Goal: Task Accomplishment & Management: Manage account settings

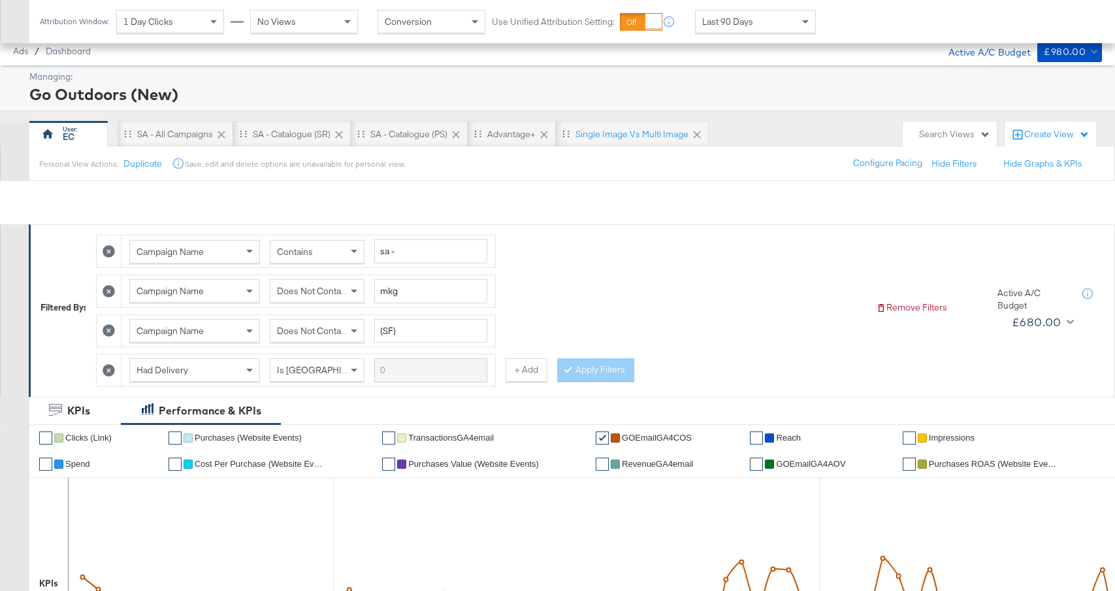
scroll to position [295, 0]
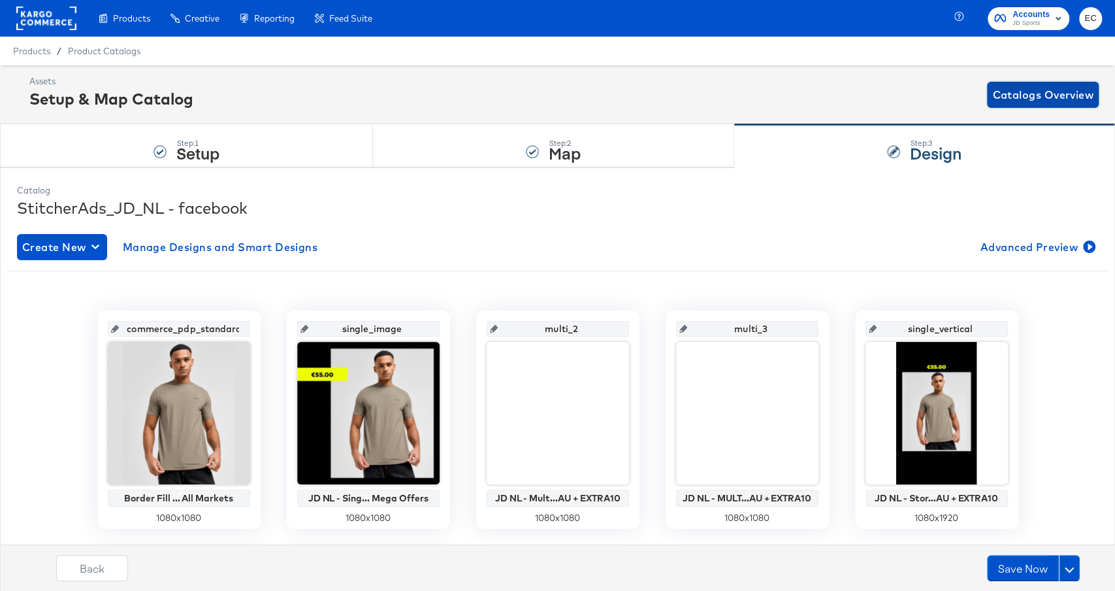
click at [1010, 90] on span "Catalogs Overview" at bounding box center [1043, 95] width 101 height 18
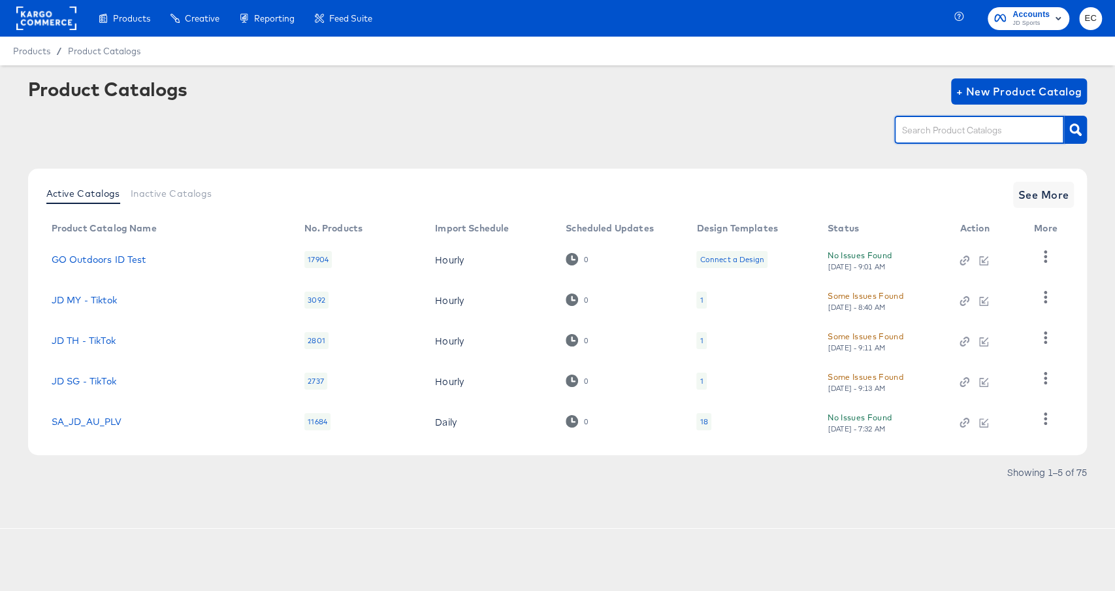
click at [959, 134] on input "text" at bounding box center [969, 130] width 139 height 15
type input "bl"
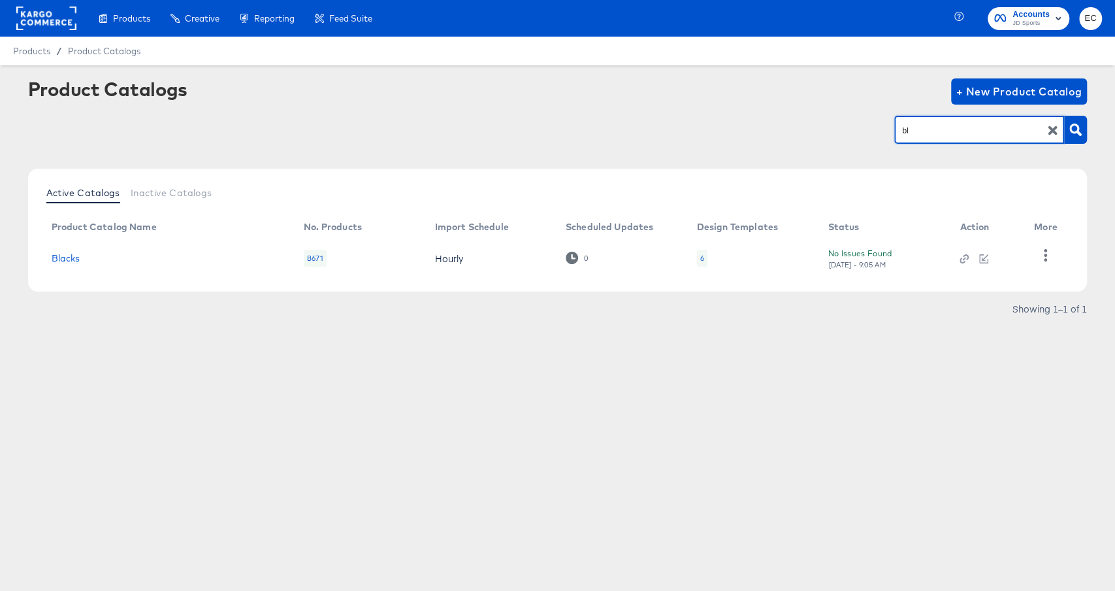
click at [67, 263] on td "Blacks" at bounding box center [167, 258] width 252 height 41
click at [67, 259] on link "Blacks" at bounding box center [66, 258] width 29 height 10
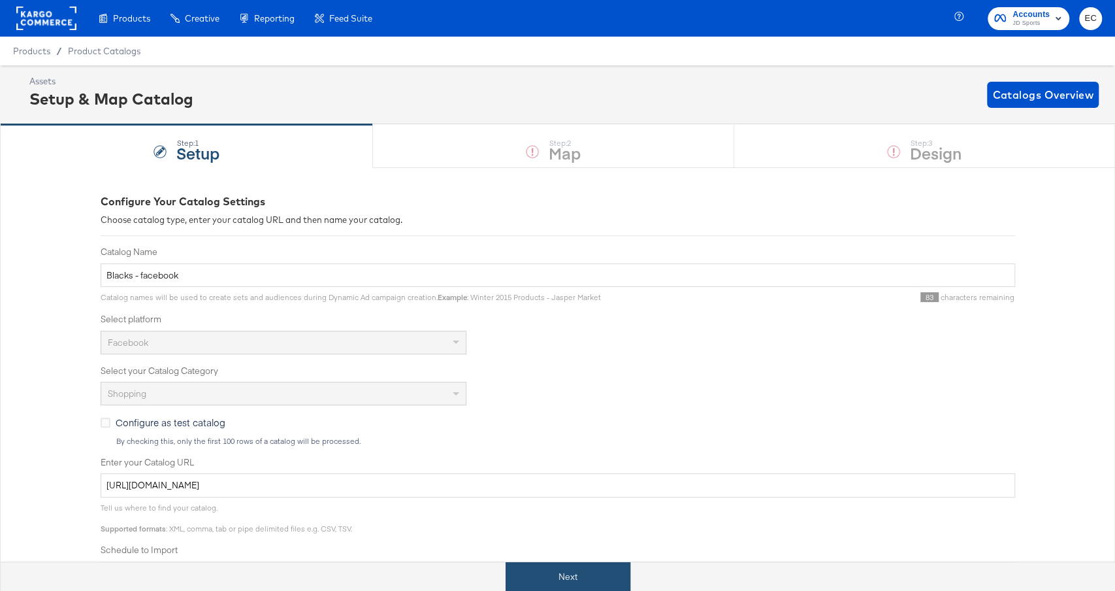
click at [564, 574] on button "Next" at bounding box center [568, 576] width 125 height 29
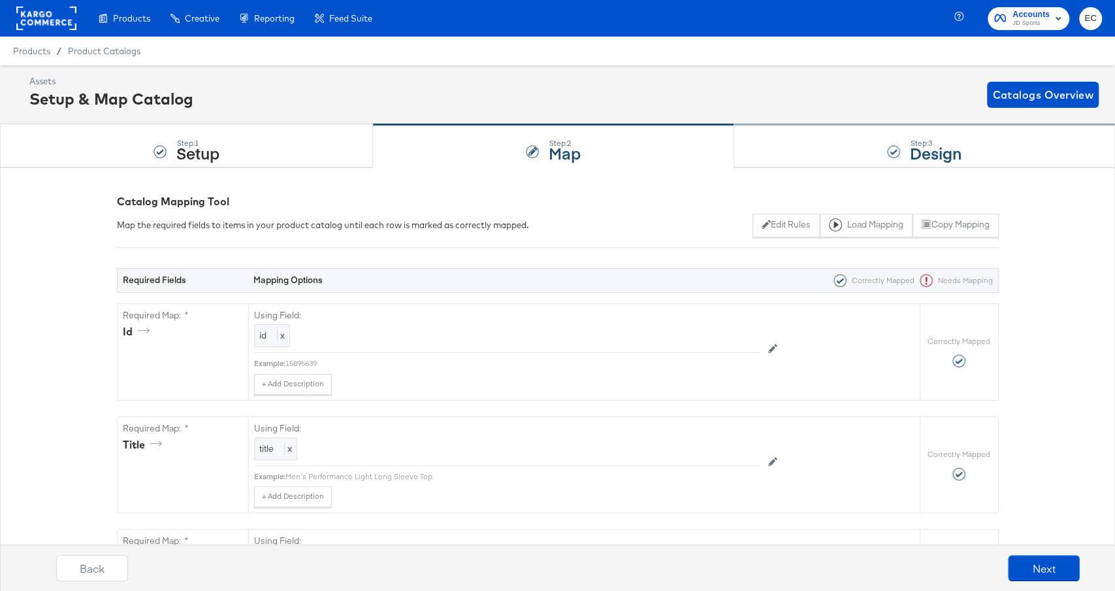
click at [819, 135] on div "Step: 3 Design" at bounding box center [924, 146] width 381 height 43
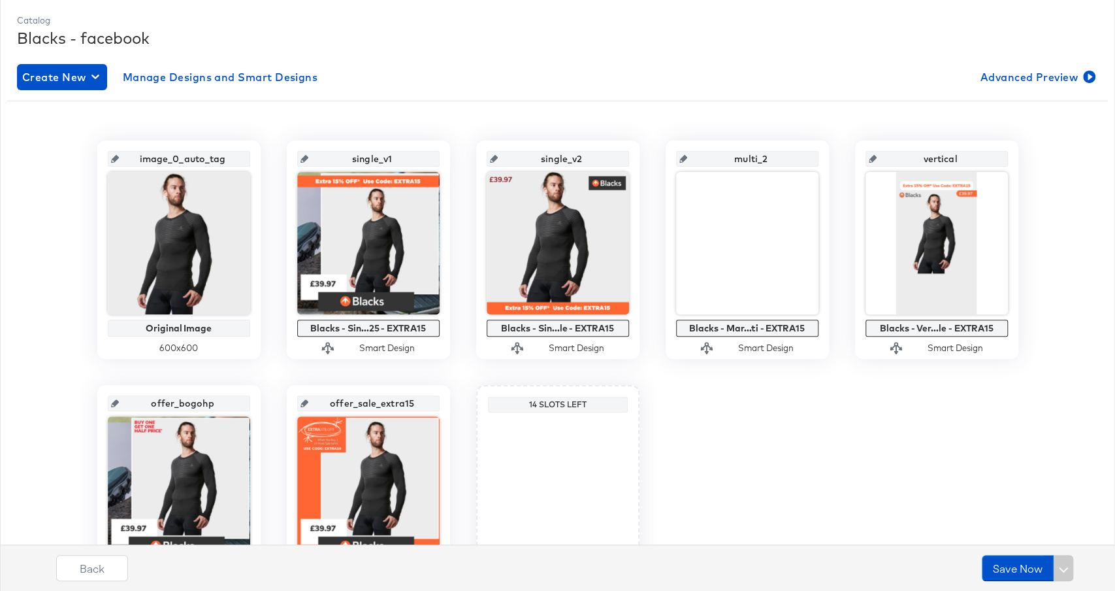
scroll to position [233, 0]
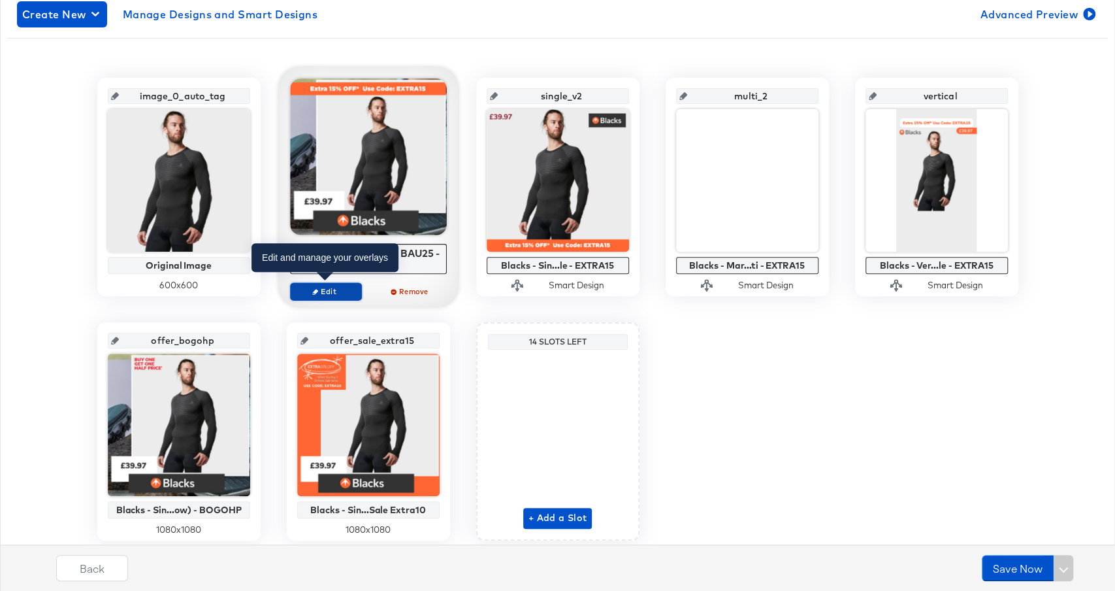
click at [331, 291] on span "Edit" at bounding box center [325, 291] width 60 height 10
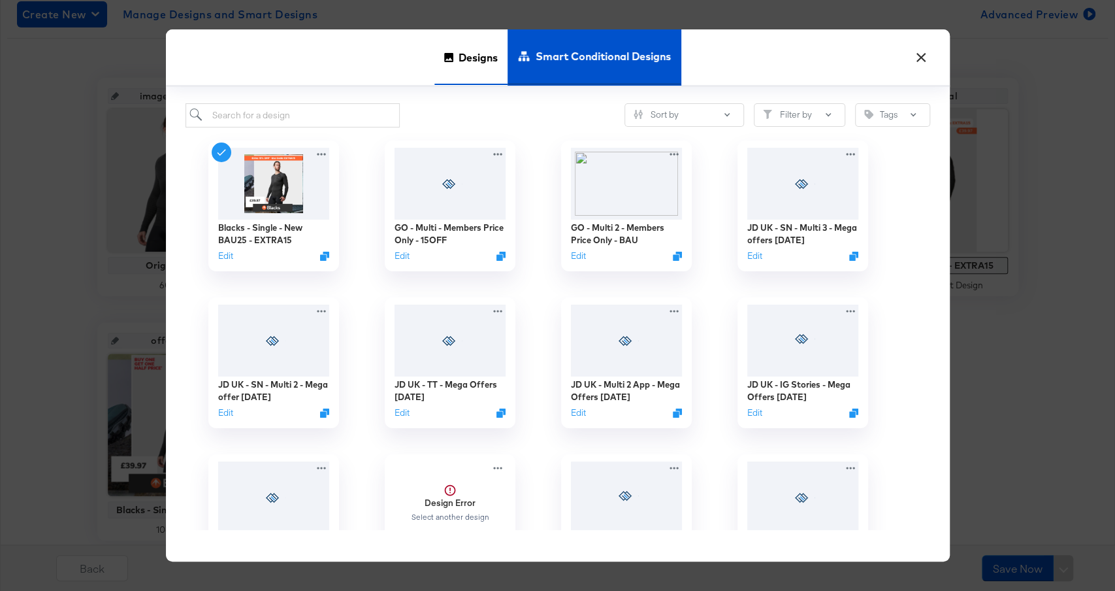
click at [489, 54] on span "Designs" at bounding box center [478, 58] width 39 height 58
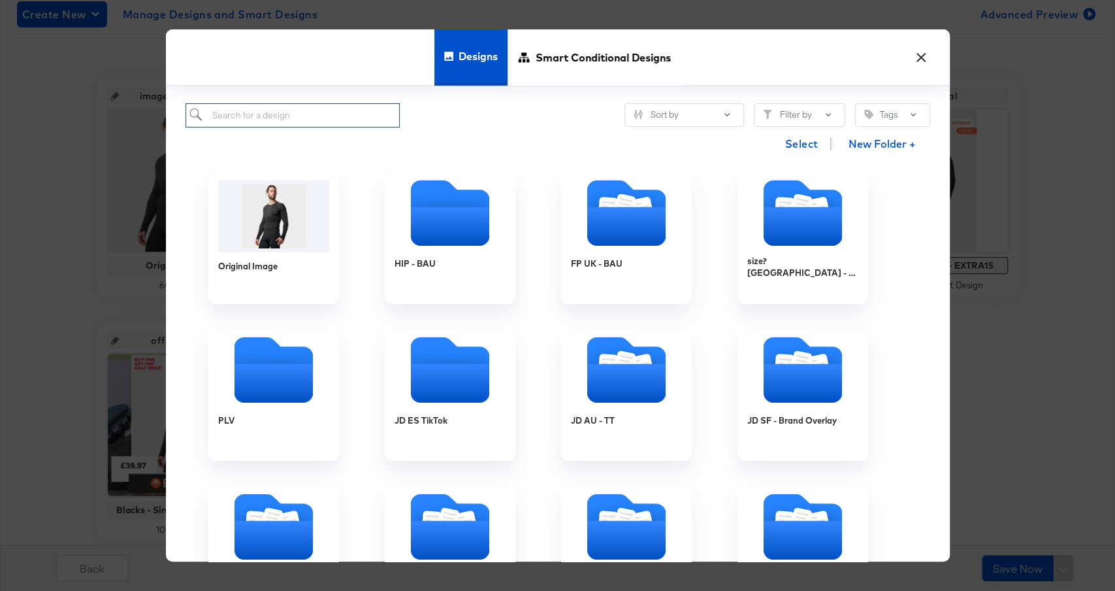
click at [304, 123] on input "search" at bounding box center [293, 115] width 215 height 24
paste input "Blacks - Single - New BAU - (no was/now)"
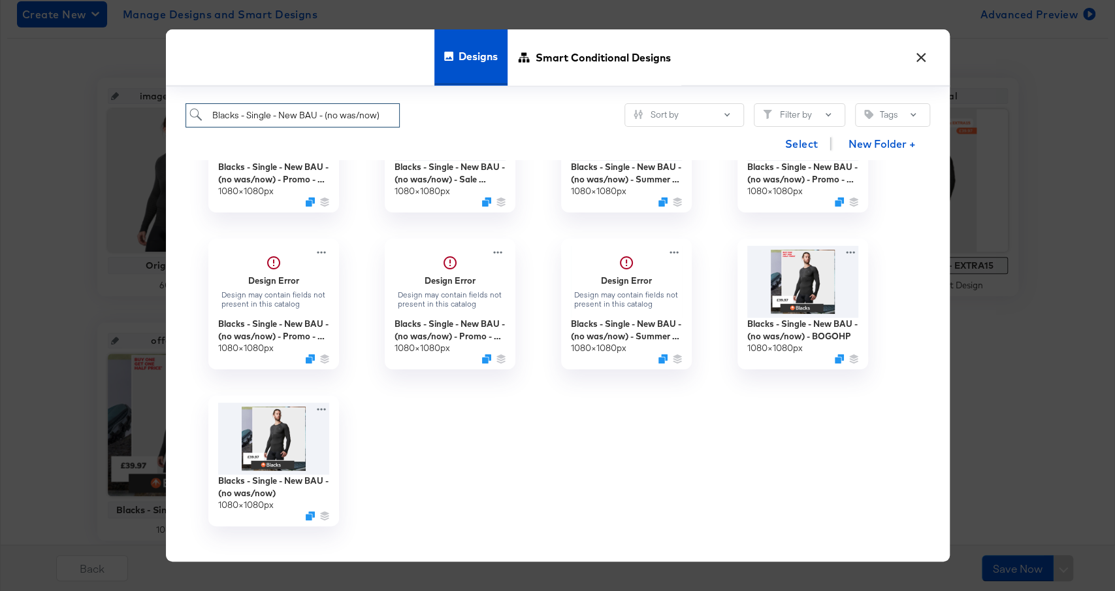
scroll to position [101, 0]
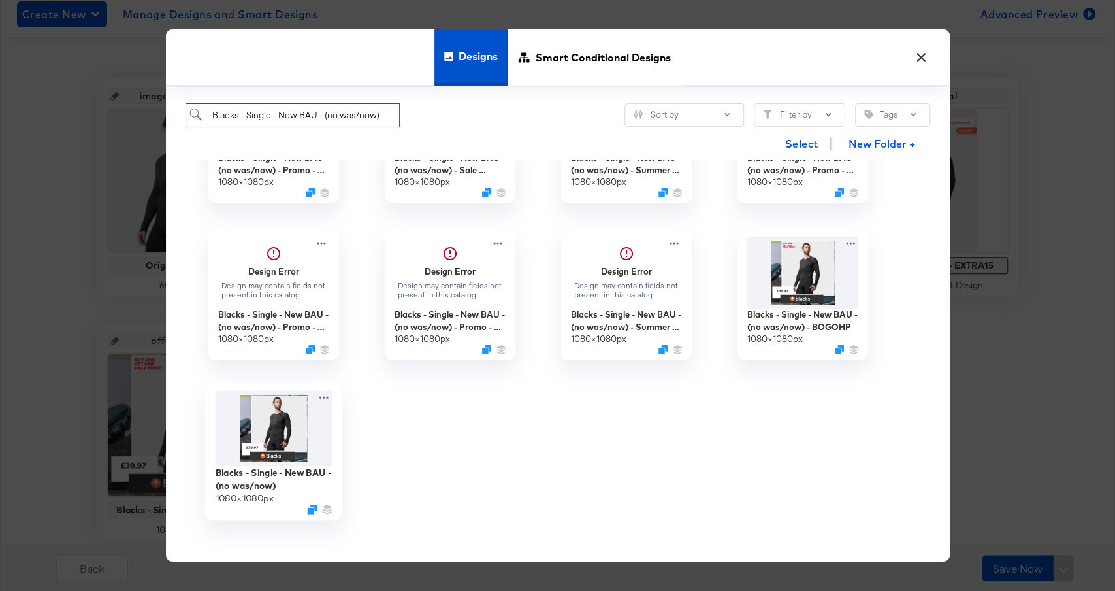
type input "Blacks - Single - New BAU - (no was/now)"
click at [297, 421] on img at bounding box center [273, 429] width 117 height 76
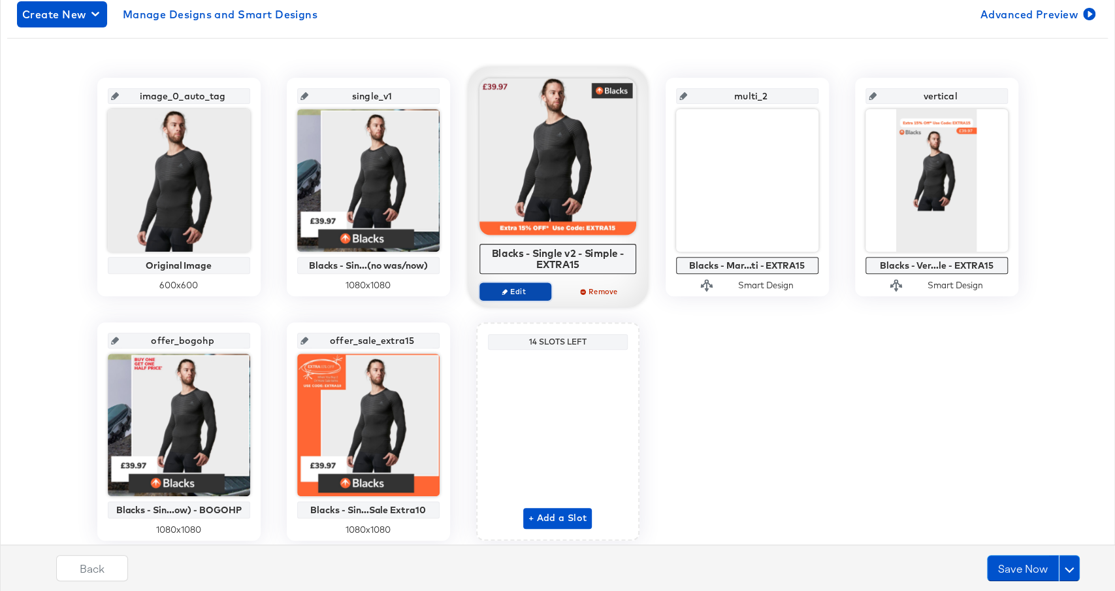
click at [531, 293] on span "Edit" at bounding box center [515, 291] width 60 height 10
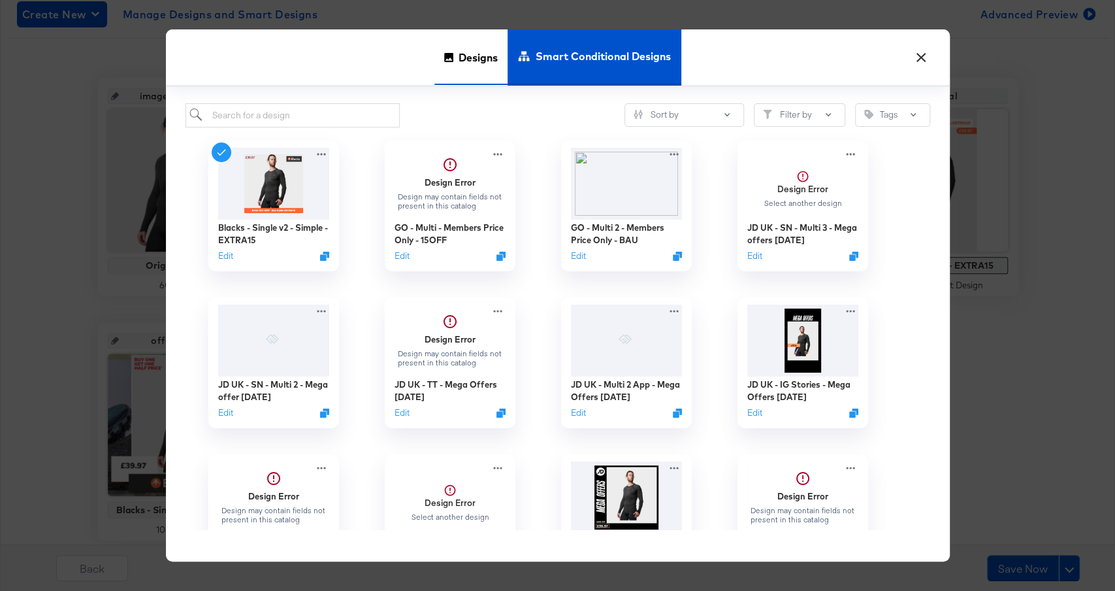
click at [448, 60] on icon at bounding box center [448, 57] width 9 height 9
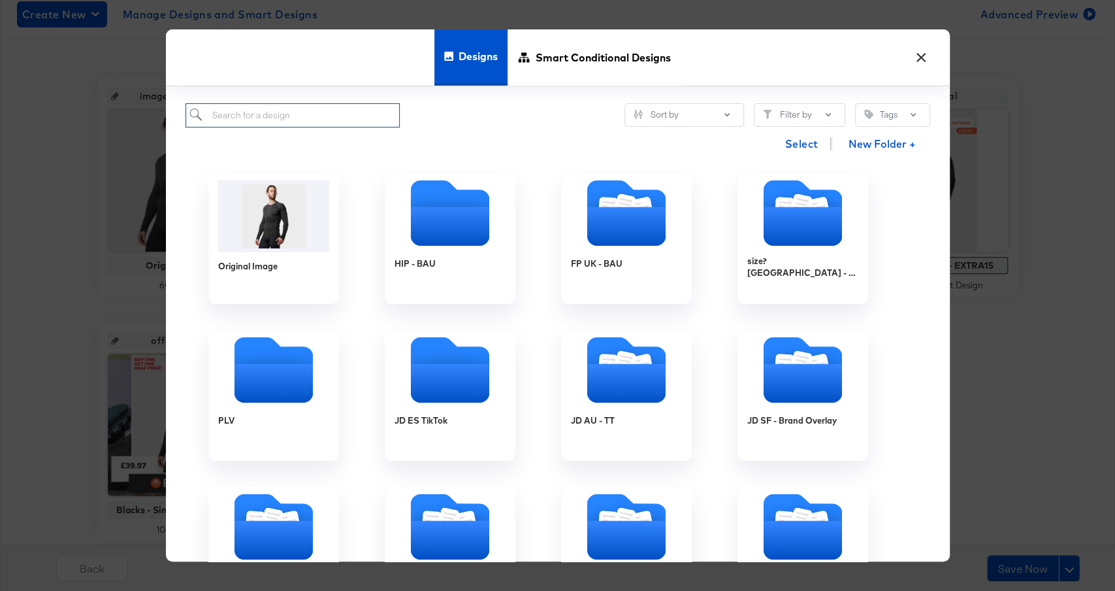
click at [304, 114] on input "search" at bounding box center [293, 115] width 215 height 24
paste input "Blacks - Single v2 - Simple - BAU - (no was/now)"
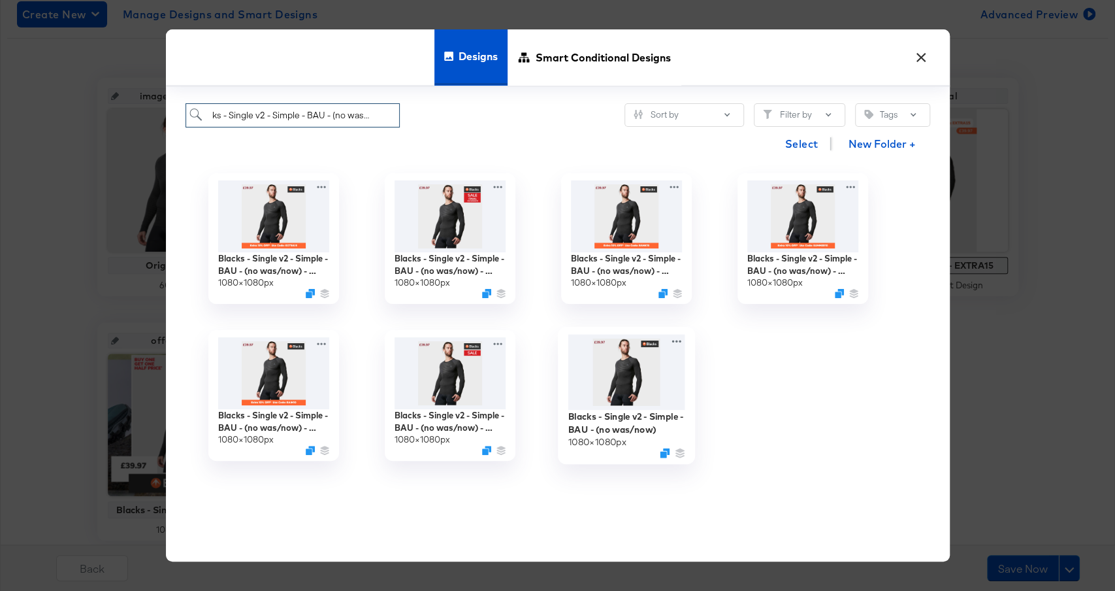
type input "Blacks - Single v2 - Simple - BAU - (no was/now)"
click at [619, 378] on img at bounding box center [626, 373] width 117 height 76
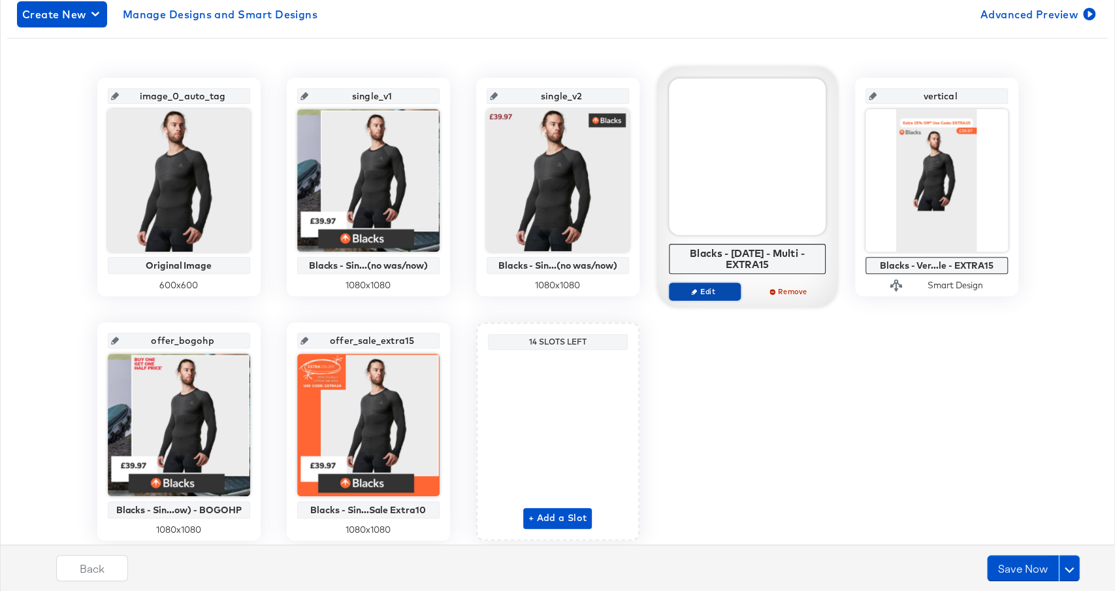
click at [716, 289] on span "Edit" at bounding box center [704, 291] width 60 height 10
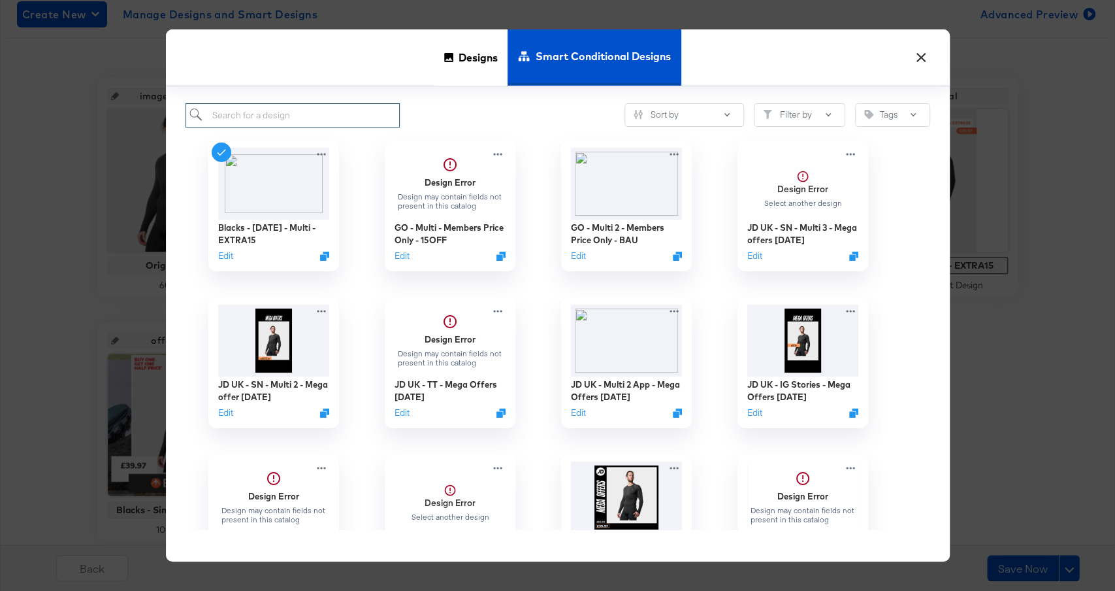
click at [339, 117] on input "search" at bounding box center [293, 115] width 215 height 24
paste input "Blacks - Mar 24 - Multi - BAU - (no was/now)"
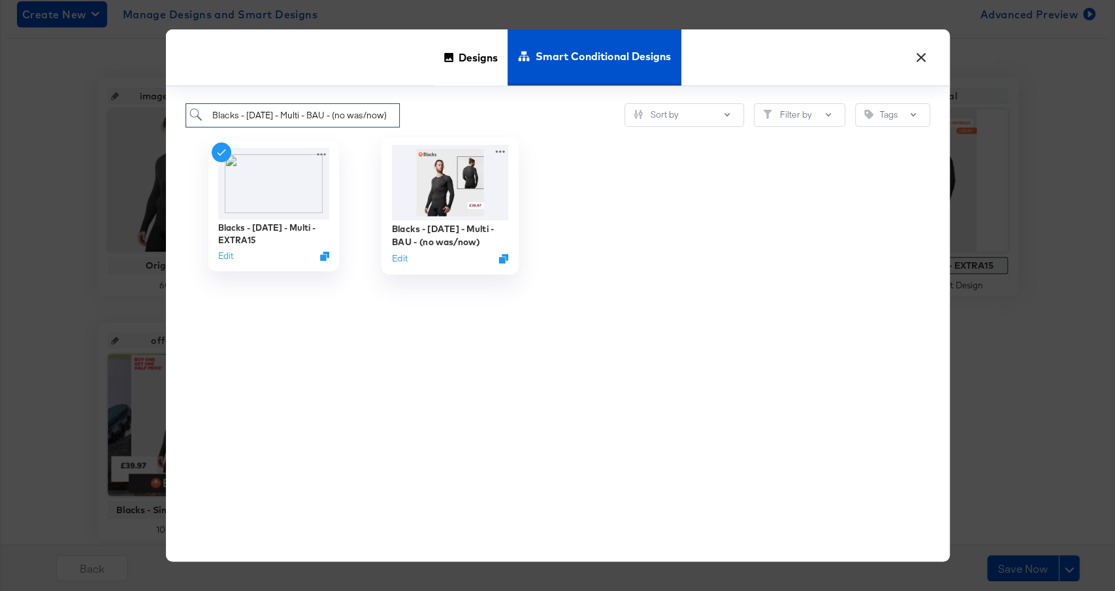
type input "Blacks - Mar 24 - Multi - BAU - (no was/now)"
click at [423, 197] on img at bounding box center [449, 181] width 117 height 75
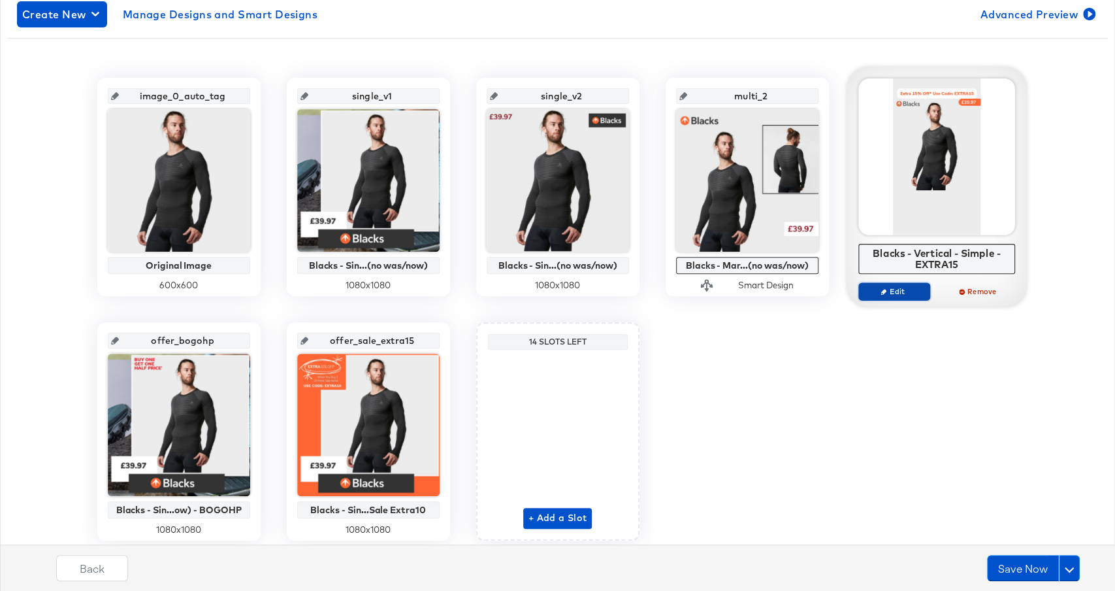
click at [897, 286] on span "Edit" at bounding box center [894, 291] width 60 height 10
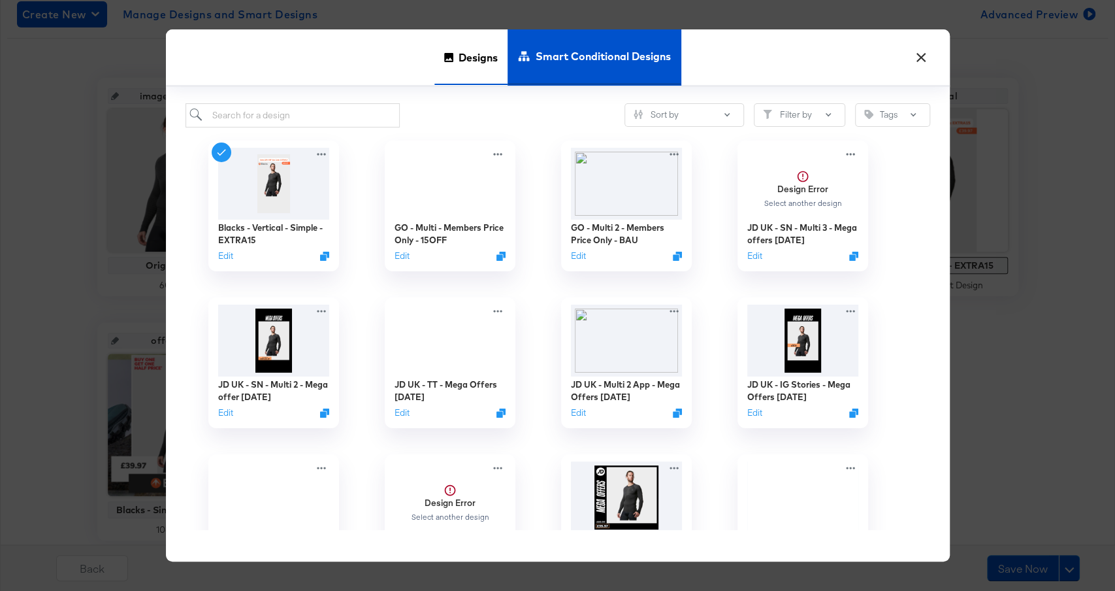
click at [479, 46] on span "Designs" at bounding box center [478, 58] width 39 height 58
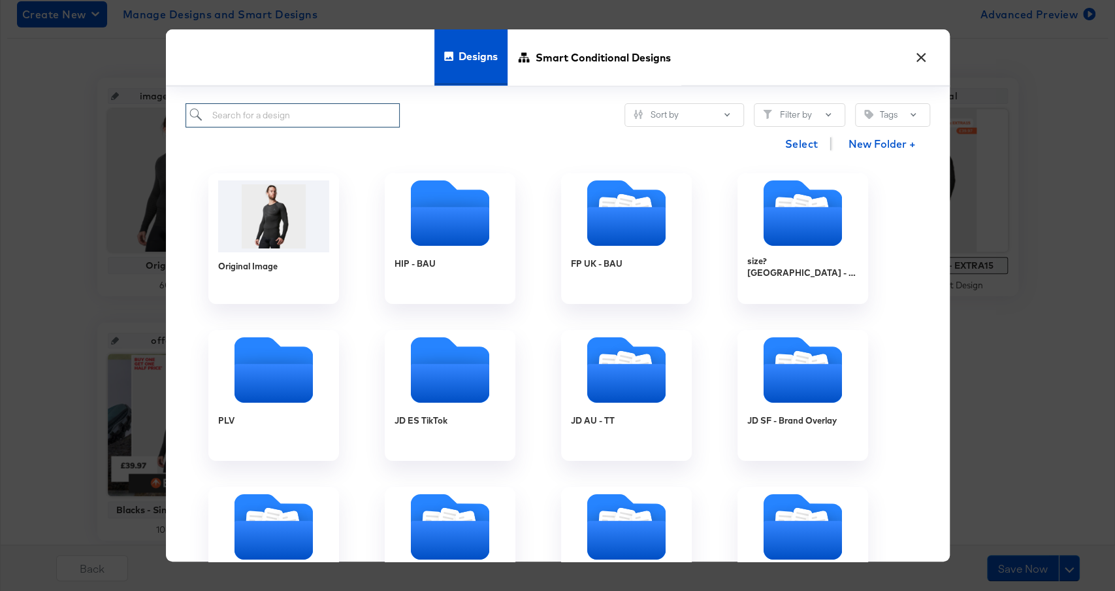
click at [369, 112] on input "search" at bounding box center [293, 115] width 215 height 24
paste input "Blacks - Vertical - Simple - BAU - (no was/now)"
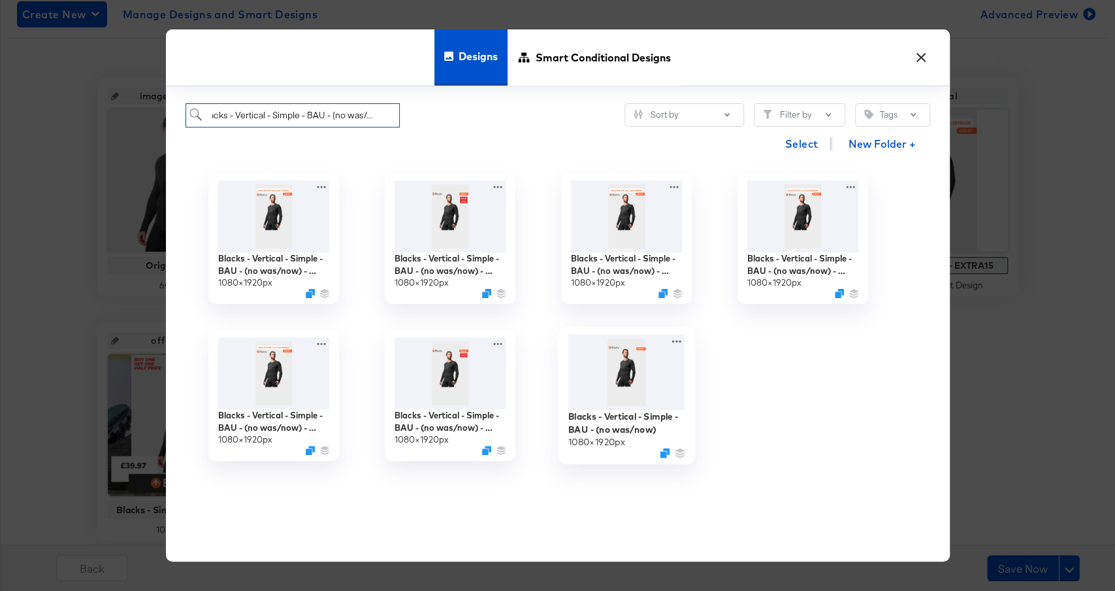
type input "Blacks - Vertical - Simple - BAU - (no was/now)"
click at [631, 418] on div "Blacks - Vertical - Simple - BAU - (no was/now)" at bounding box center [626, 422] width 117 height 25
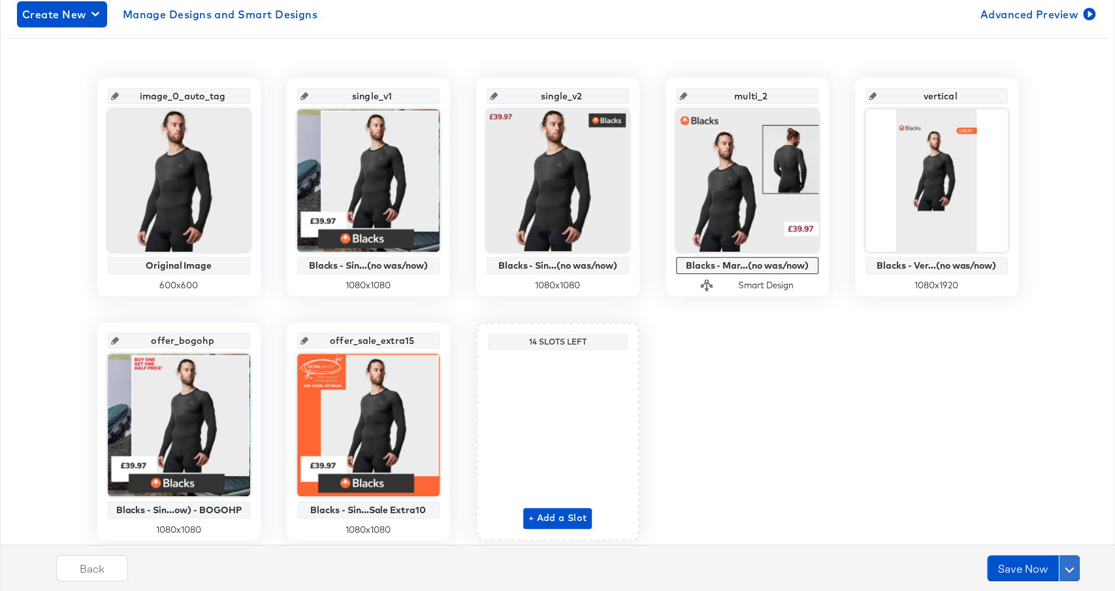
click at [1070, 564] on span at bounding box center [1069, 567] width 9 height 9
click at [1046, 542] on div "Schedule Save" at bounding box center [1038, 542] width 59 height 12
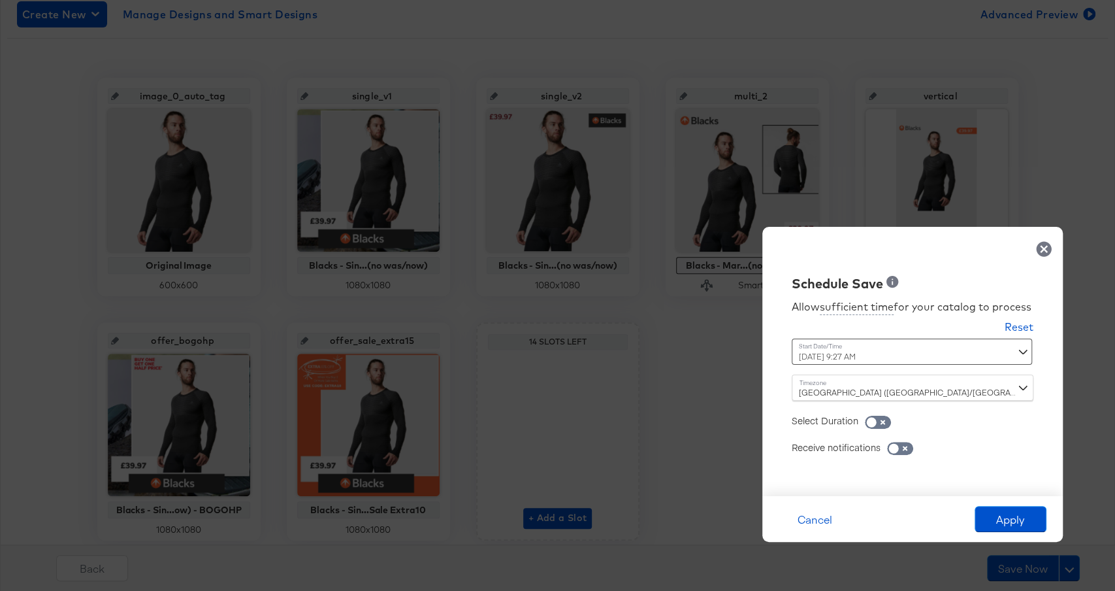
click at [896, 353] on div "October 16th 2025 9:27 AM ‹ October 2025 › Su Mo Tu We Th Fr Sa 28 29 30 1 2 3 …" at bounding box center [880, 351] width 177 height 26
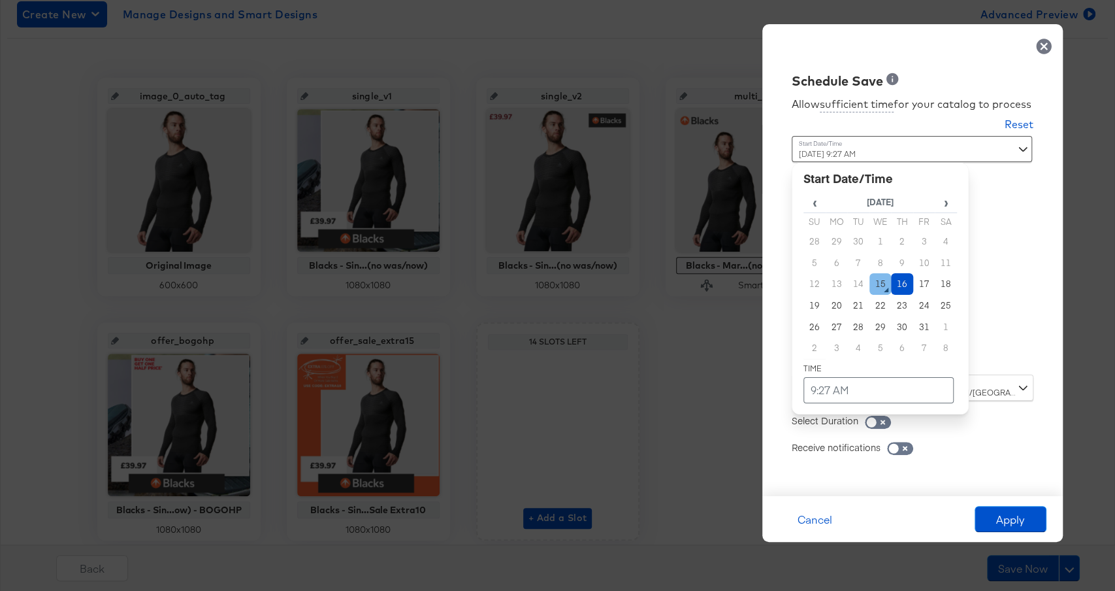
click at [873, 287] on td "15" at bounding box center [881, 284] width 22 height 22
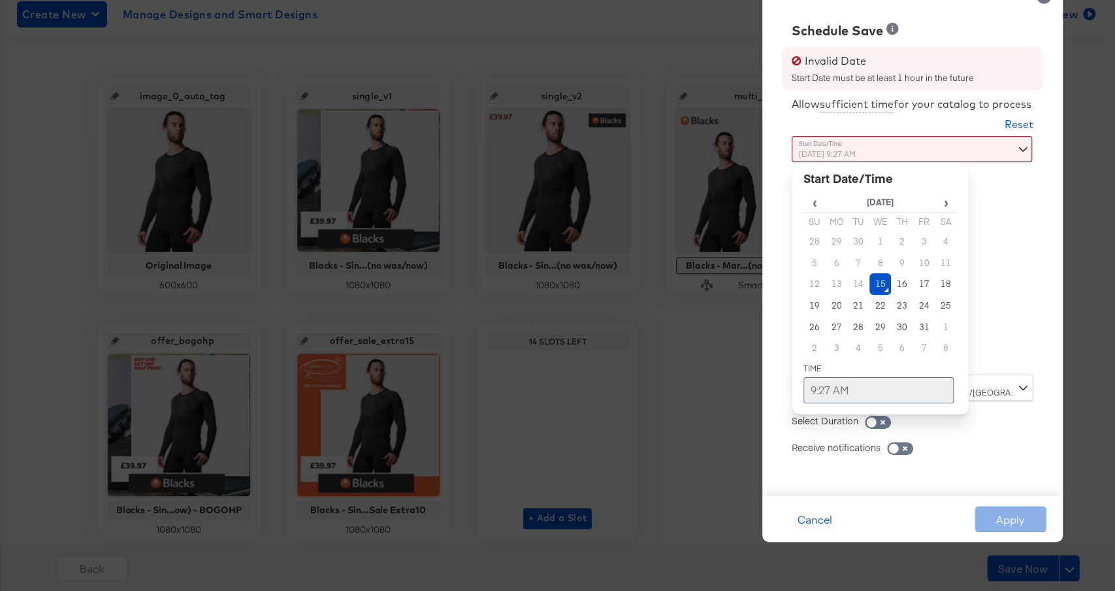
click at [878, 393] on td "9:27 AM" at bounding box center [879, 390] width 150 height 26
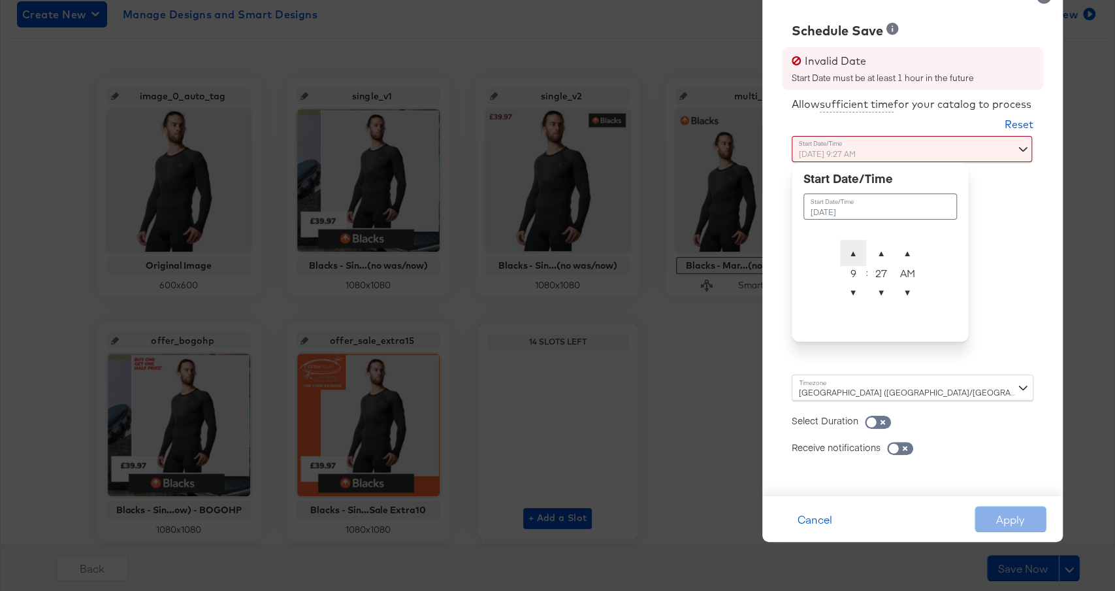
click at [852, 255] on span "▲" at bounding box center [853, 253] width 26 height 26
click at [859, 252] on span "▲" at bounding box center [853, 253] width 26 height 26
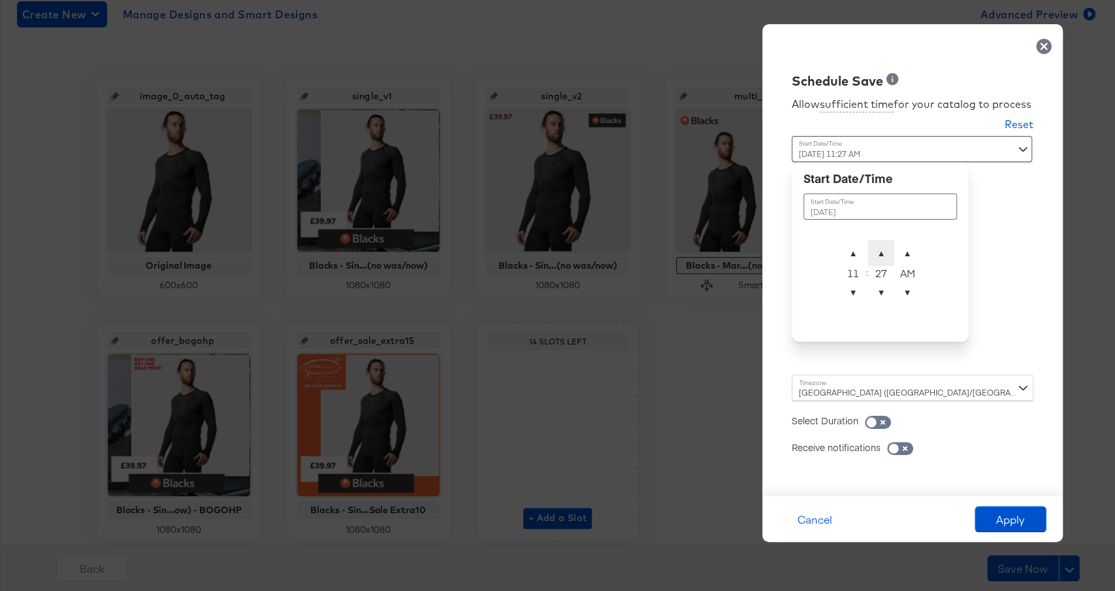
click at [880, 252] on span "▲" at bounding box center [881, 253] width 26 height 26
type input "October 15th 2025 11:30 PM"
click at [909, 256] on span "▲" at bounding box center [908, 253] width 26 height 26
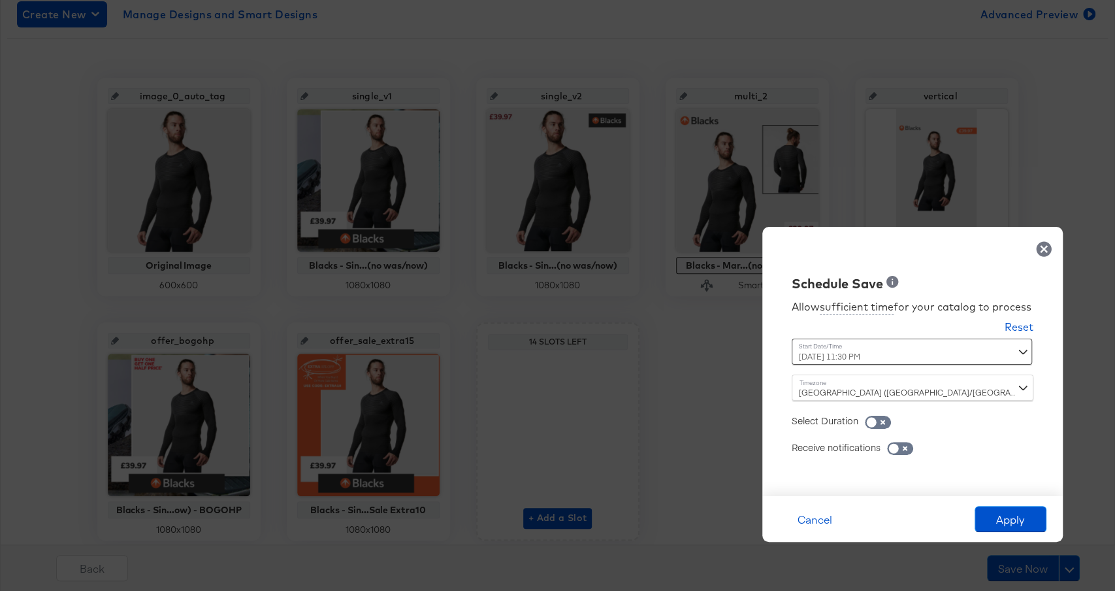
click at [985, 293] on div "Allow sufficient time for your catalog to process Reset Time : October 15th 202…" at bounding box center [912, 388] width 281 height 190
click at [1008, 517] on button "Apply" at bounding box center [1011, 519] width 72 height 26
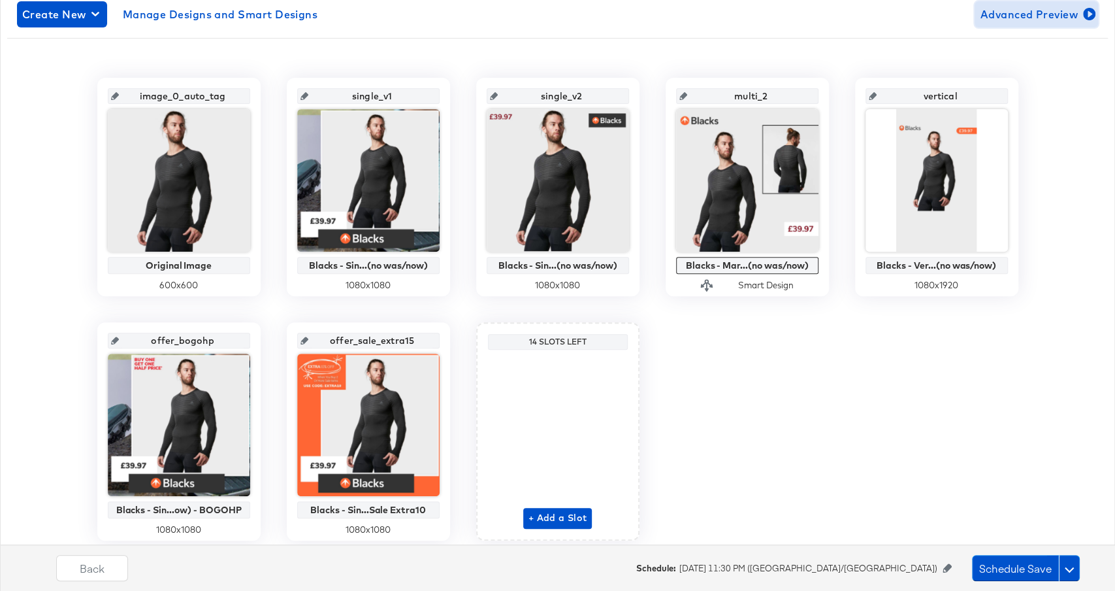
click at [1000, 25] on button "Advanced Preview" at bounding box center [1036, 14] width 123 height 26
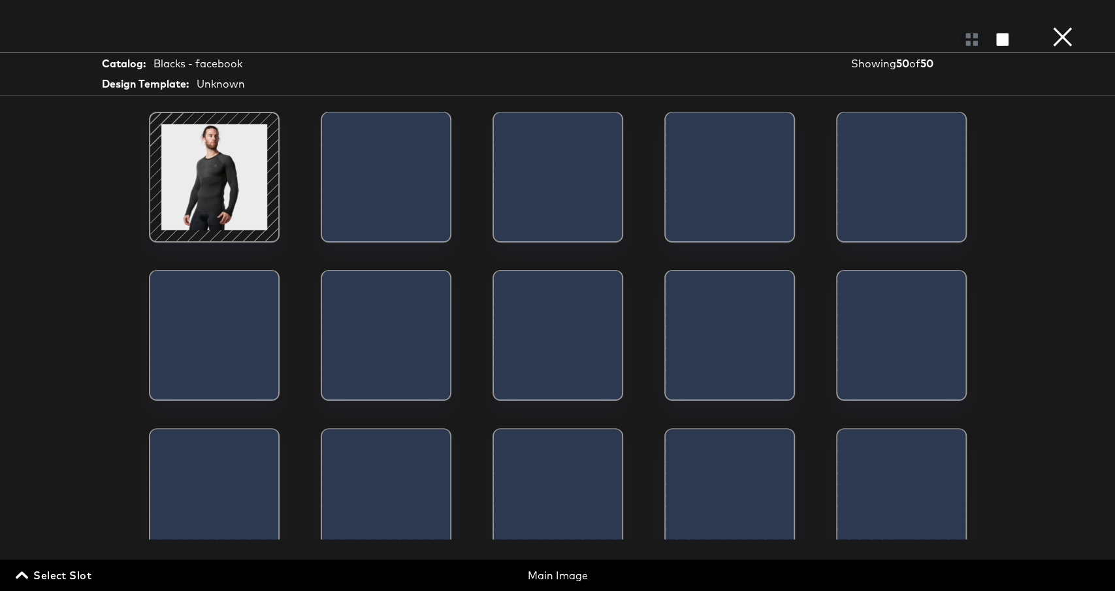
click at [61, 574] on span "Select Slot" at bounding box center [54, 575] width 73 height 18
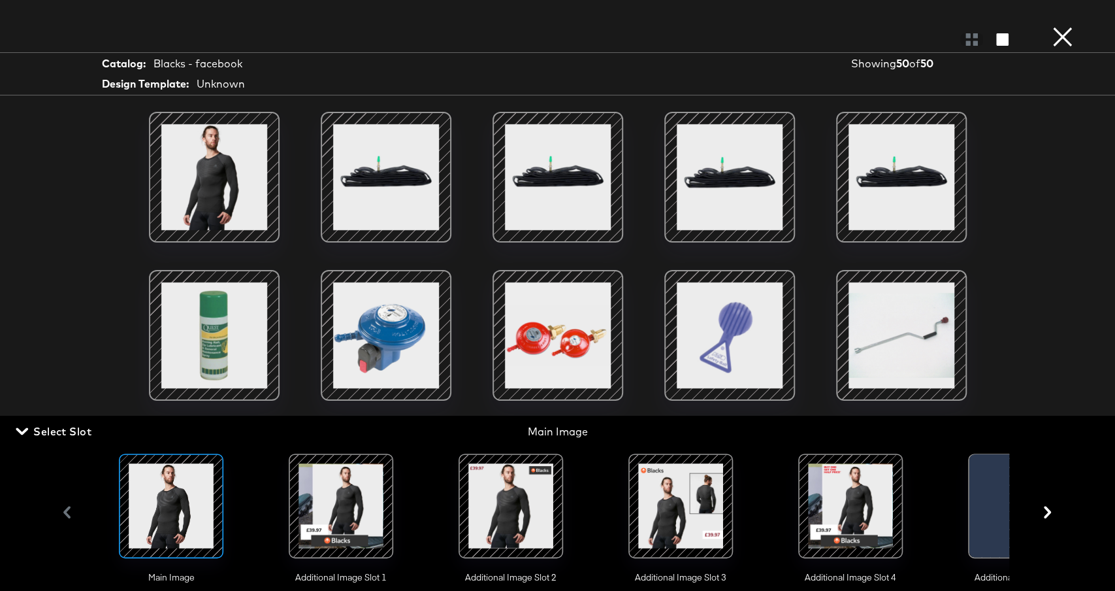
click at [363, 528] on div at bounding box center [341, 505] width 89 height 89
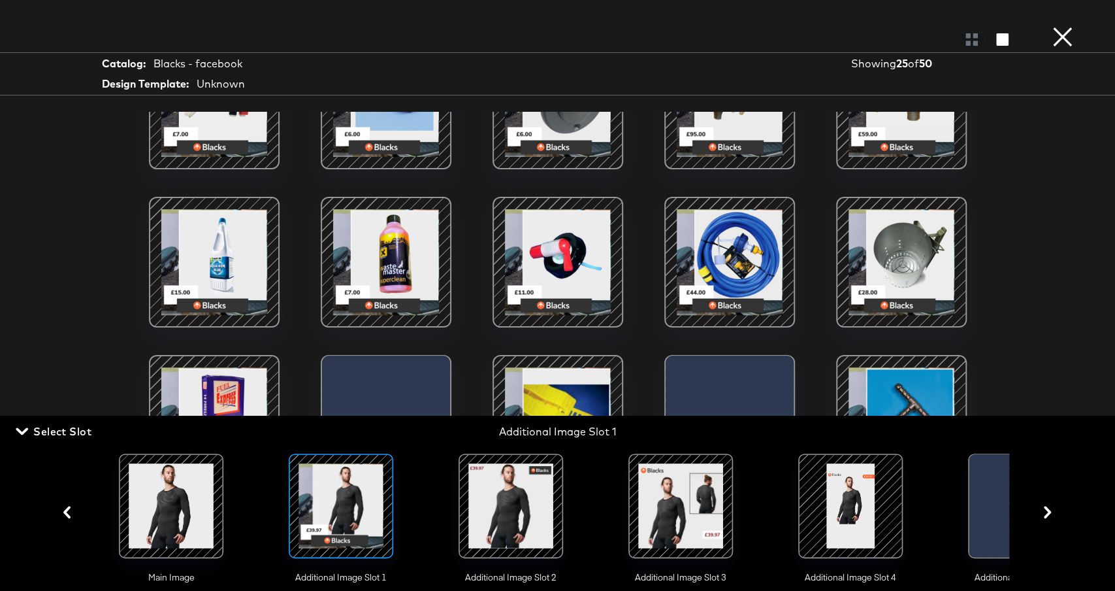
scroll to position [276, 0]
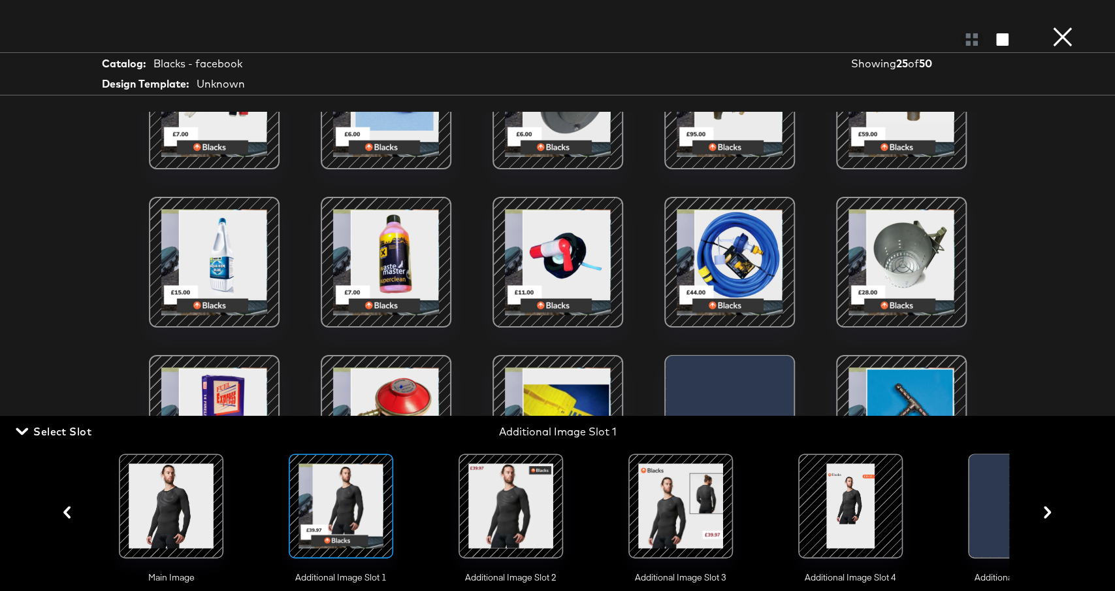
click at [1042, 283] on div "Load More" at bounding box center [558, 325] width 980 height 427
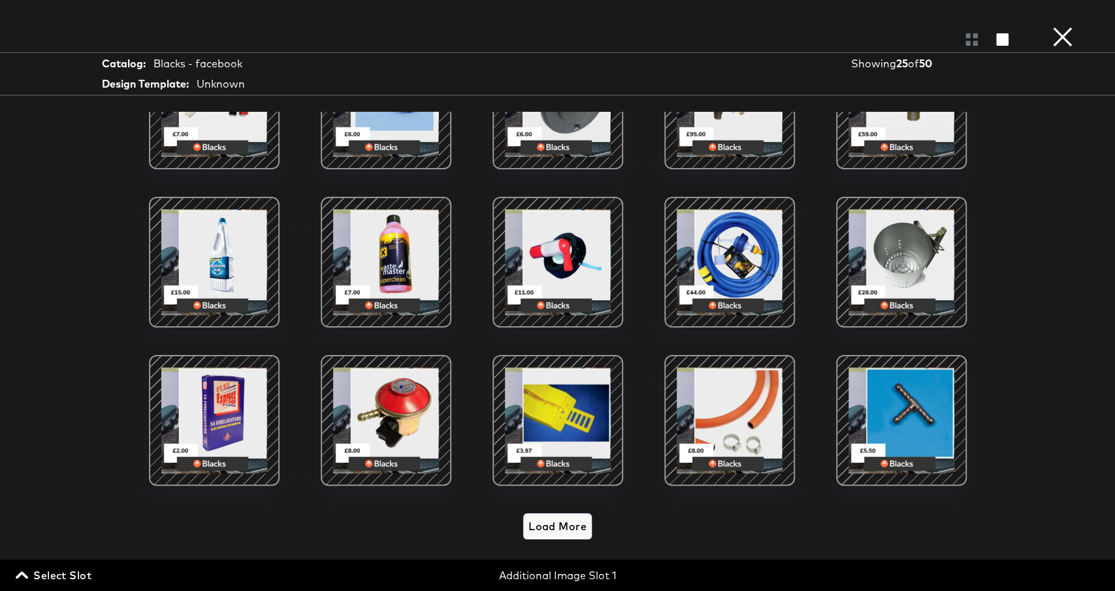
click at [555, 518] on span "Load More" at bounding box center [558, 526] width 58 height 18
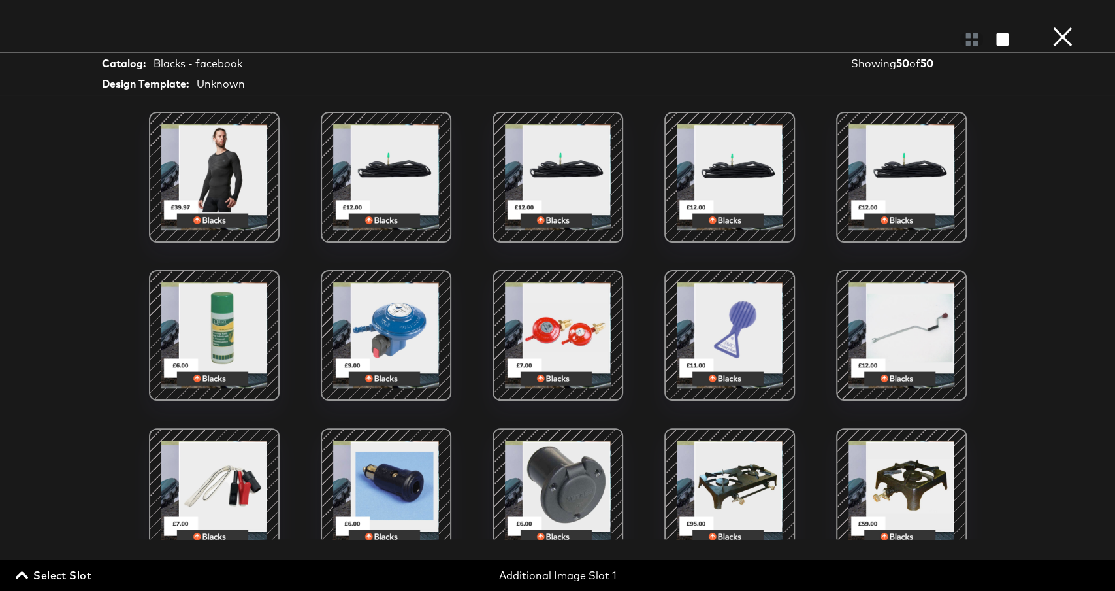
scroll to position [133, 0]
click at [78, 574] on span "Select Slot" at bounding box center [54, 575] width 73 height 18
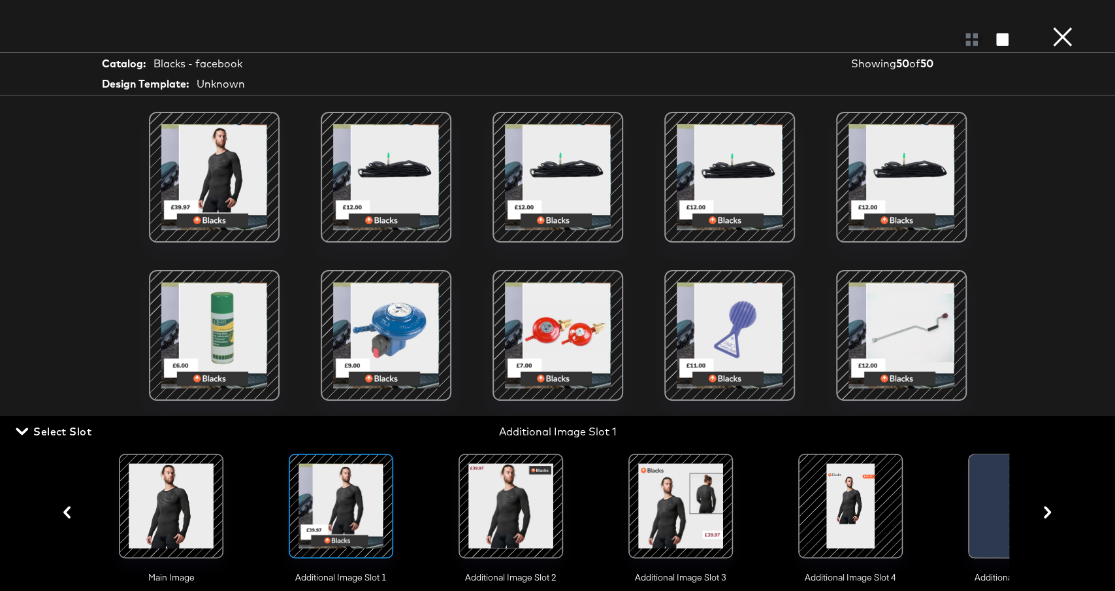
click at [517, 485] on div at bounding box center [511, 505] width 89 height 89
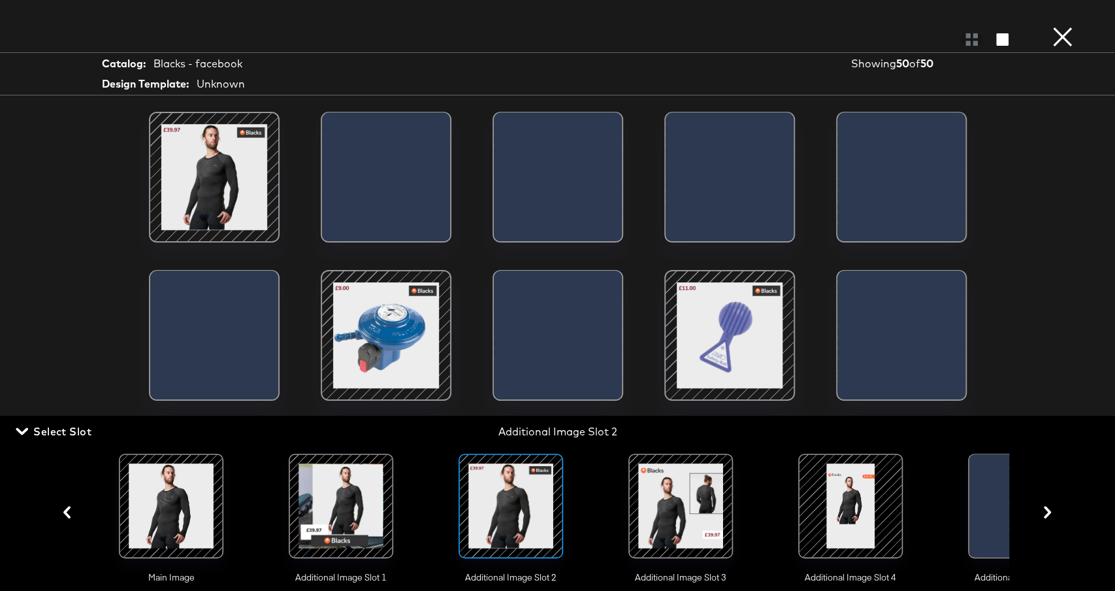
click at [1004, 233] on div at bounding box center [558, 325] width 980 height 427
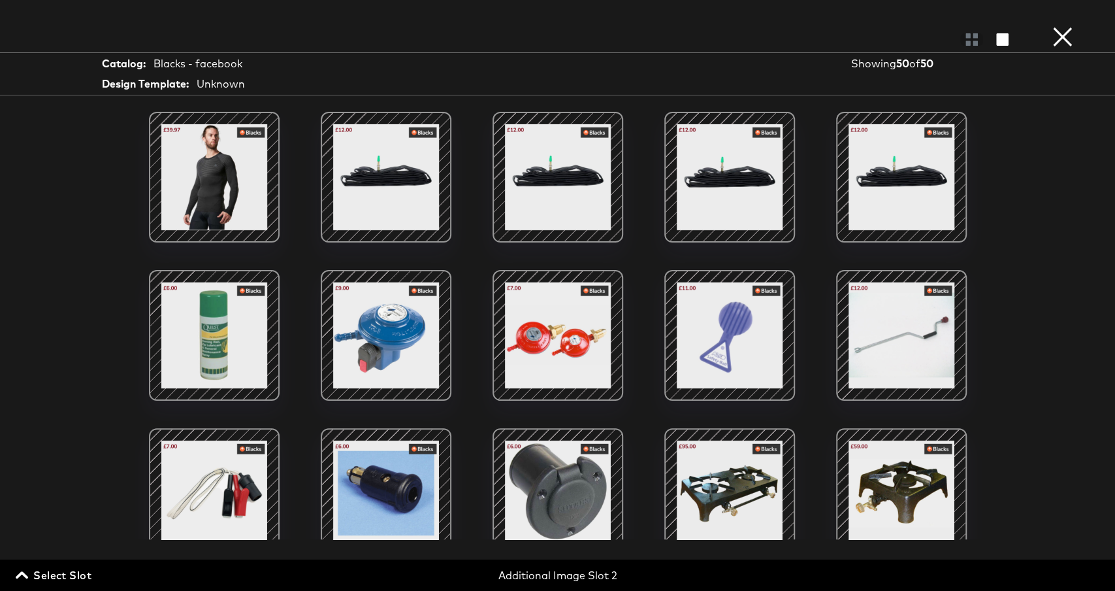
click at [67, 566] on span "Select Slot" at bounding box center [54, 575] width 73 height 18
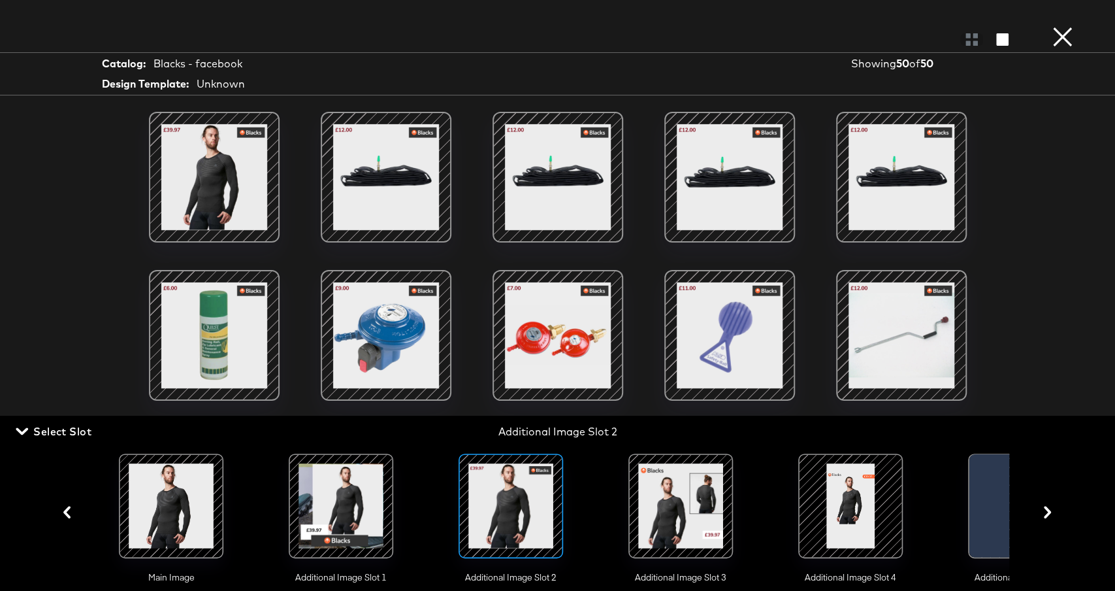
click at [727, 490] on div at bounding box center [681, 505] width 105 height 105
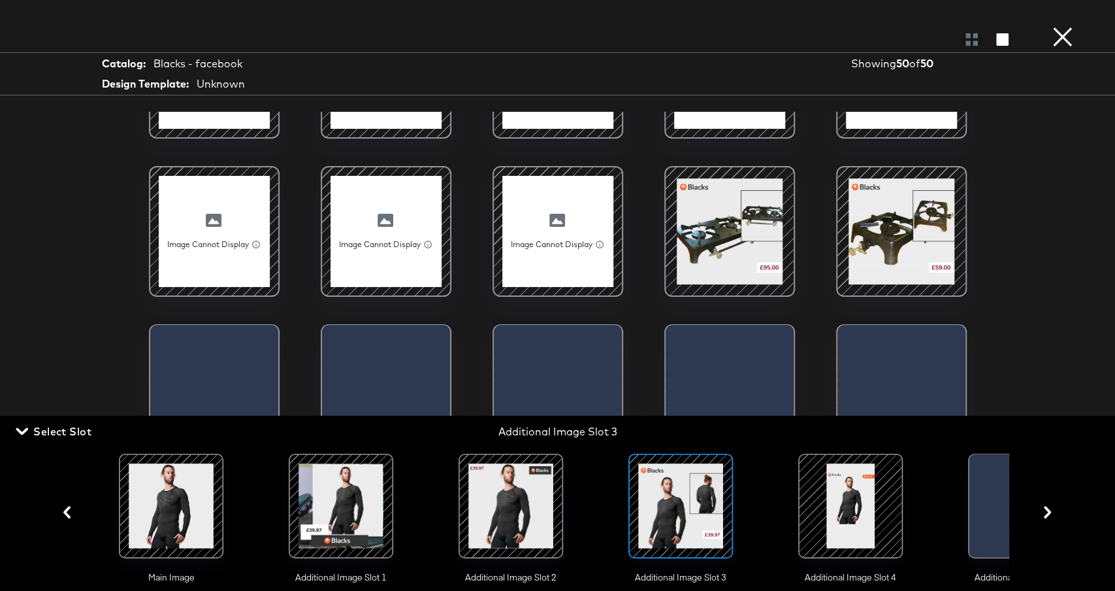
scroll to position [352, 0]
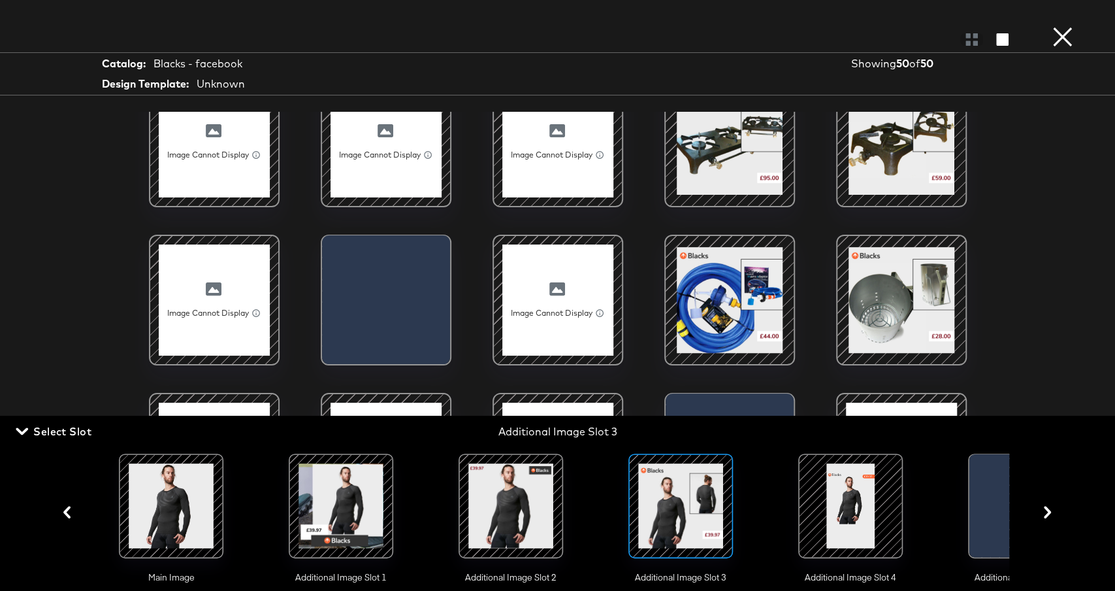
click at [832, 463] on div at bounding box center [850, 505] width 89 height 89
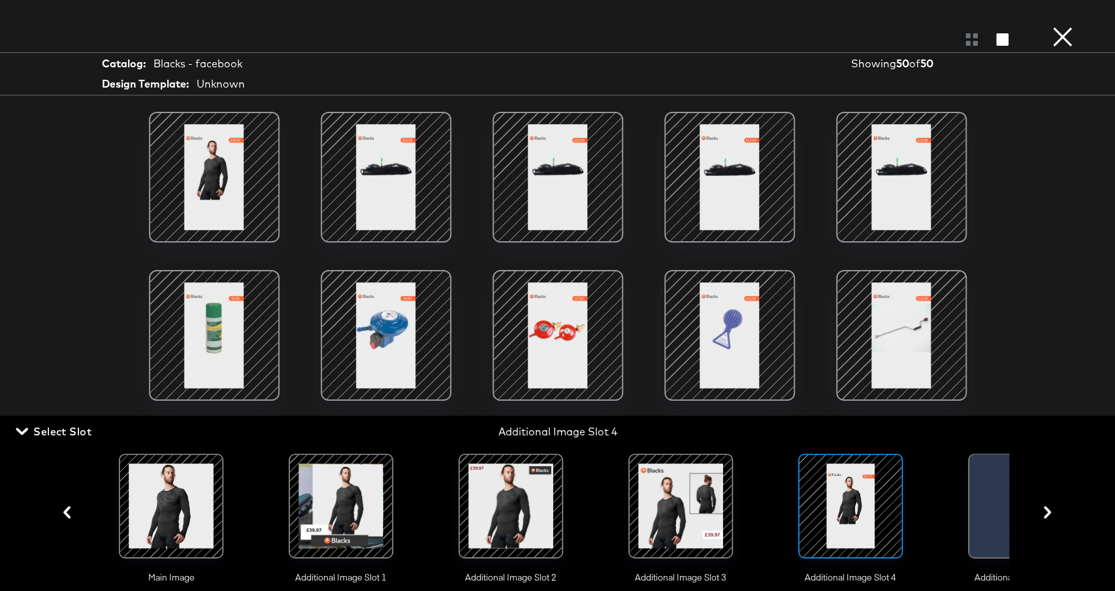
scroll to position [0, 0]
click at [1059, 26] on button "×" at bounding box center [1063, 13] width 26 height 26
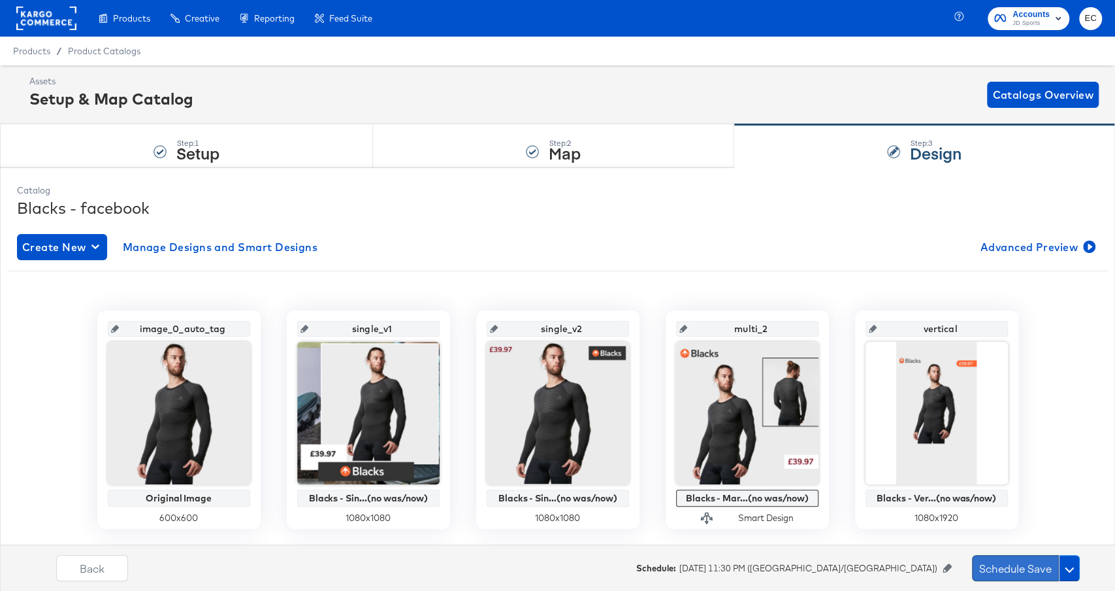
click at [1014, 570] on button "Schedule Save" at bounding box center [1015, 568] width 87 height 26
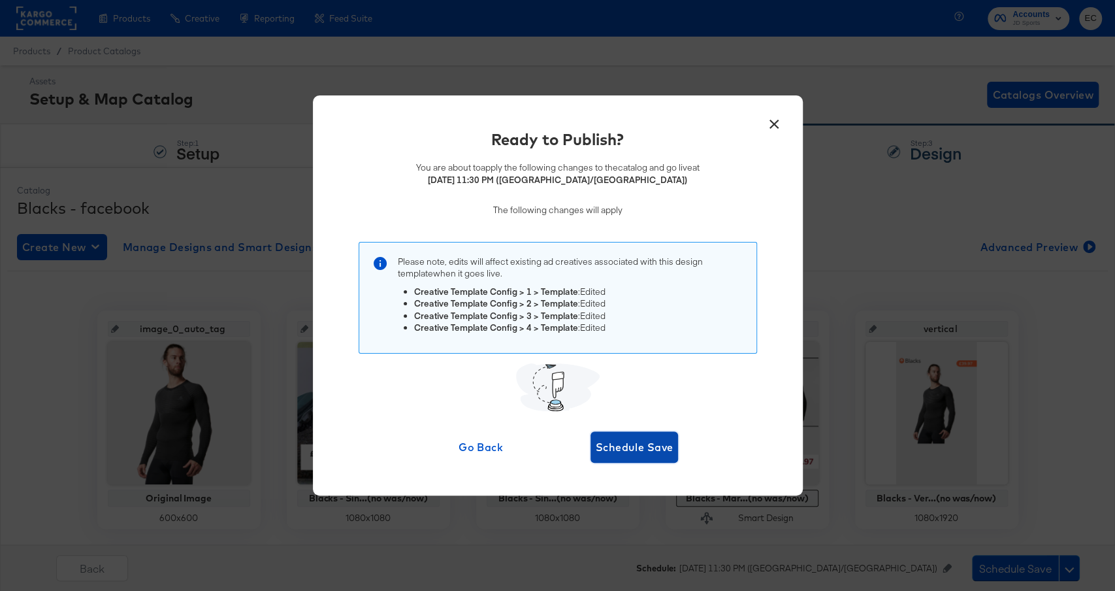
click at [619, 443] on span "Schedule Save" at bounding box center [635, 447] width 78 height 18
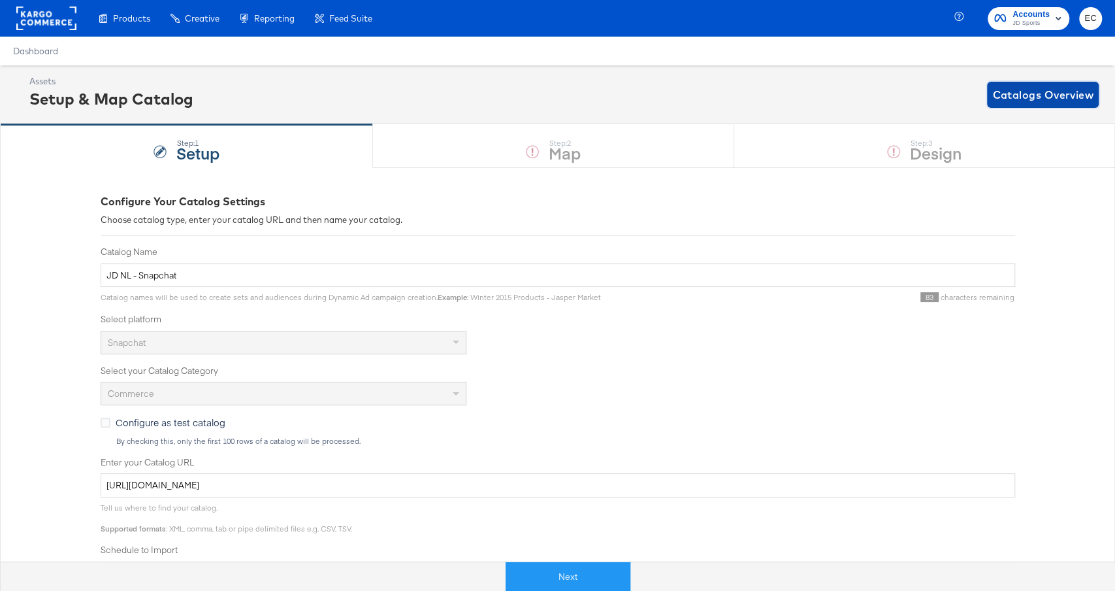
click at [1026, 92] on span "Catalogs Overview" at bounding box center [1043, 95] width 101 height 18
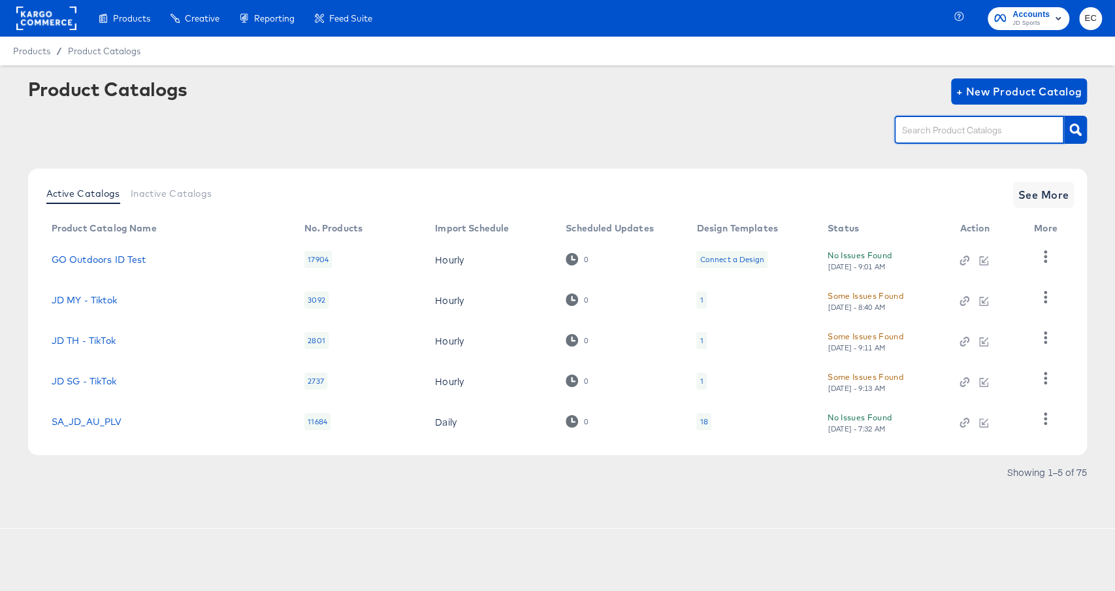
click at [976, 136] on input "text" at bounding box center [969, 130] width 139 height 15
type input "mil"
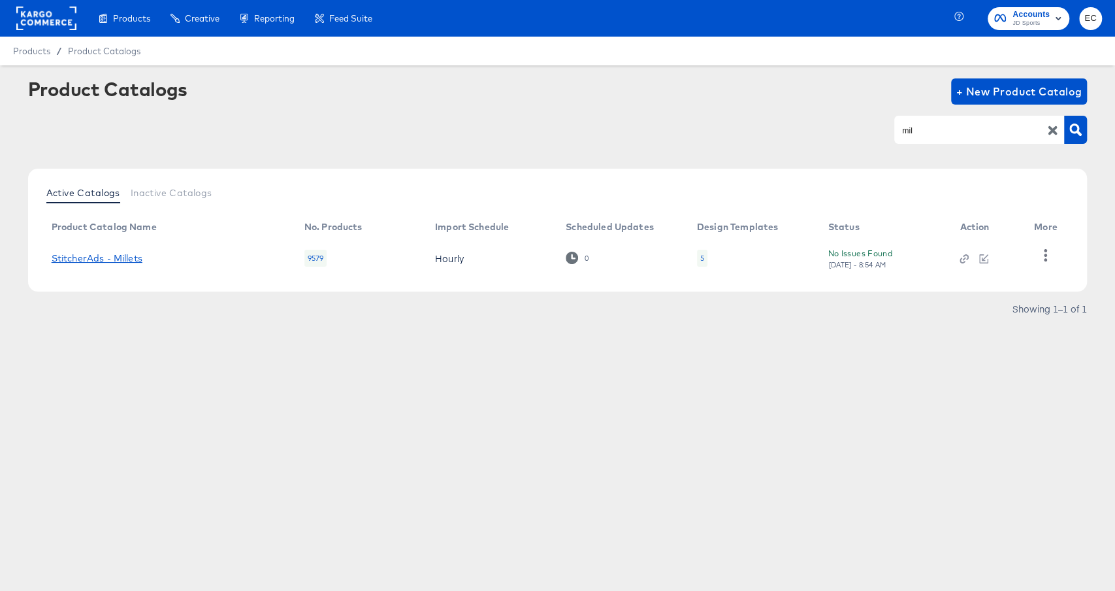
click at [105, 256] on link "StitcherAds - Millets" at bounding box center [97, 258] width 91 height 10
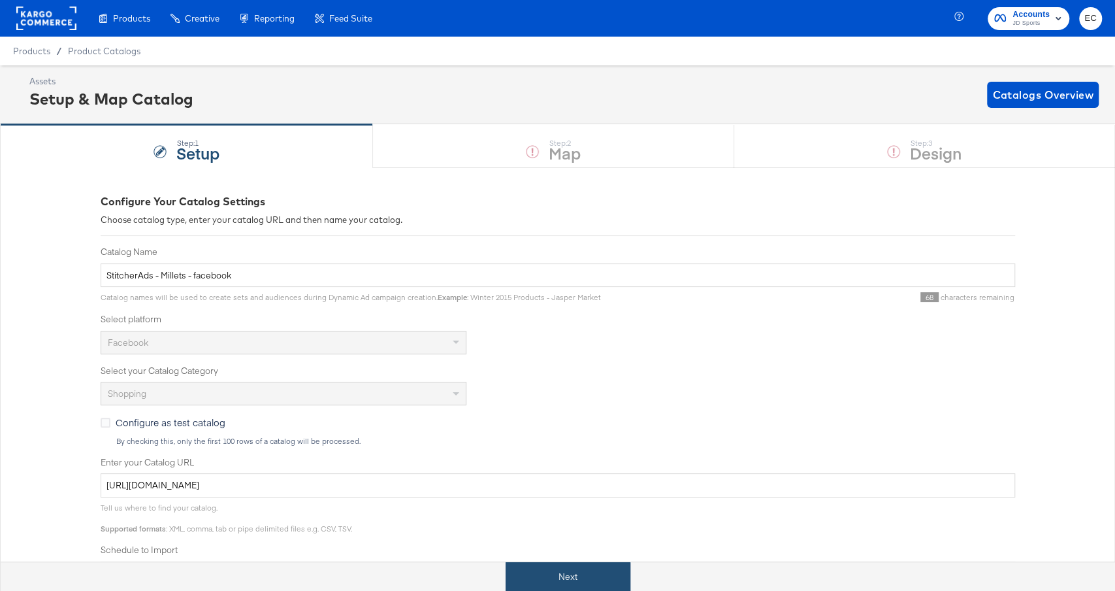
click at [555, 583] on button "Next" at bounding box center [568, 576] width 125 height 29
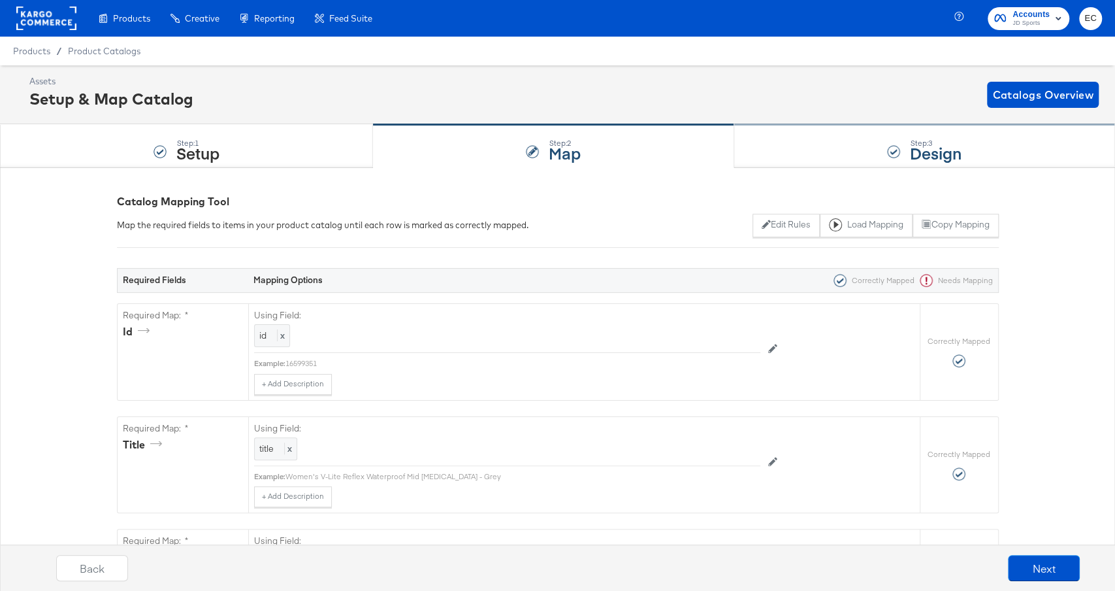
click at [798, 156] on div "Step: 3 Design" at bounding box center [924, 146] width 381 height 43
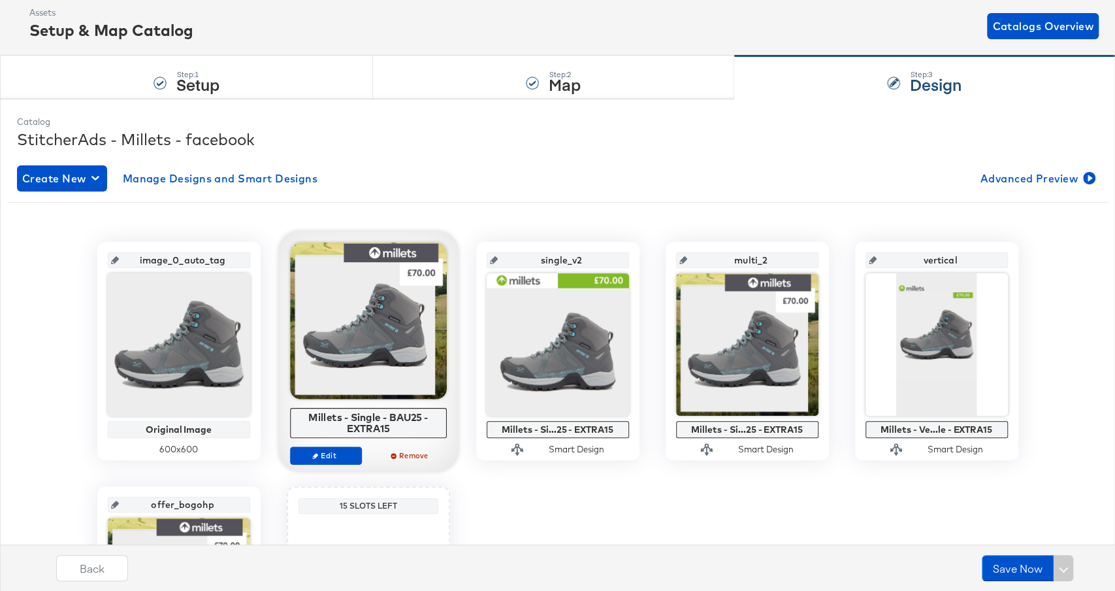
scroll to position [68, 0]
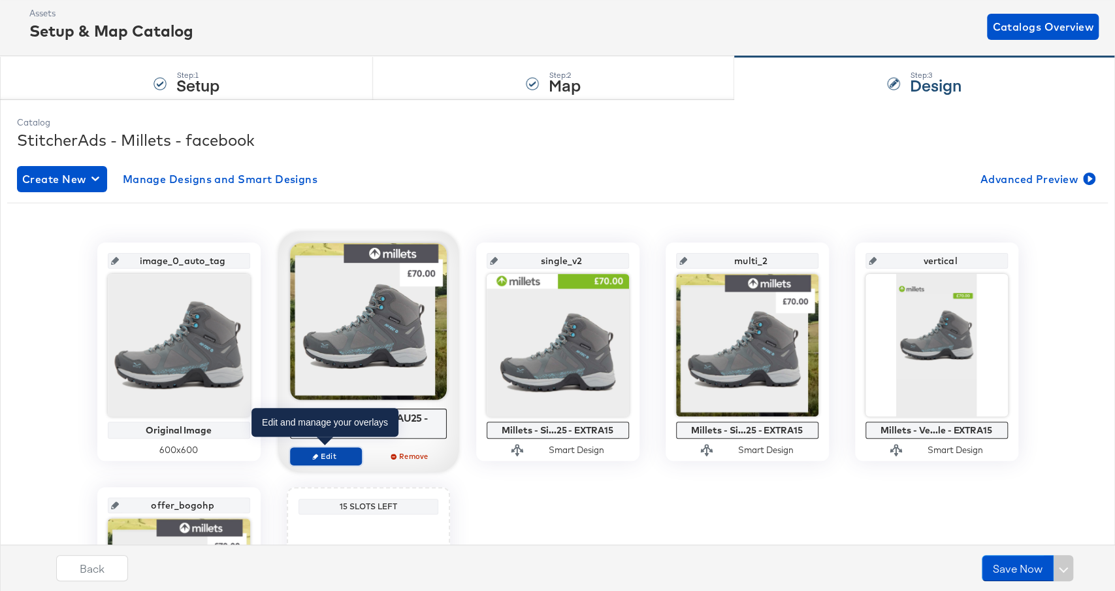
click at [325, 452] on span "Edit" at bounding box center [325, 456] width 60 height 10
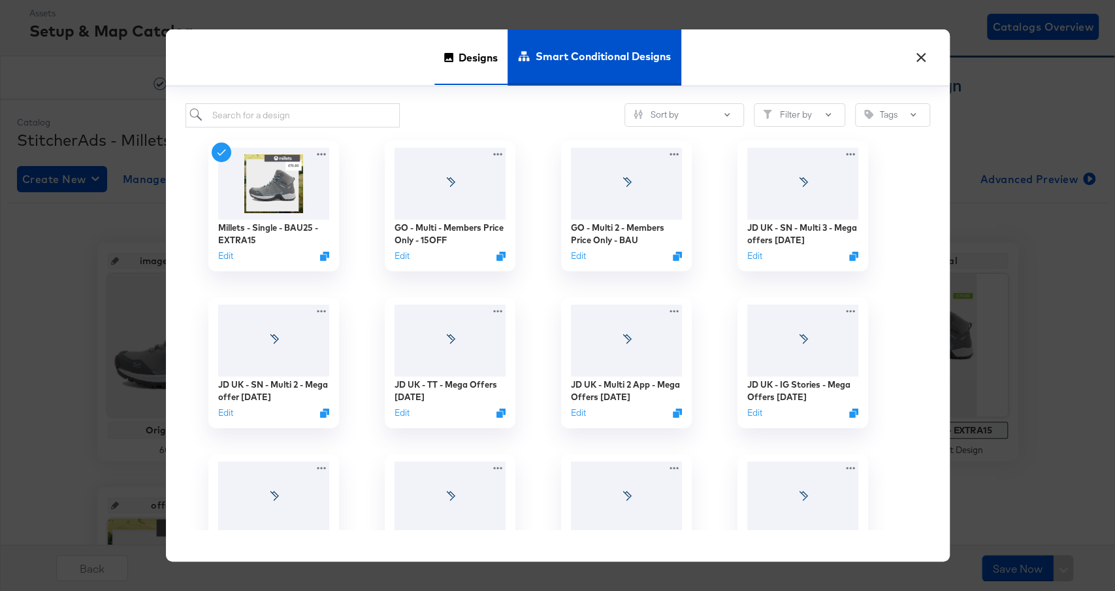
click at [468, 54] on span "Designs" at bounding box center [478, 58] width 39 height 58
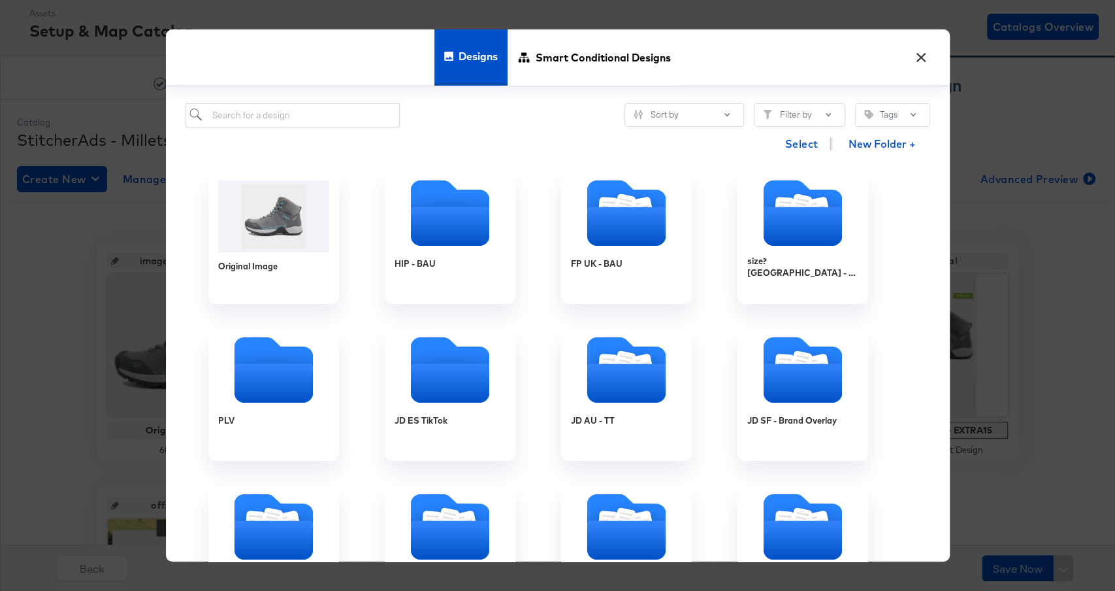
click at [348, 96] on div "Sort by Filter by Tags Select New Folder + Original Image HIP - BAU FP UK - BAU…" at bounding box center [558, 324] width 784 height 474
click at [339, 120] on input "search" at bounding box center [293, 115] width 215 height 24
paste input "Millets - Single - New BAU (no was/now)"
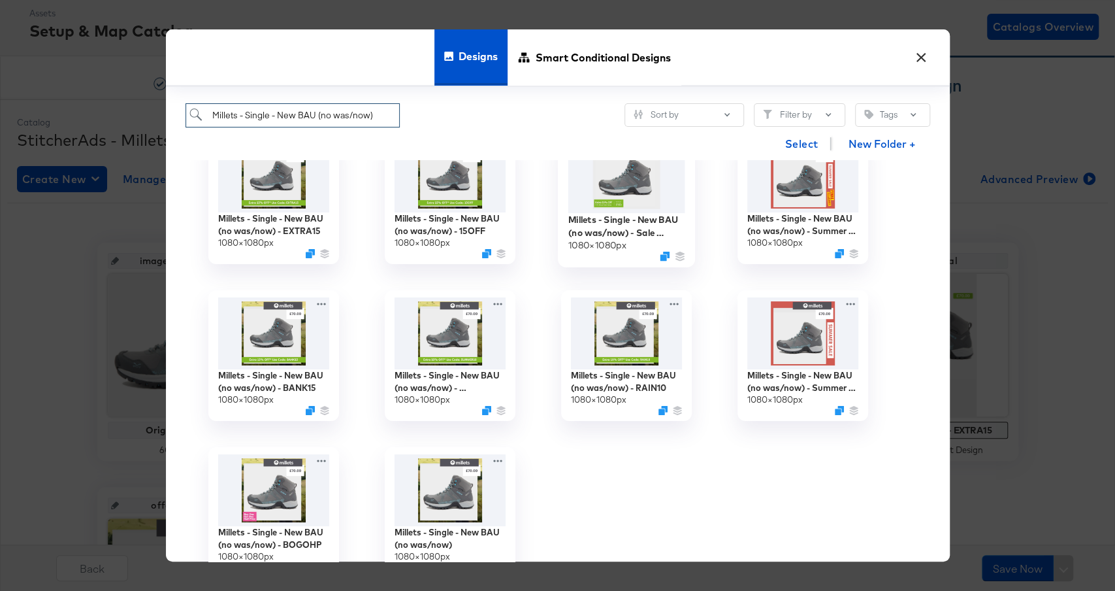
scroll to position [101, 0]
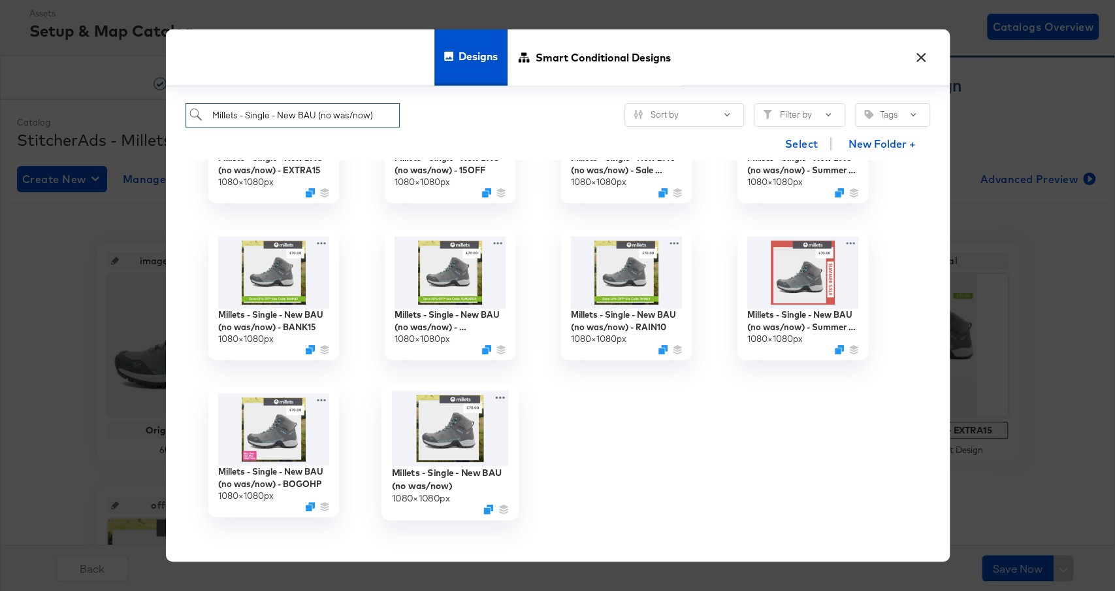
type input "Millets - Single - New BAU (no was/now)"
click at [452, 430] on img at bounding box center [449, 429] width 117 height 76
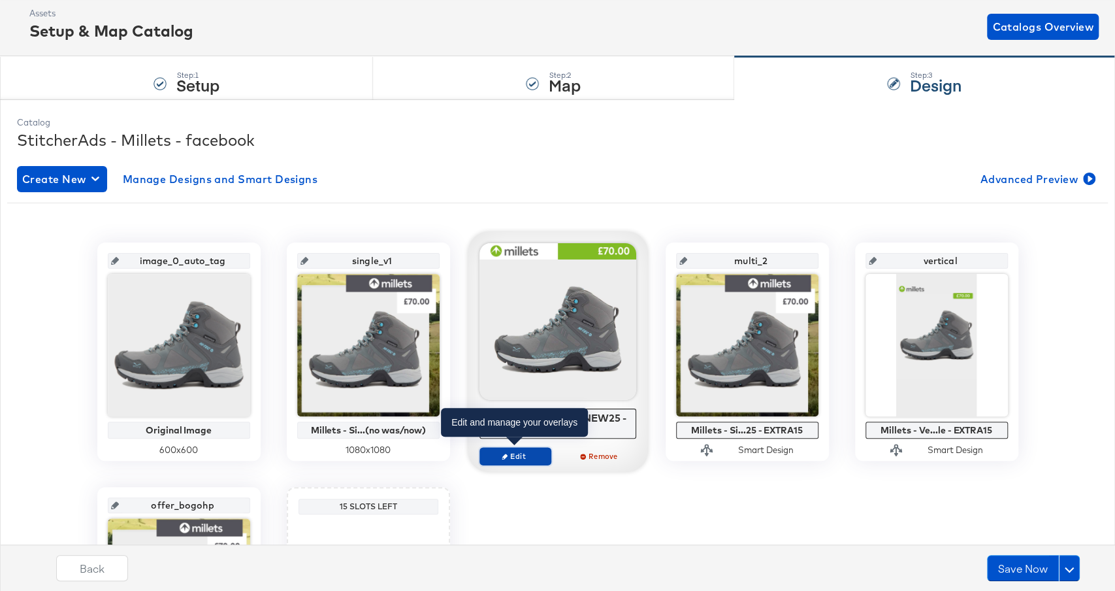
click at [523, 452] on span "Edit" at bounding box center [515, 456] width 60 height 10
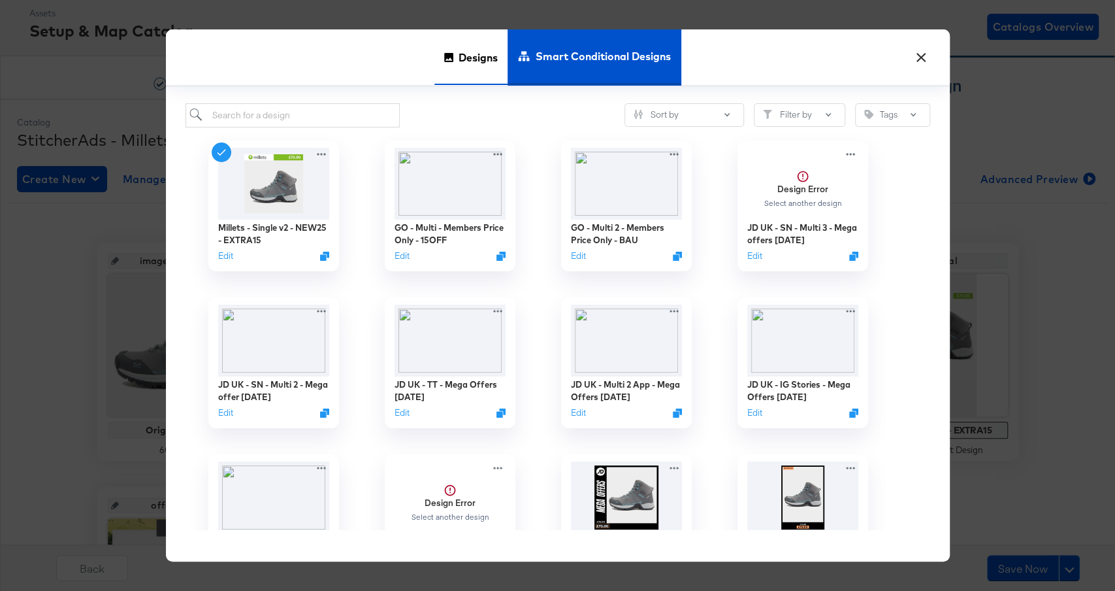
click at [485, 69] on span "Designs" at bounding box center [478, 58] width 39 height 58
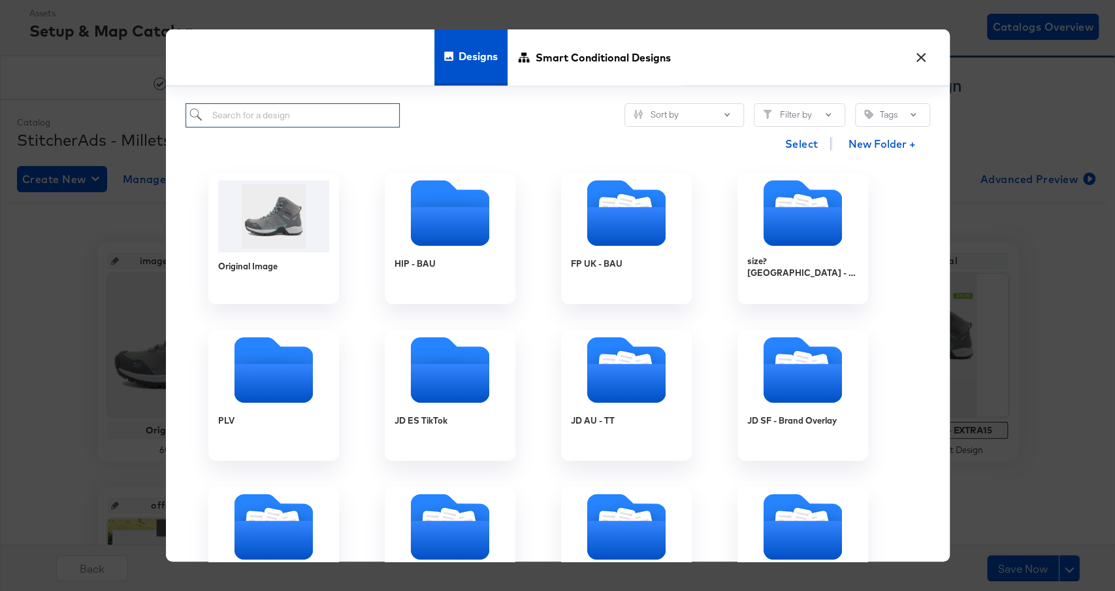
click at [374, 111] on input "search" at bounding box center [293, 115] width 215 height 24
paste input "Millets - Single v2 - BAU - (no was/now)"
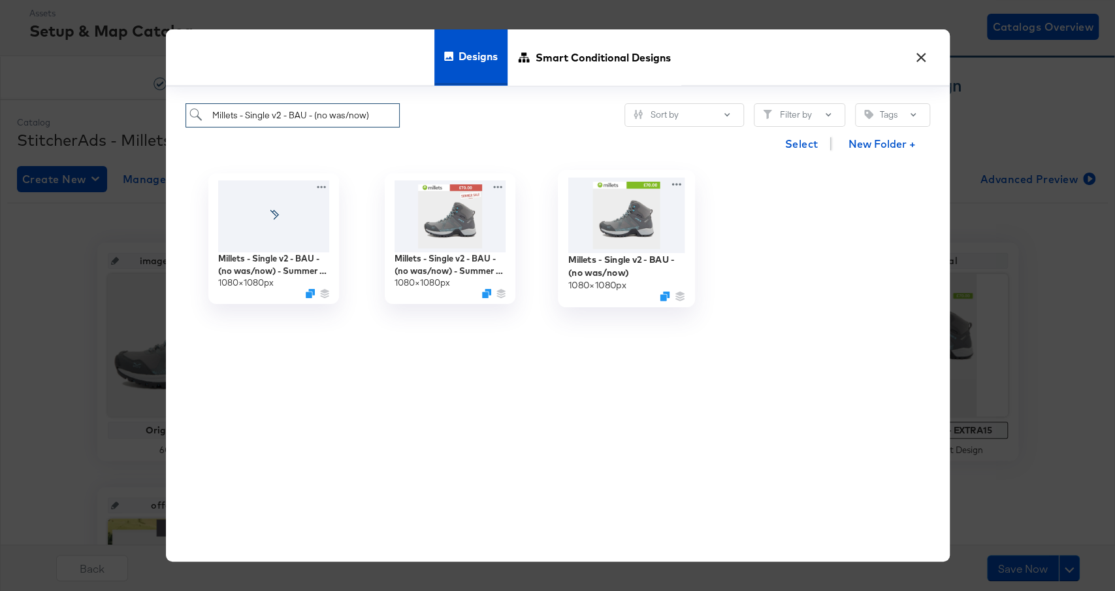
type input "Millets - Single v2 - BAU - (no was/now)"
click at [665, 231] on img at bounding box center [626, 215] width 117 height 75
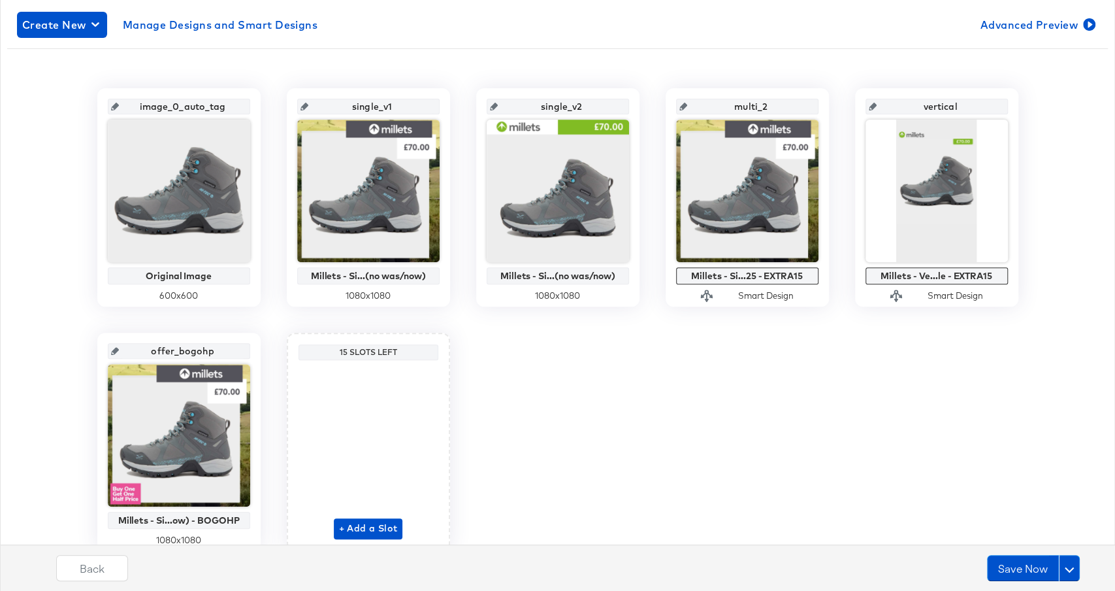
scroll to position [225, 0]
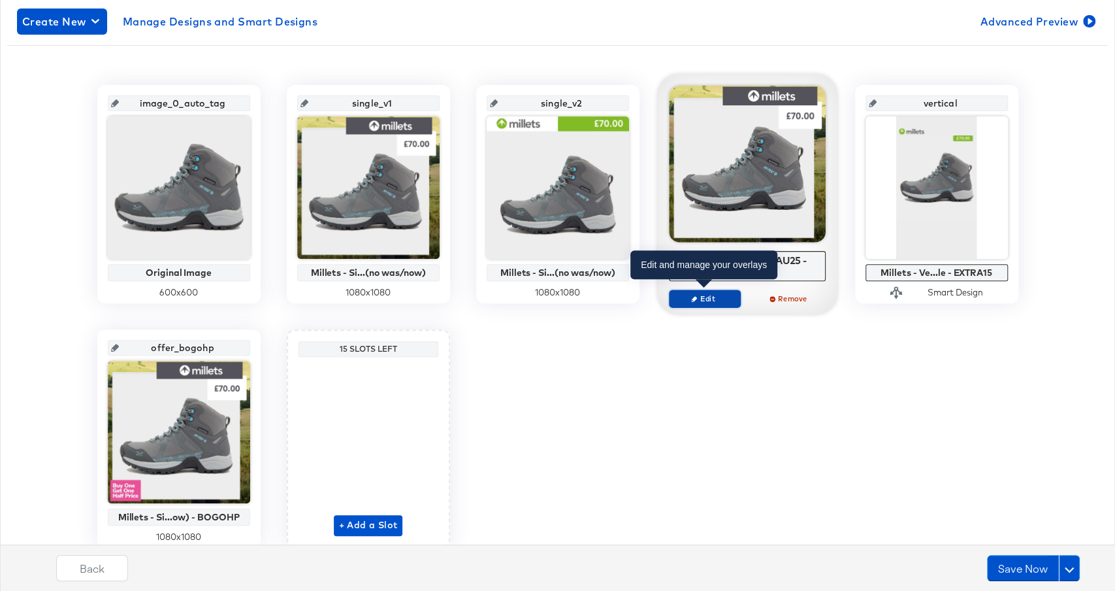
click at [710, 299] on span "Edit" at bounding box center [704, 298] width 60 height 10
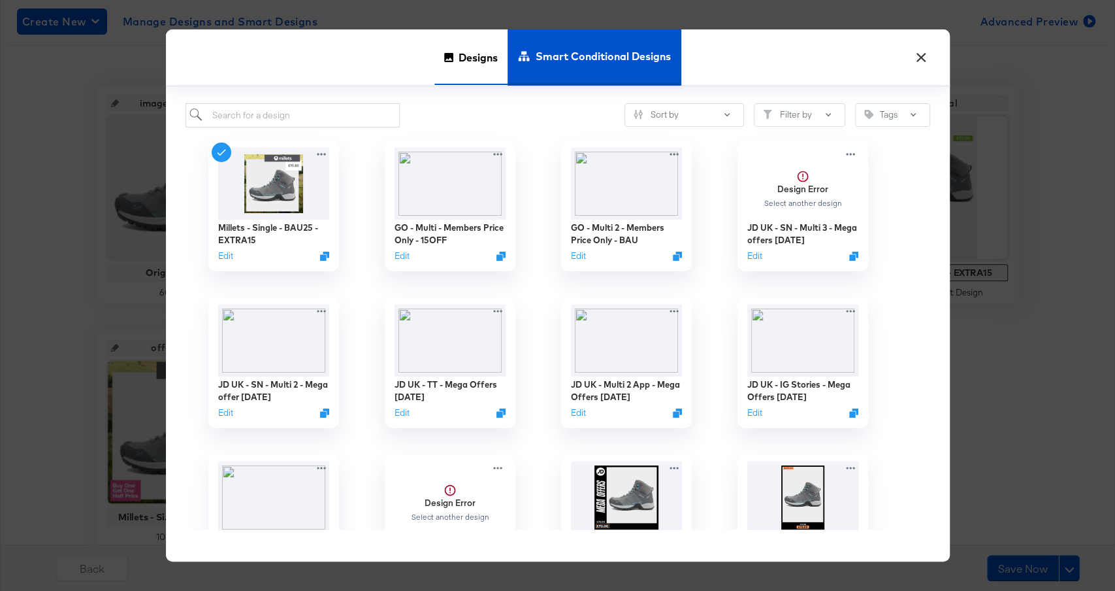
click at [481, 41] on span "Designs" at bounding box center [478, 58] width 39 height 58
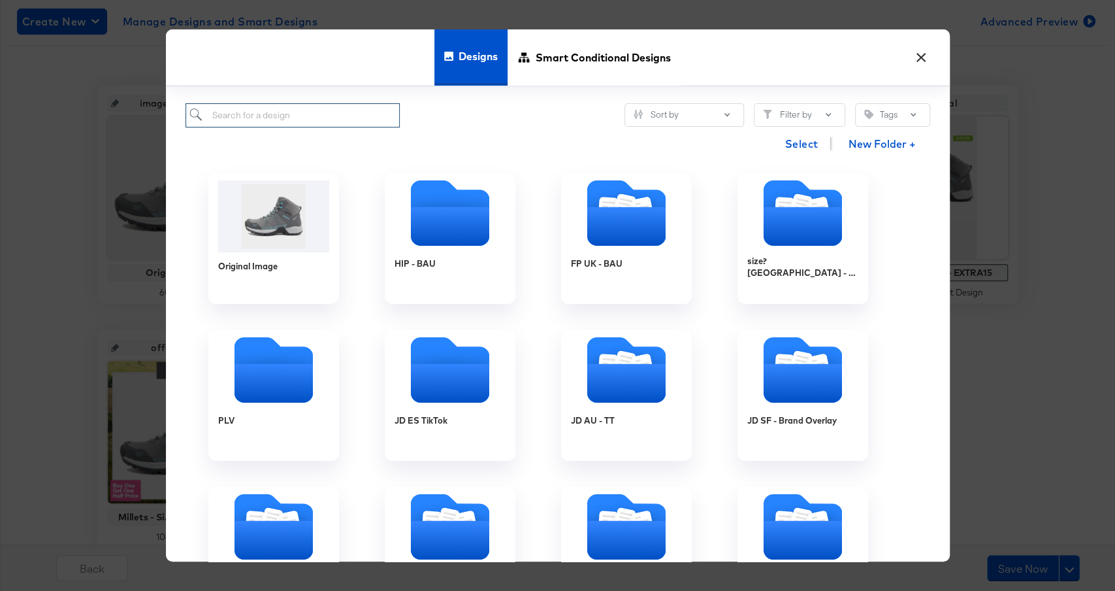
click at [316, 120] on input "search" at bounding box center [293, 115] width 215 height 24
paste input "Millets - Mar 24 - Multi - BAU - (no was/now)"
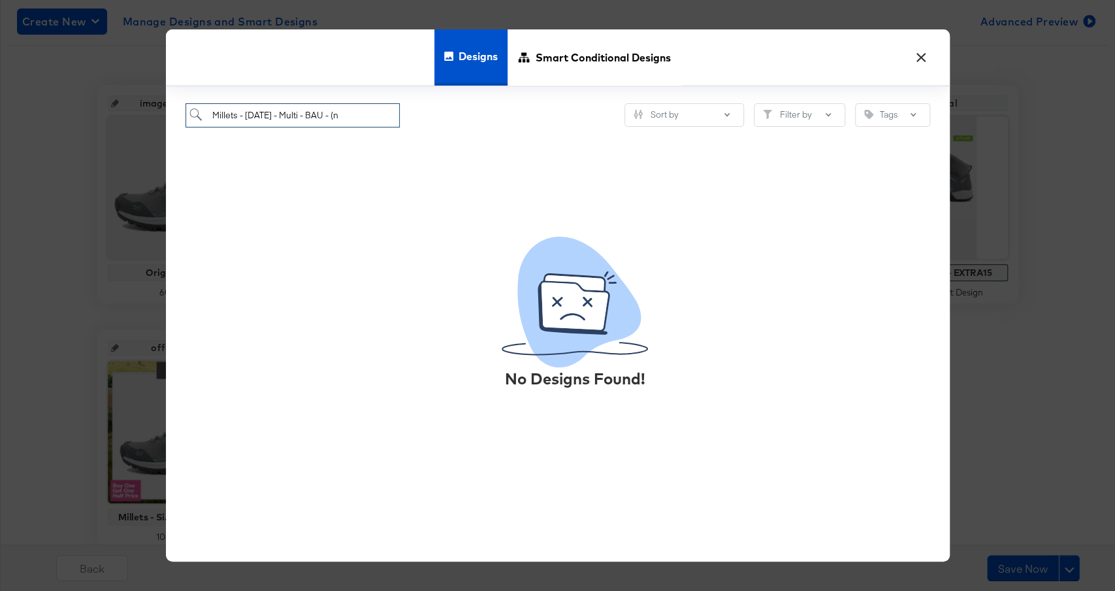
drag, startPoint x: 361, startPoint y: 112, endPoint x: 238, endPoint y: 108, distance: 122.9
click at [238, 108] on input "Millets - Mar 24 - Multi - BAU - (n" at bounding box center [293, 115] width 215 height 24
drag, startPoint x: 239, startPoint y: 117, endPoint x: 412, endPoint y: 114, distance: 172.5
click at [412, 114] on div "Millets - Mar 24 - Multi - BAU - (n Sort by Filter by Tags" at bounding box center [558, 115] width 745 height 24
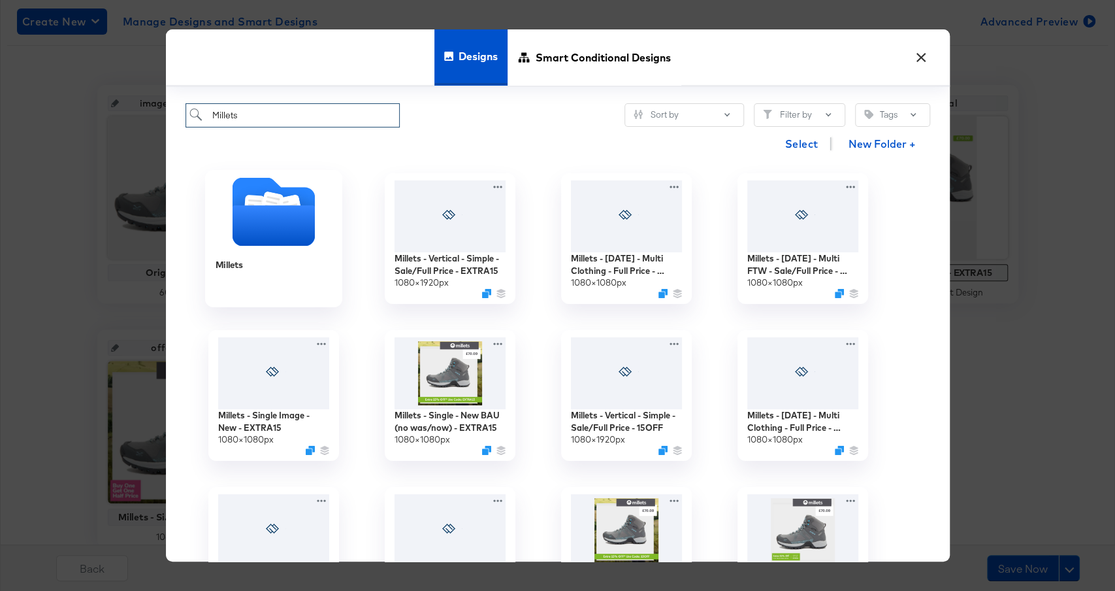
type input "Millets"
click at [267, 220] on icon "Folder" at bounding box center [273, 226] width 82 height 41
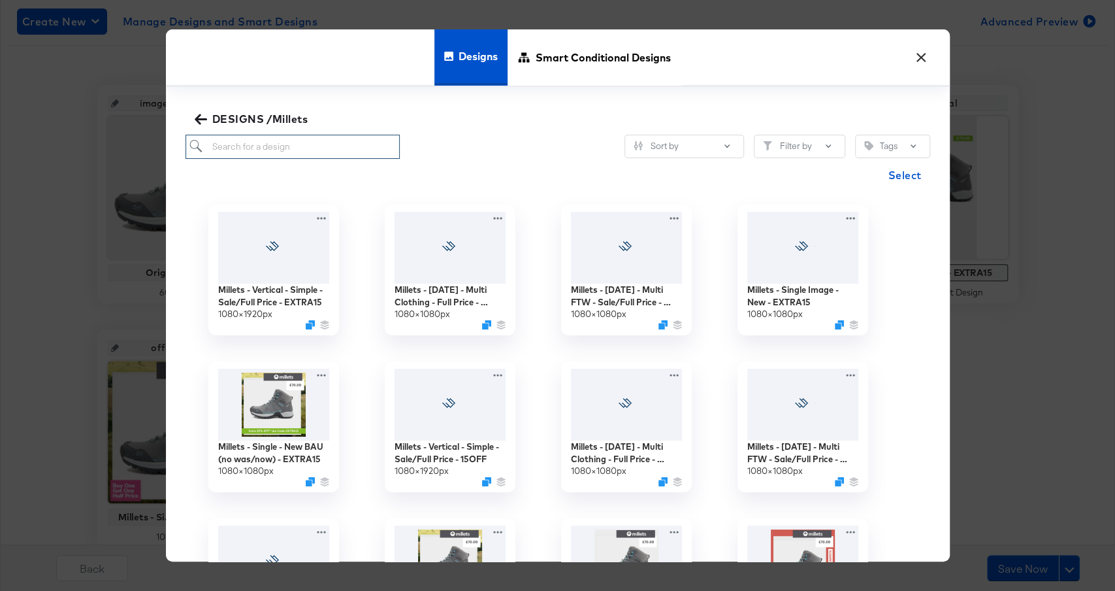
click at [274, 140] on input "search" at bounding box center [293, 147] width 215 height 24
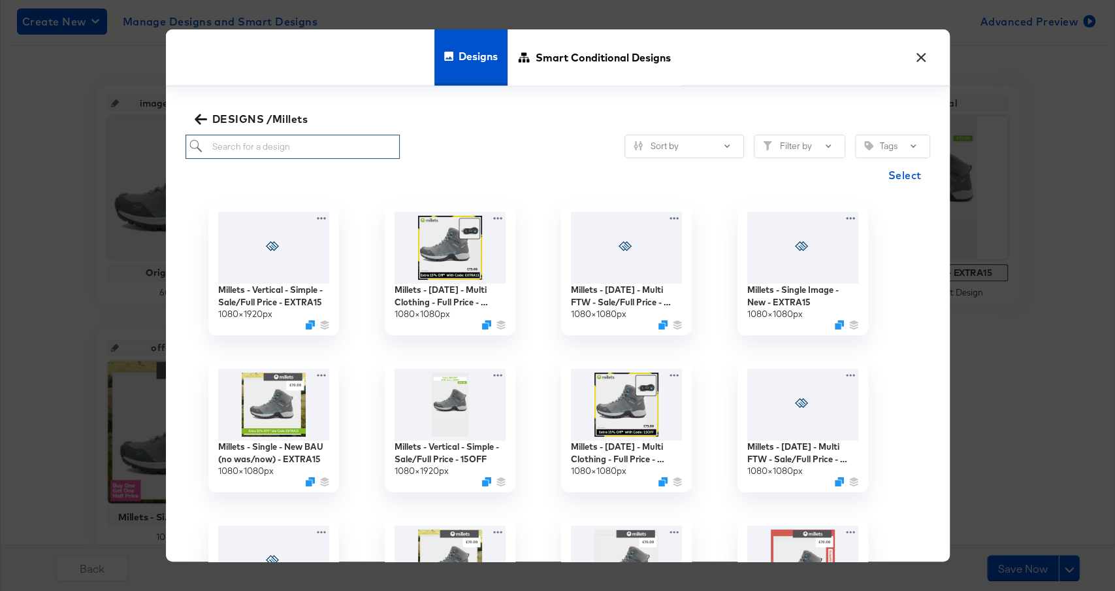
paste input "Millets - Mar 24 - Multi - BAU - (no was/now)"
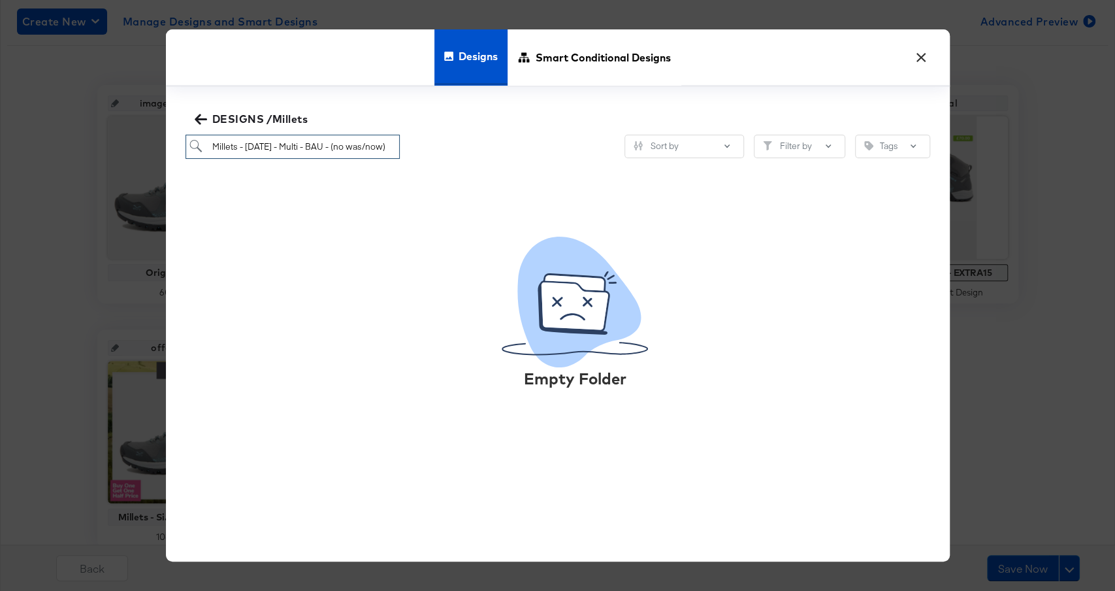
drag, startPoint x: 241, startPoint y: 144, endPoint x: 414, endPoint y: 145, distance: 172.5
click at [413, 145] on div "Millets - Mar 24 - Multi - BAU - (no was/now) Sort by Filter by Tags" at bounding box center [558, 147] width 745 height 24
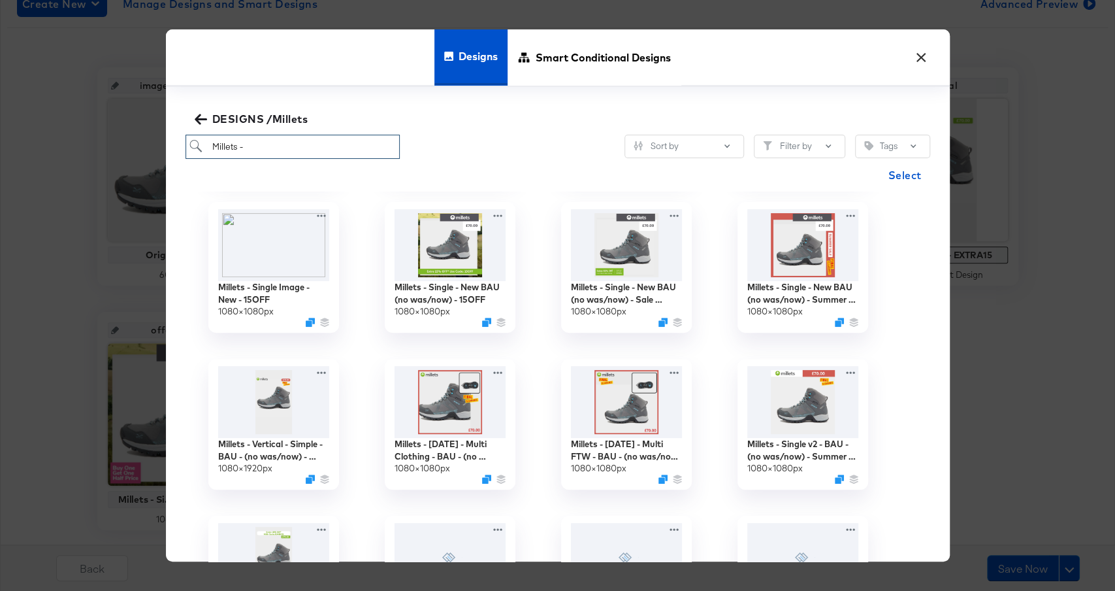
scroll to position [276, 0]
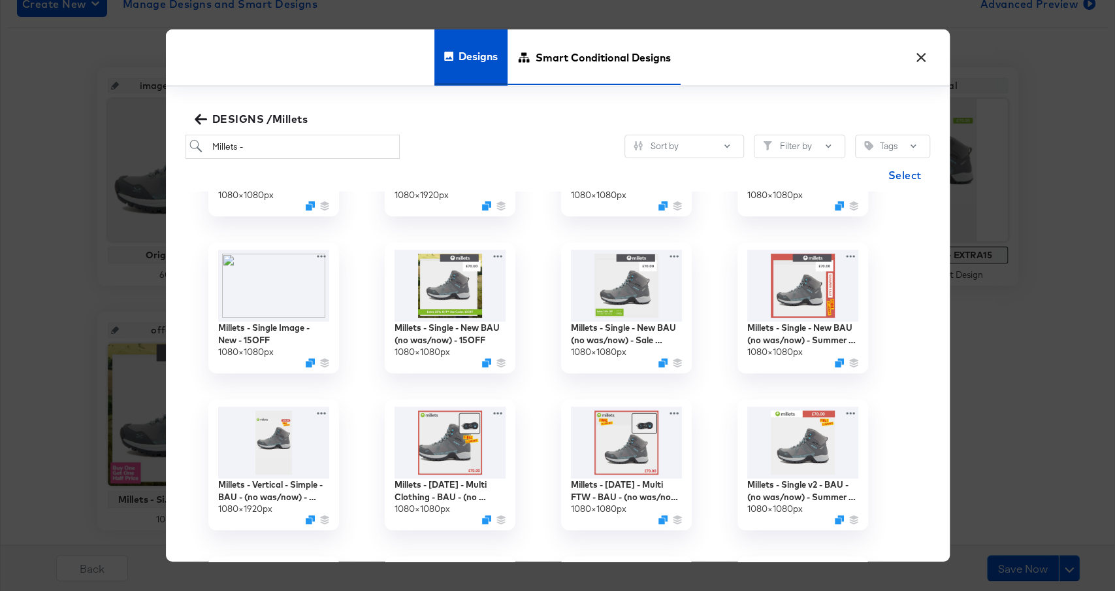
click at [575, 46] on span "Smart Conditional Designs" at bounding box center [603, 58] width 135 height 58
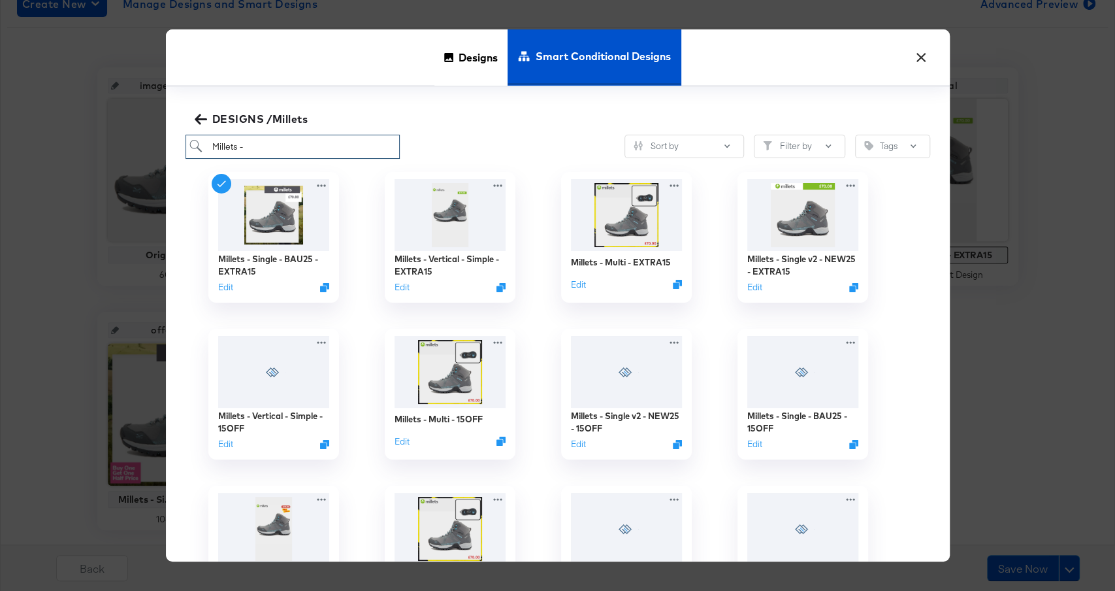
click at [343, 142] on input "Millets -" at bounding box center [293, 147] width 215 height 24
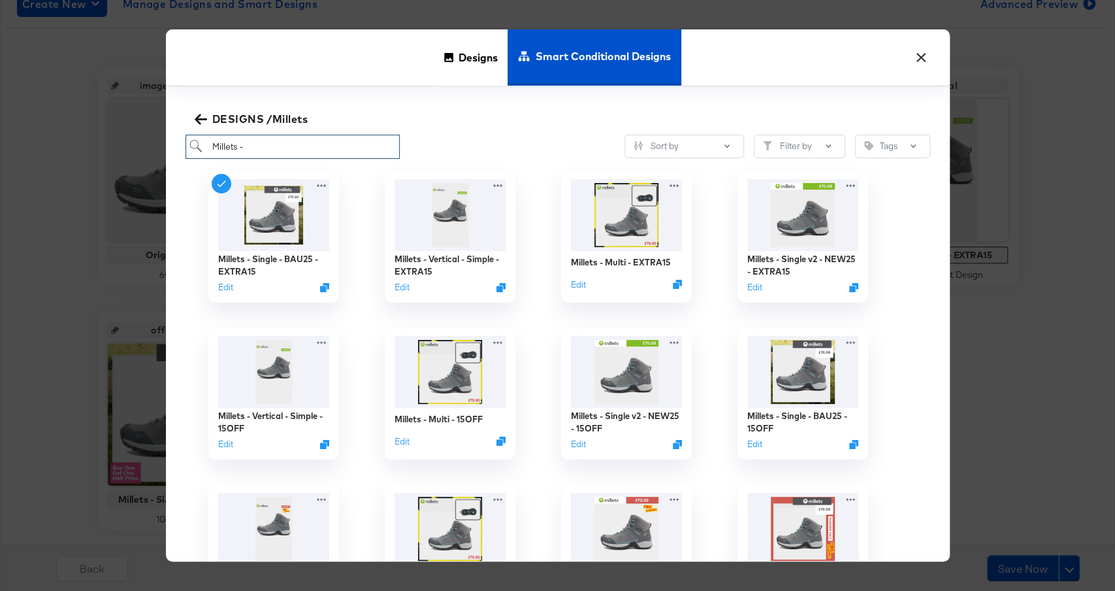
click at [343, 142] on input "Millets -" at bounding box center [293, 147] width 215 height 24
paste input "Mar 24 - Multi - BAU - (no was/now)"
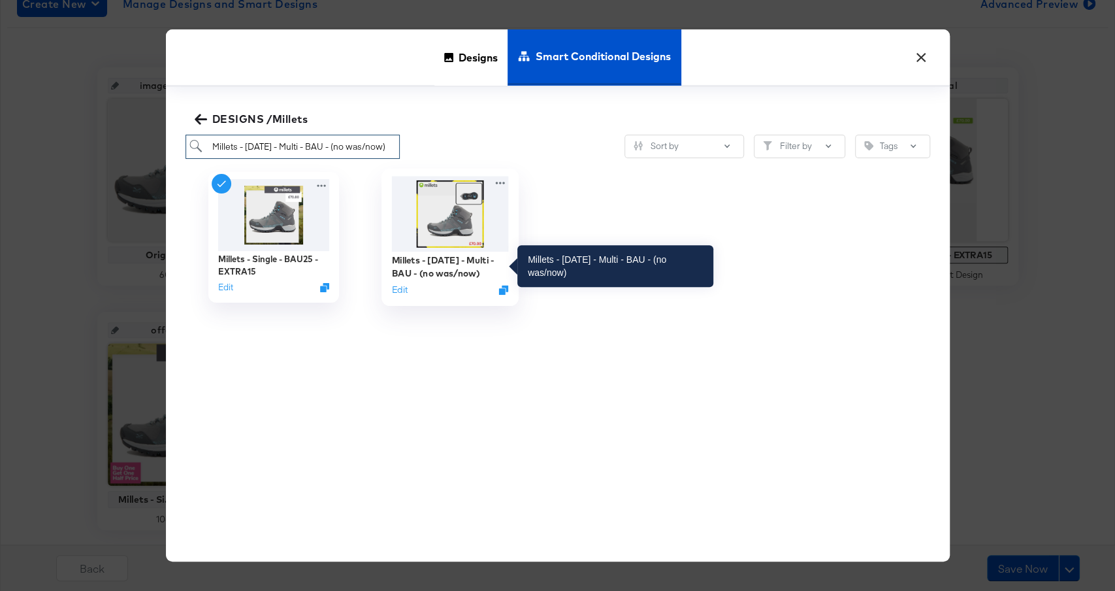
type input "Millets - Mar 24 - Multi - BAU - (no was/now)"
click at [448, 263] on div "Millets - Mar 24 - Multi - BAU - (no was/now)" at bounding box center [449, 266] width 117 height 25
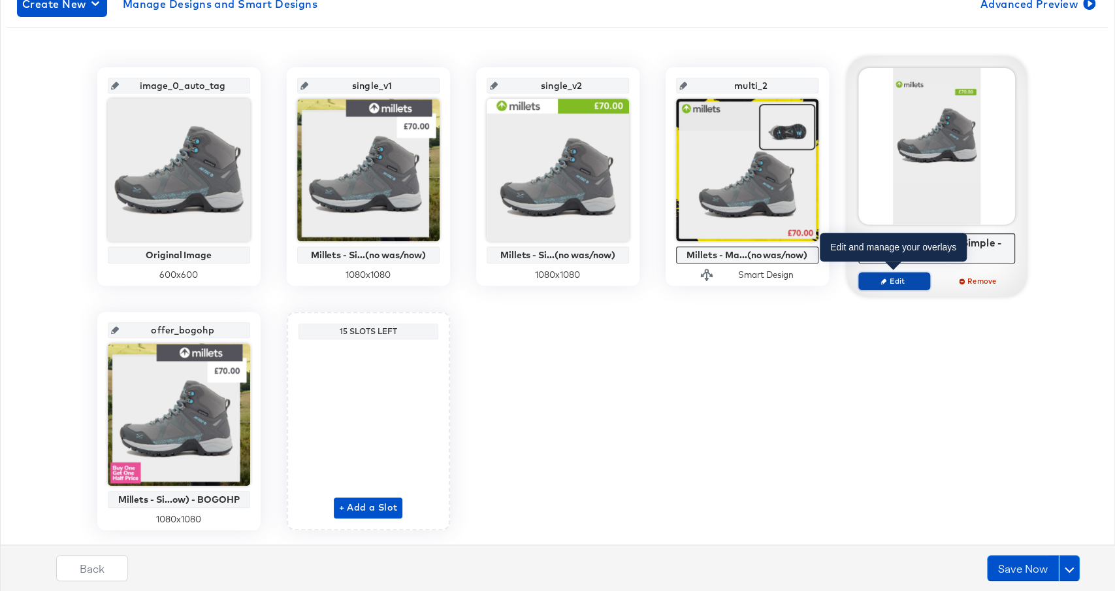
click at [904, 282] on span "Edit" at bounding box center [894, 281] width 60 height 10
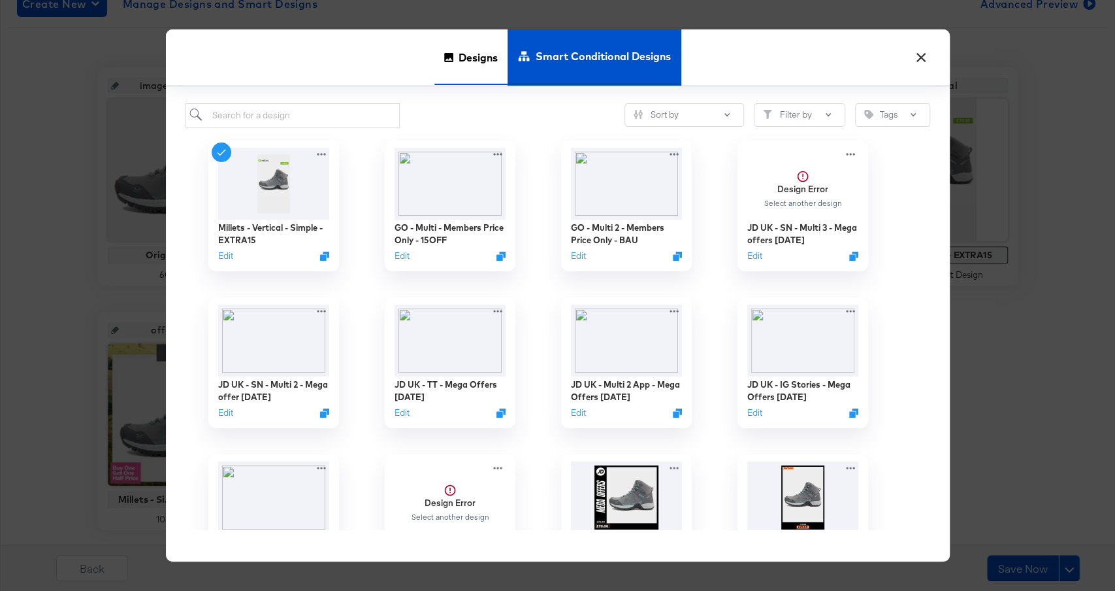
click at [453, 65] on div "Designs" at bounding box center [471, 57] width 73 height 56
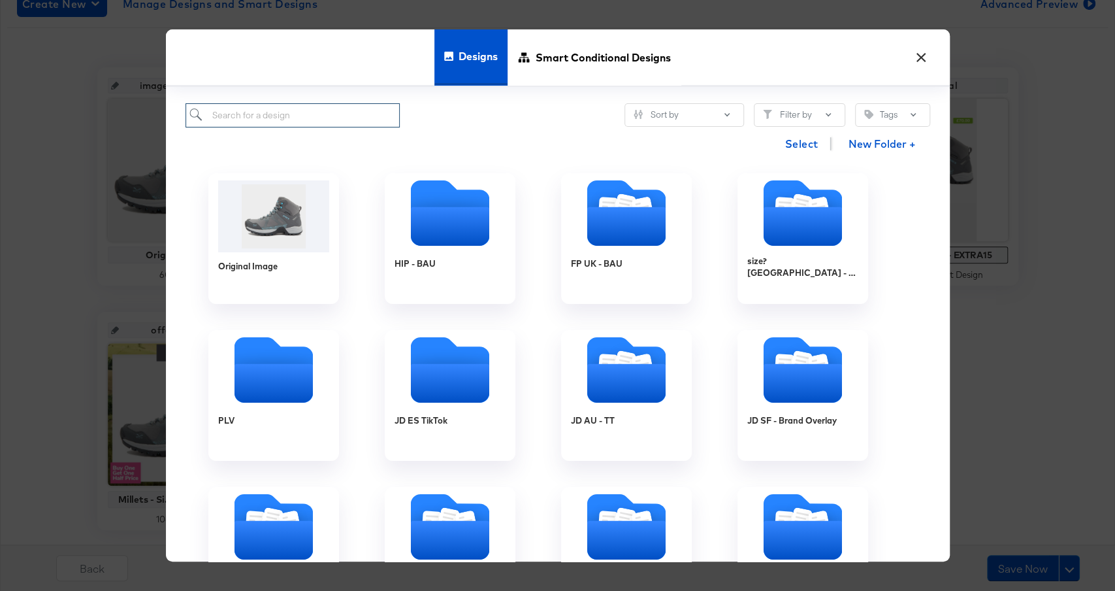
click at [346, 118] on input "search" at bounding box center [293, 115] width 215 height 24
paste input "Millets - Vertical - Simple - BAU - (no was/now)"
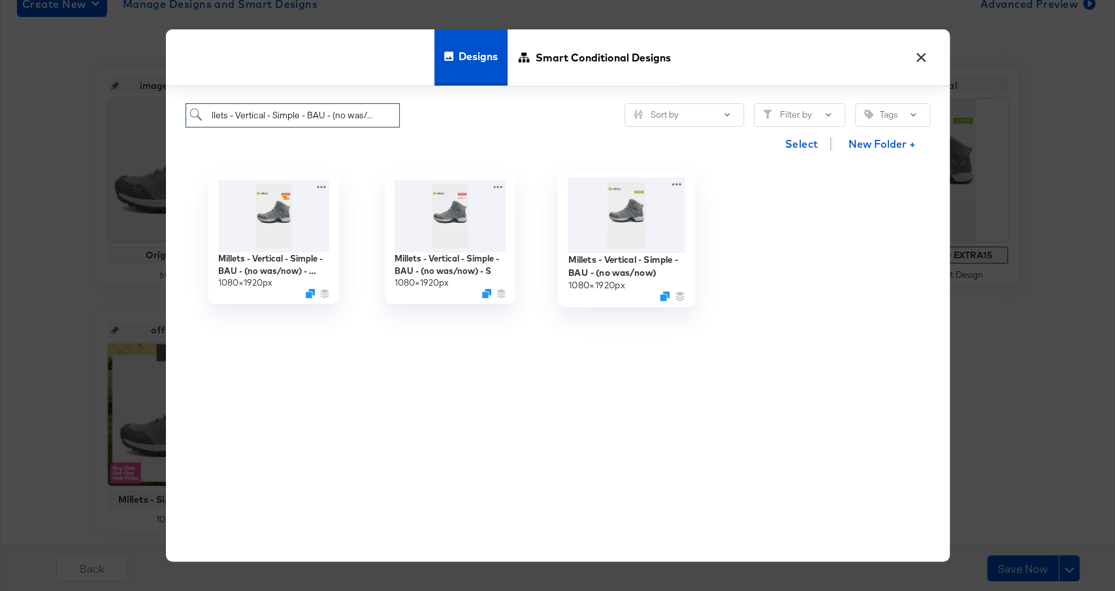
type input "Millets - Vertical - Simple - BAU - (no was/now)"
click at [619, 214] on img at bounding box center [626, 215] width 117 height 75
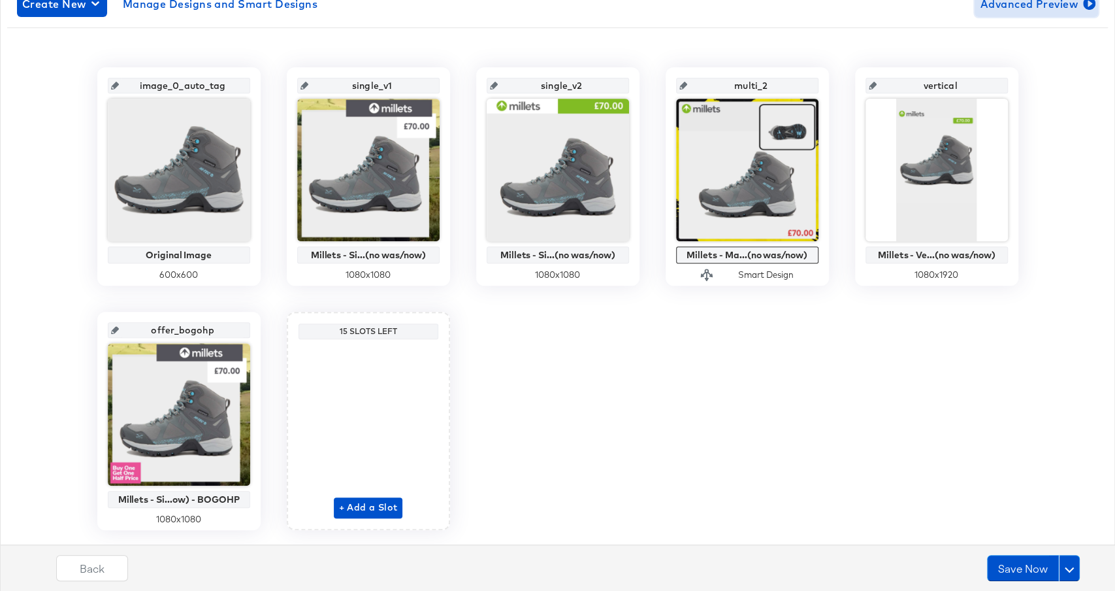
click at [1037, 8] on span "Advanced Preview" at bounding box center [1036, 4] width 113 height 18
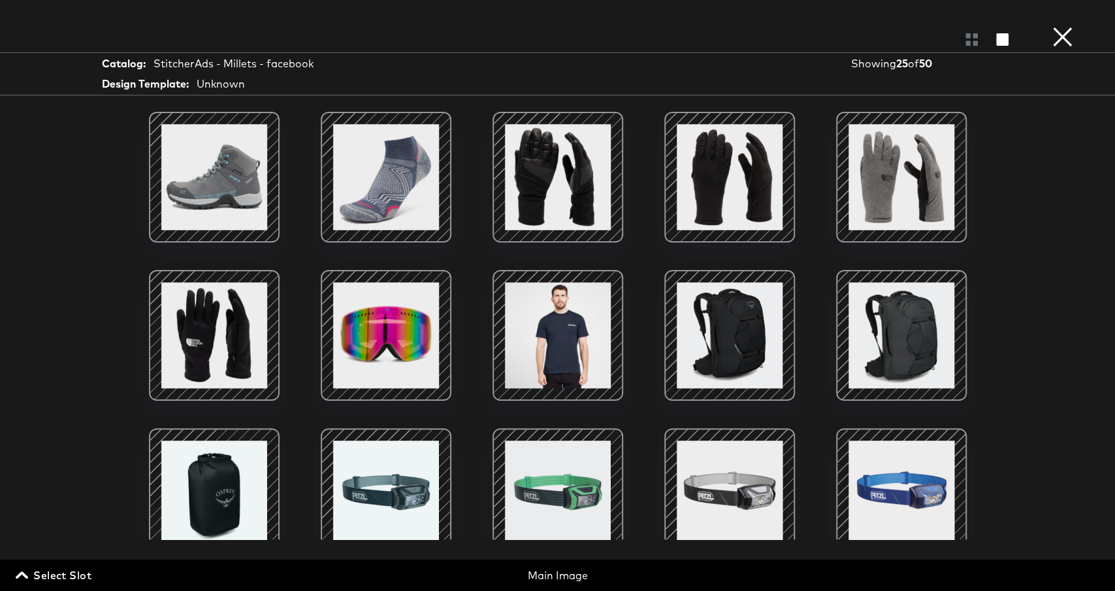
click at [42, 559] on div "Select Slot Main Image" at bounding box center [557, 571] width 1115 height 25
click at [50, 574] on span "Select Slot" at bounding box center [54, 575] width 73 height 18
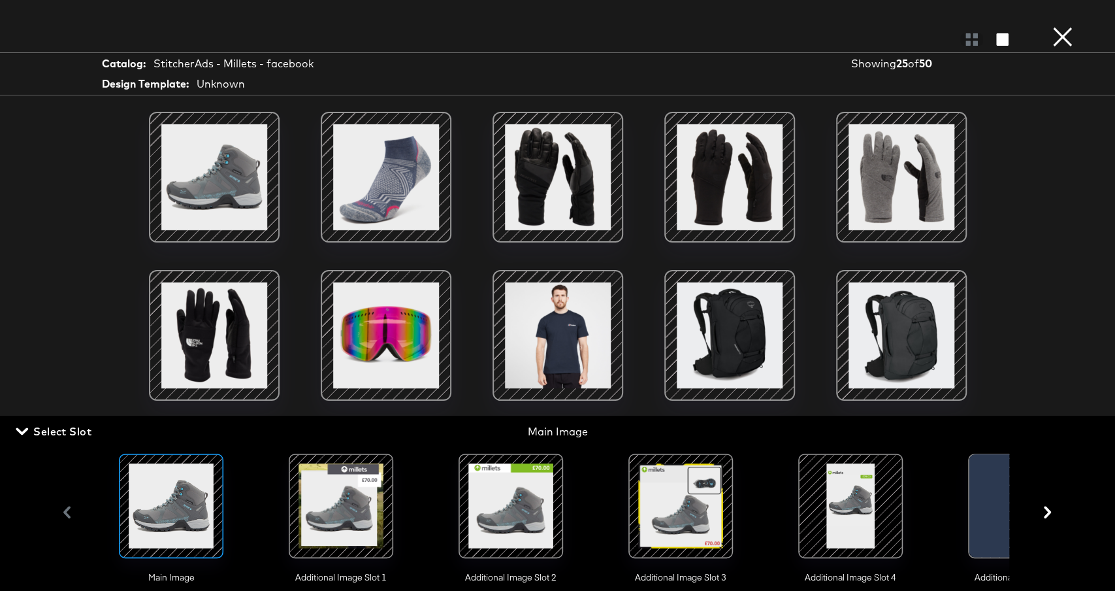
click at [370, 500] on div at bounding box center [341, 505] width 89 height 89
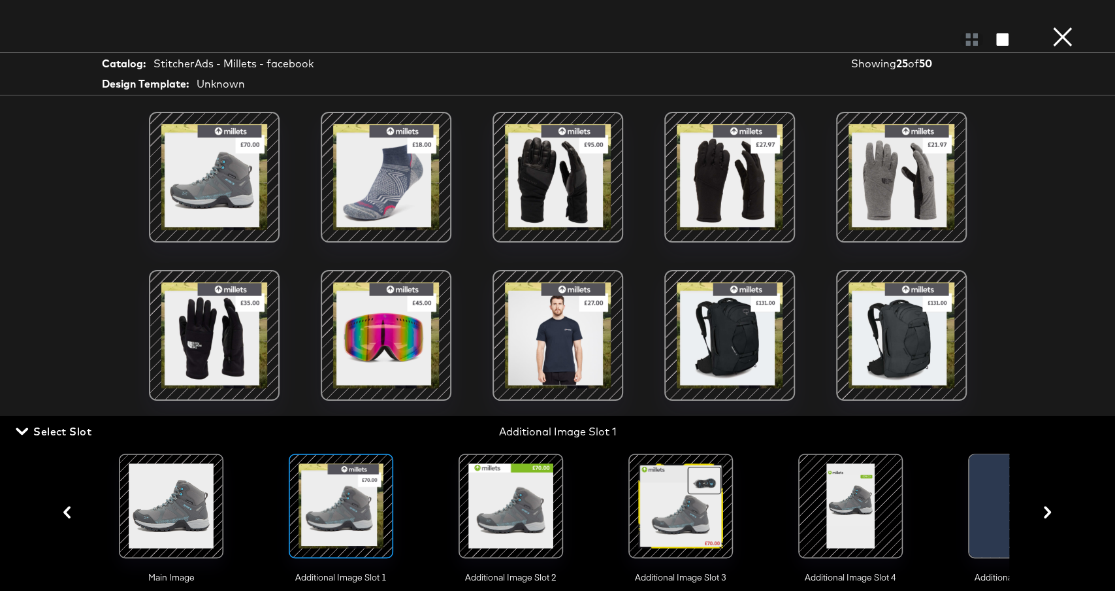
click at [531, 476] on div at bounding box center [511, 505] width 89 height 89
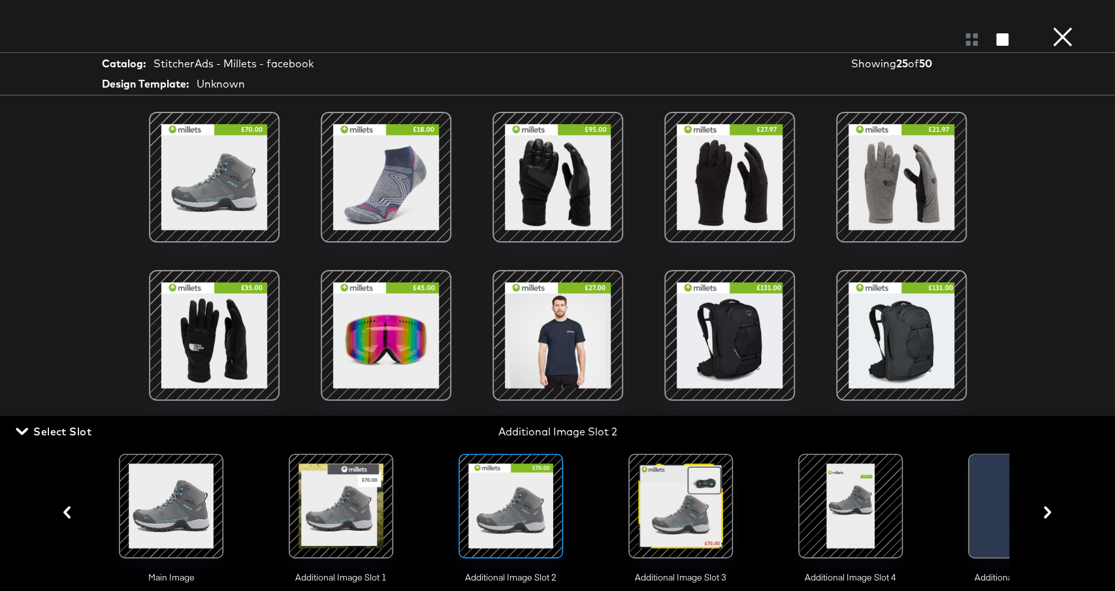
scroll to position [389, 0]
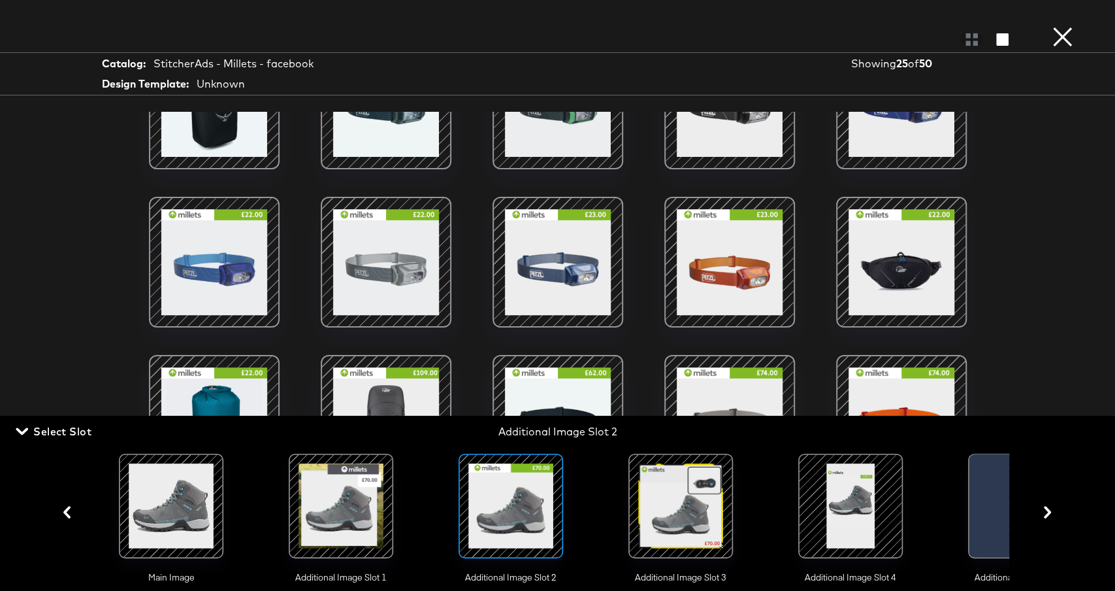
click at [686, 496] on div at bounding box center [680, 505] width 89 height 89
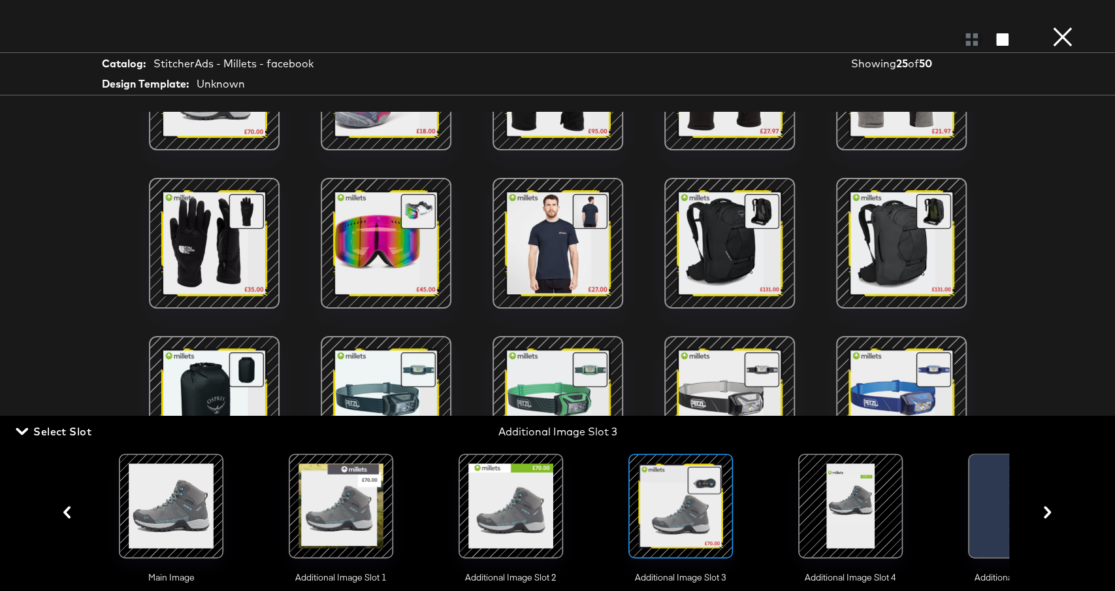
scroll to position [0, 0]
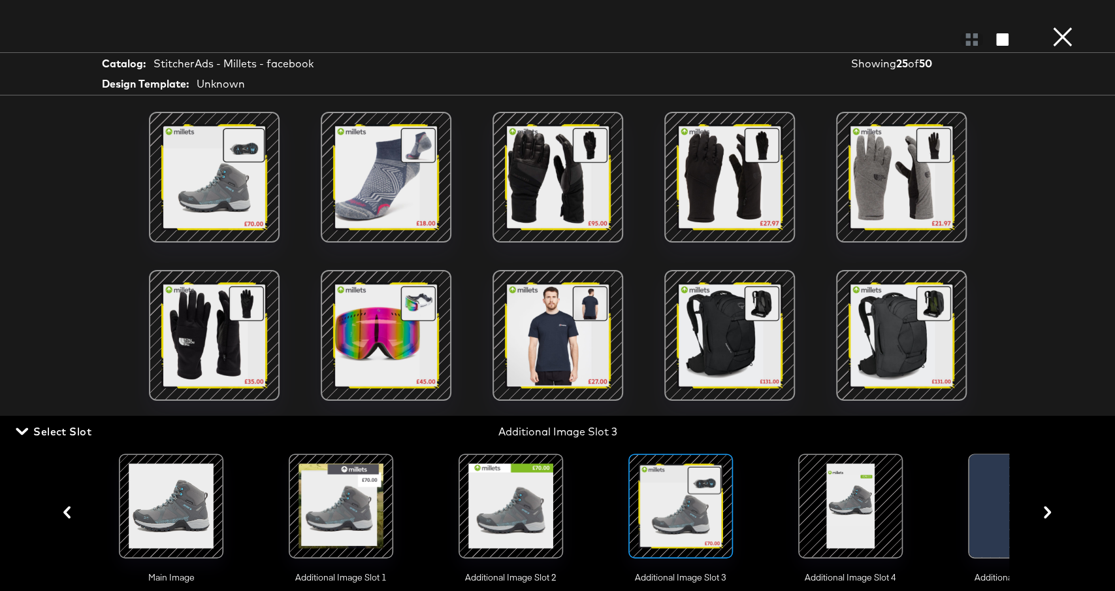
click at [834, 501] on div at bounding box center [850, 505] width 89 height 89
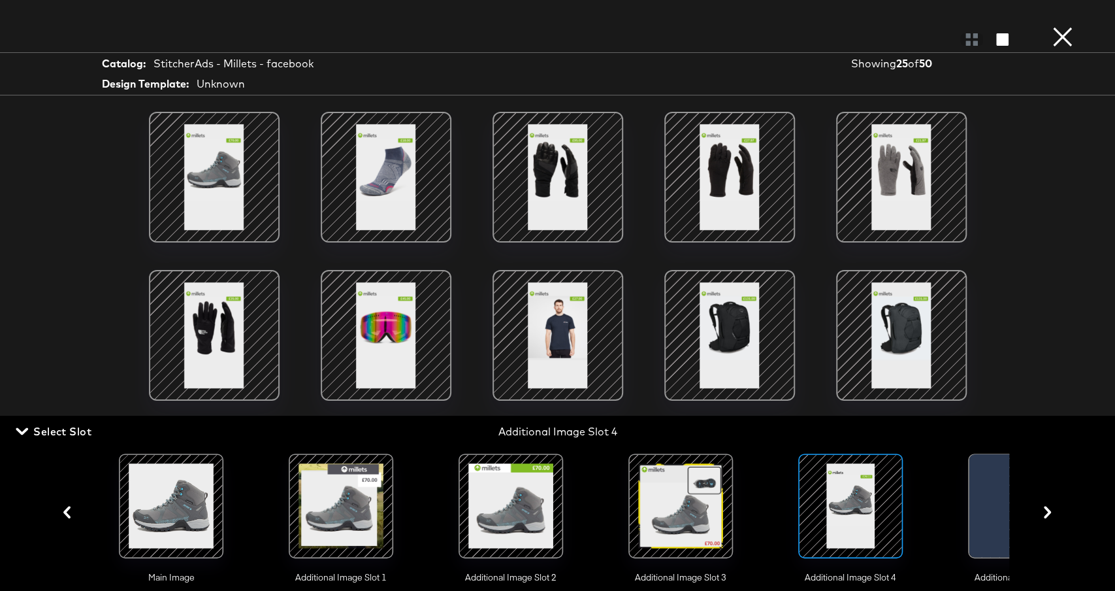
click at [1066, 26] on button "×" at bounding box center [1063, 13] width 26 height 26
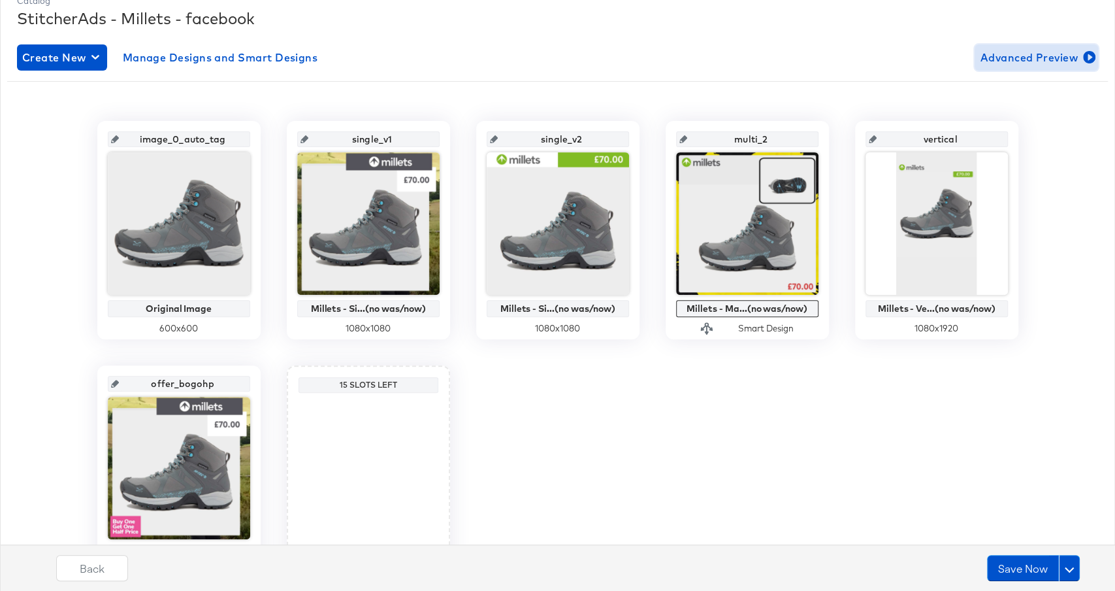
scroll to position [144, 0]
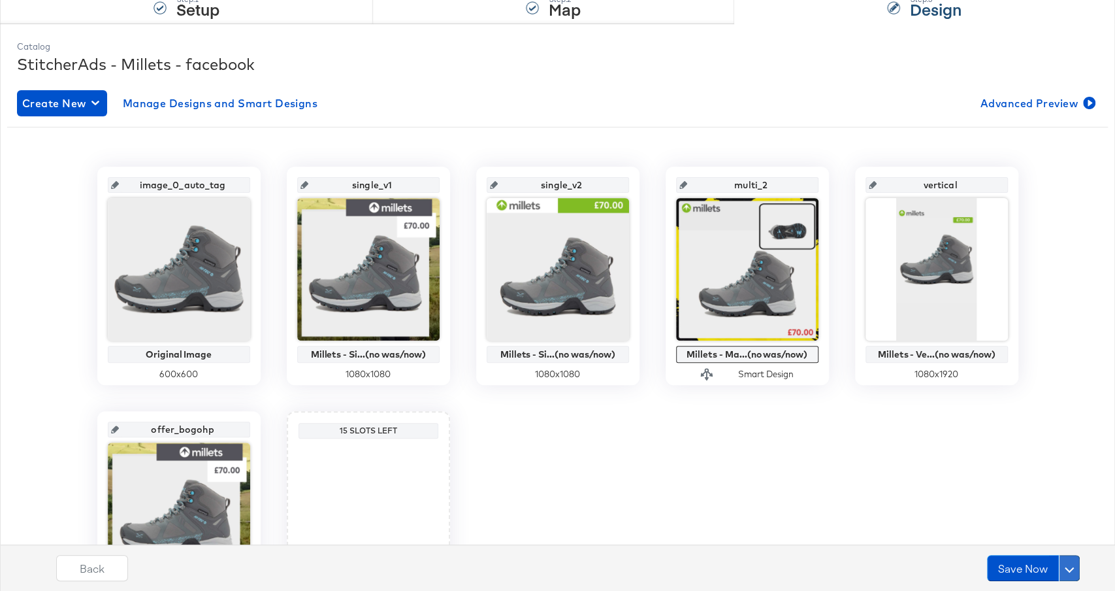
click at [1068, 570] on span at bounding box center [1069, 567] width 9 height 9
click at [1054, 544] on div "Schedule Save" at bounding box center [1038, 542] width 59 height 12
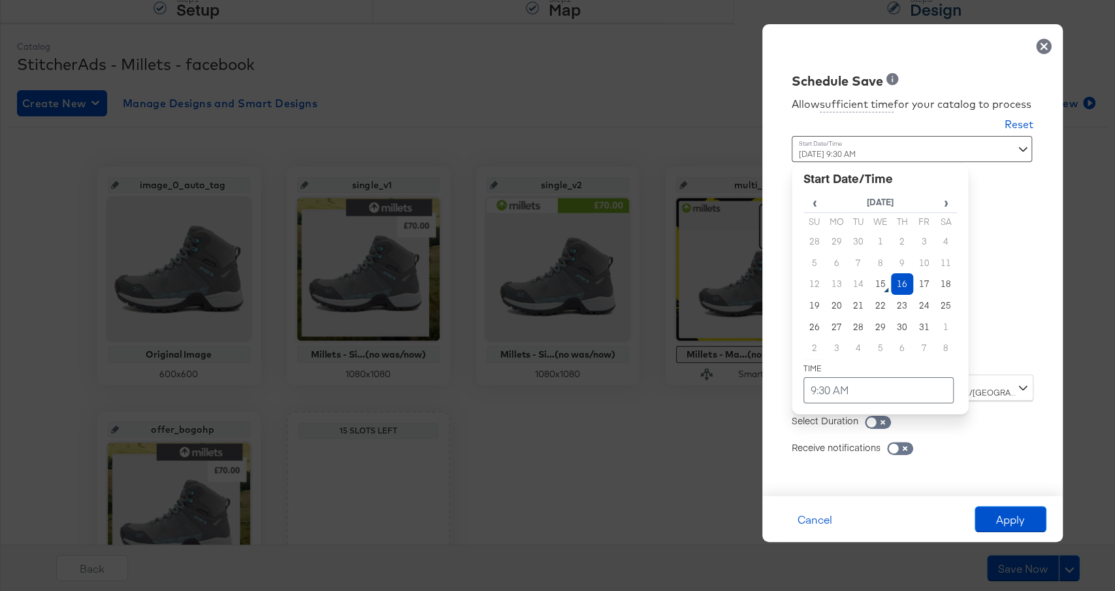
click at [870, 355] on div "October 16th 2025 9:30 AM ‹ October 2025 › Su Mo Tu We Th Fr Sa 28 29 30 1 2 3 …" at bounding box center [880, 250] width 177 height 229
click at [880, 286] on td "15" at bounding box center [881, 284] width 22 height 22
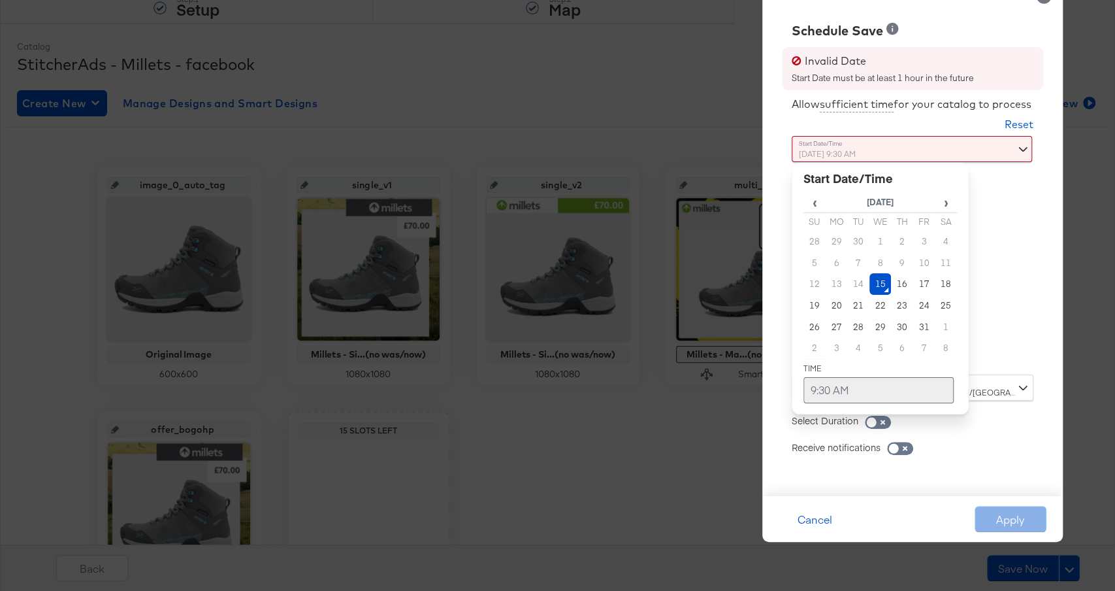
click at [857, 386] on td "9:30 AM" at bounding box center [879, 390] width 150 height 26
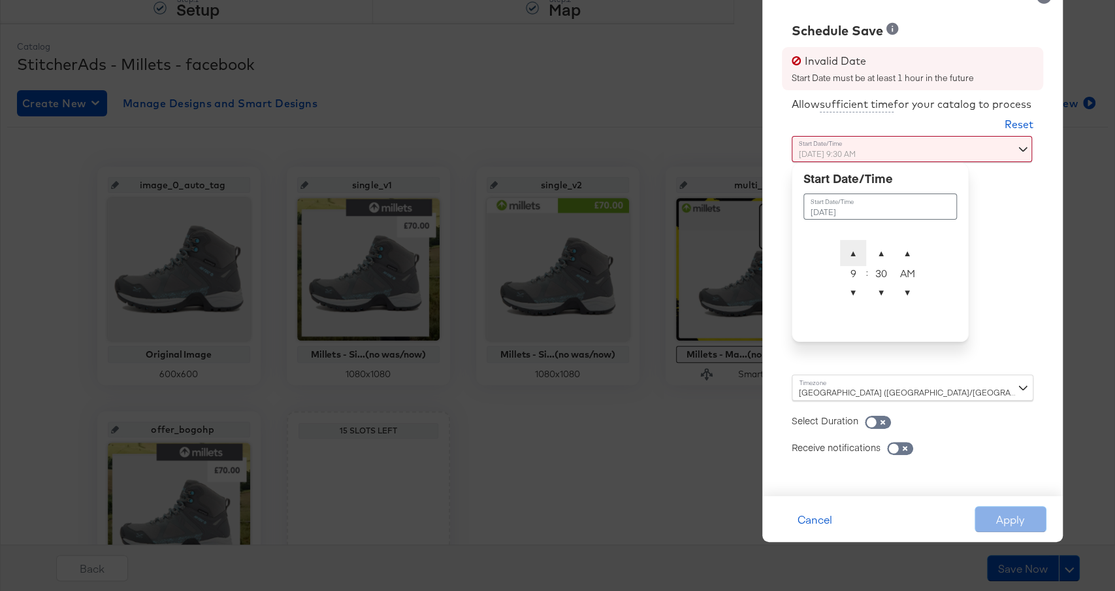
click at [851, 259] on span "▲" at bounding box center [853, 253] width 26 height 26
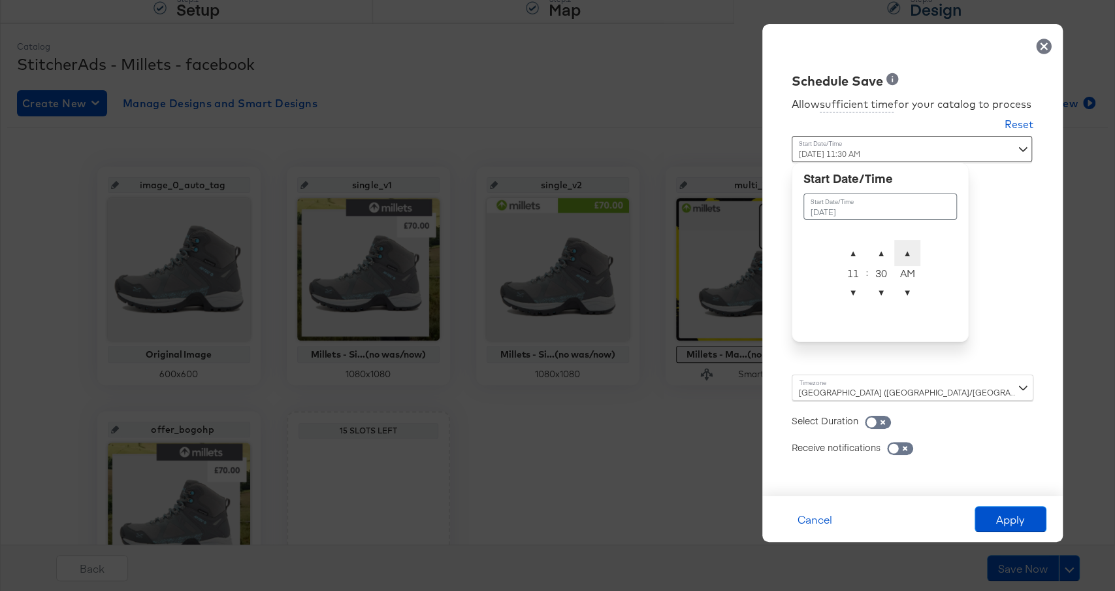
type input "October 15th 2025 11:30 PM"
click at [907, 244] on span "▲" at bounding box center [908, 253] width 26 height 26
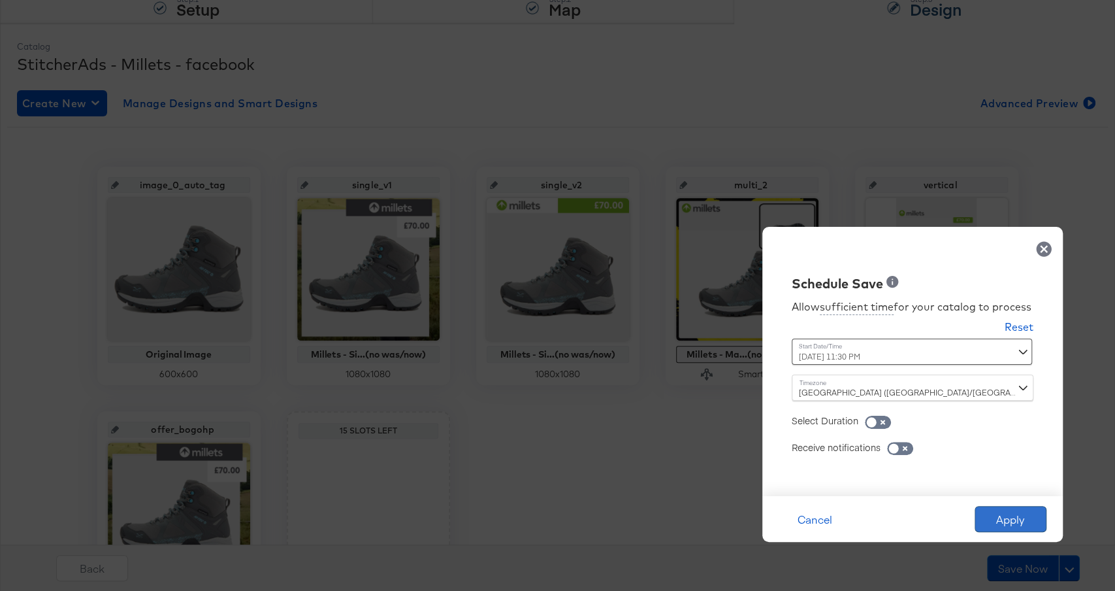
click at [1034, 518] on button "Apply" at bounding box center [1011, 519] width 72 height 26
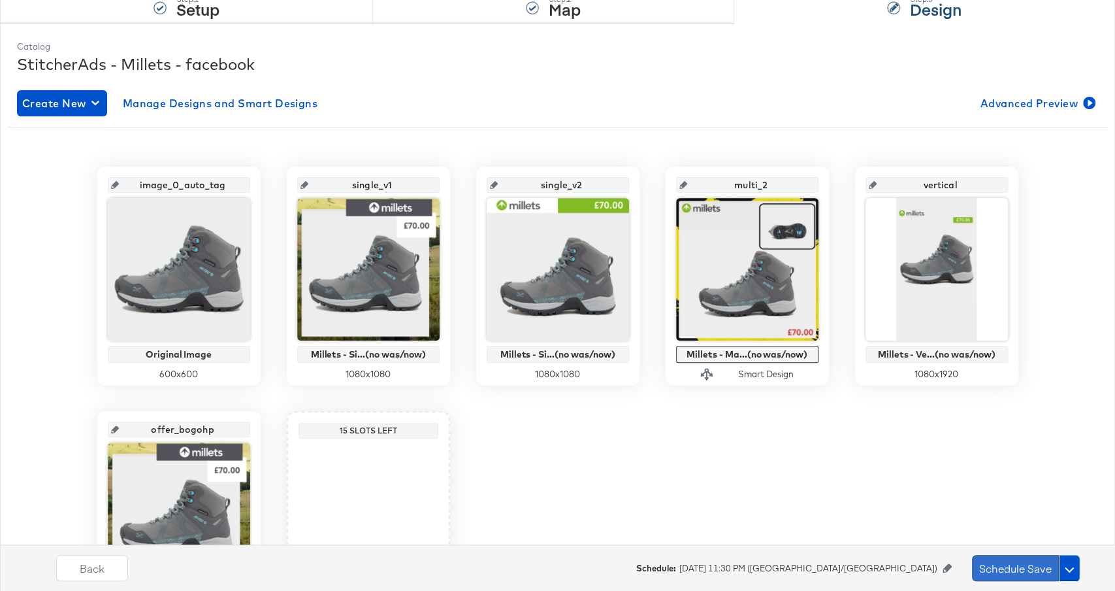
click at [1006, 566] on button "Schedule Save" at bounding box center [1015, 568] width 87 height 26
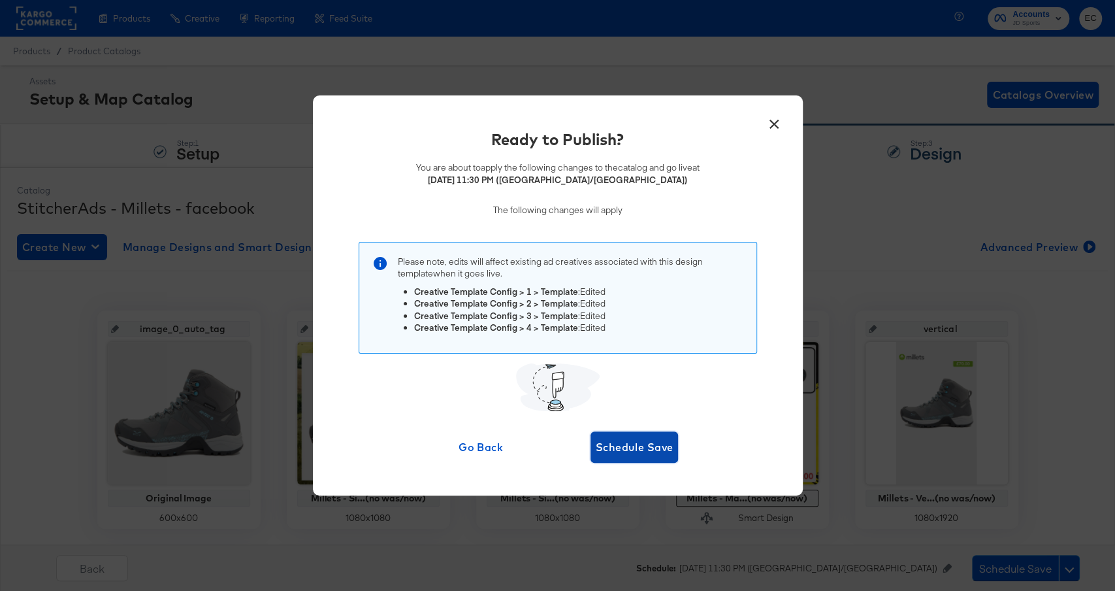
click at [615, 438] on span "Schedule Save" at bounding box center [635, 447] width 78 height 18
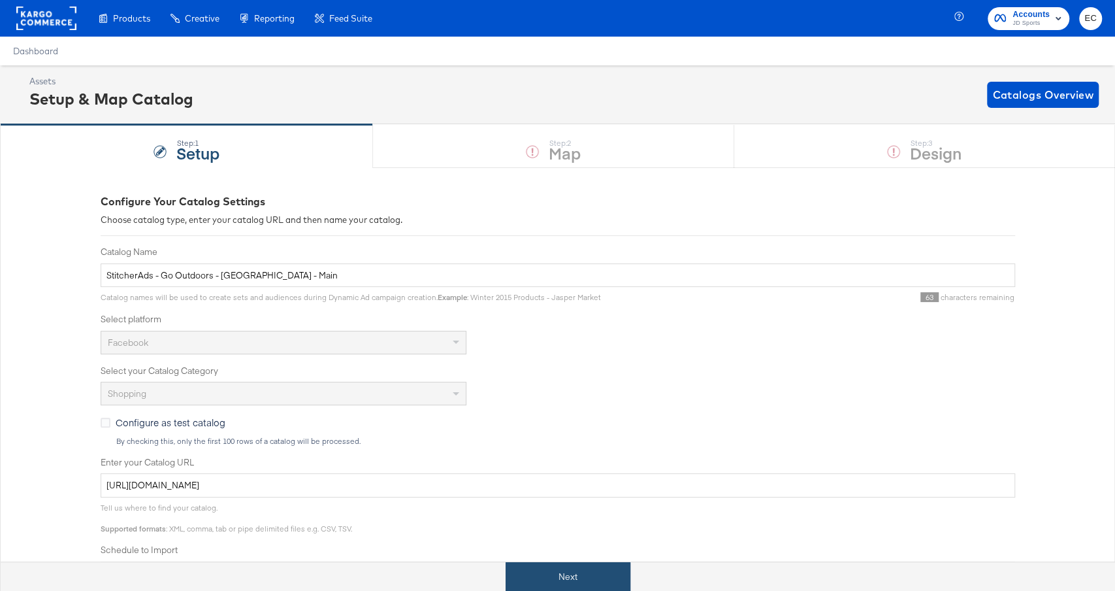
click at [548, 576] on button "Next" at bounding box center [568, 576] width 125 height 29
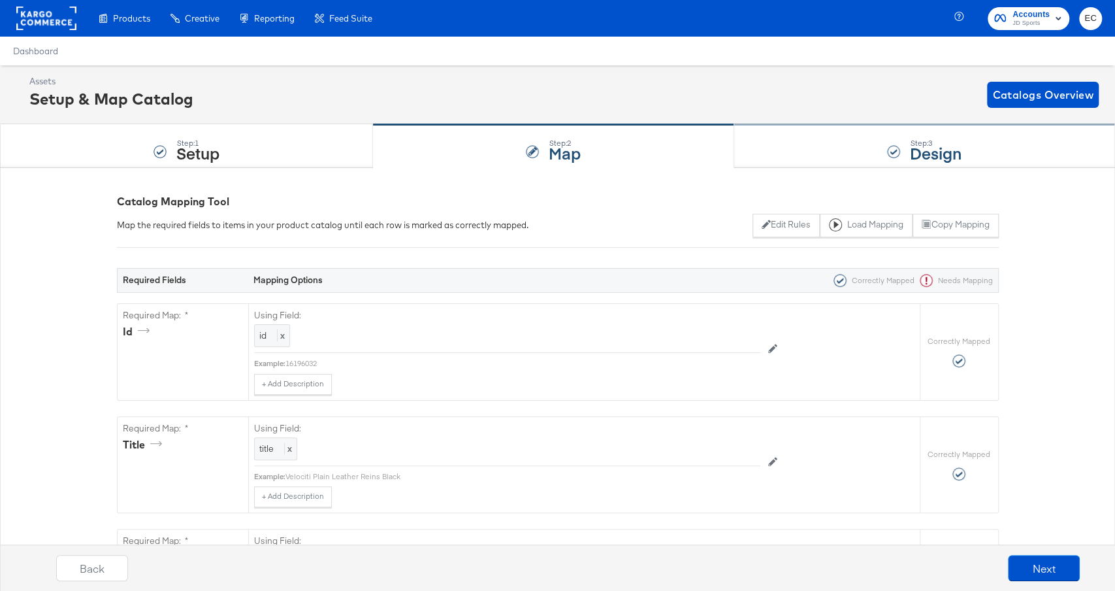
click at [792, 133] on div "Step: 3 Design" at bounding box center [924, 146] width 381 height 43
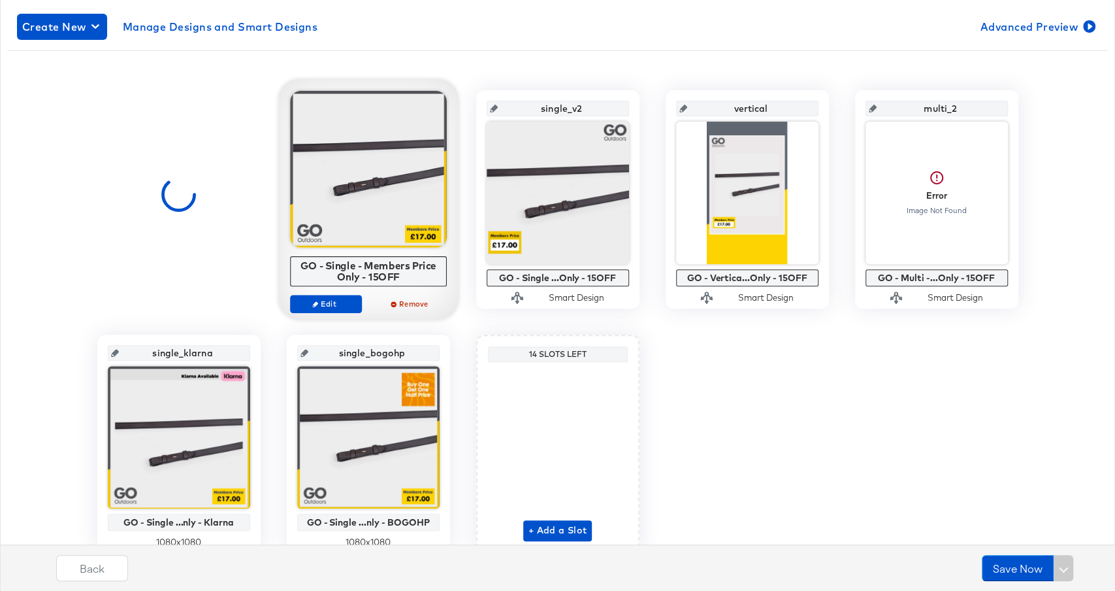
scroll to position [229, 0]
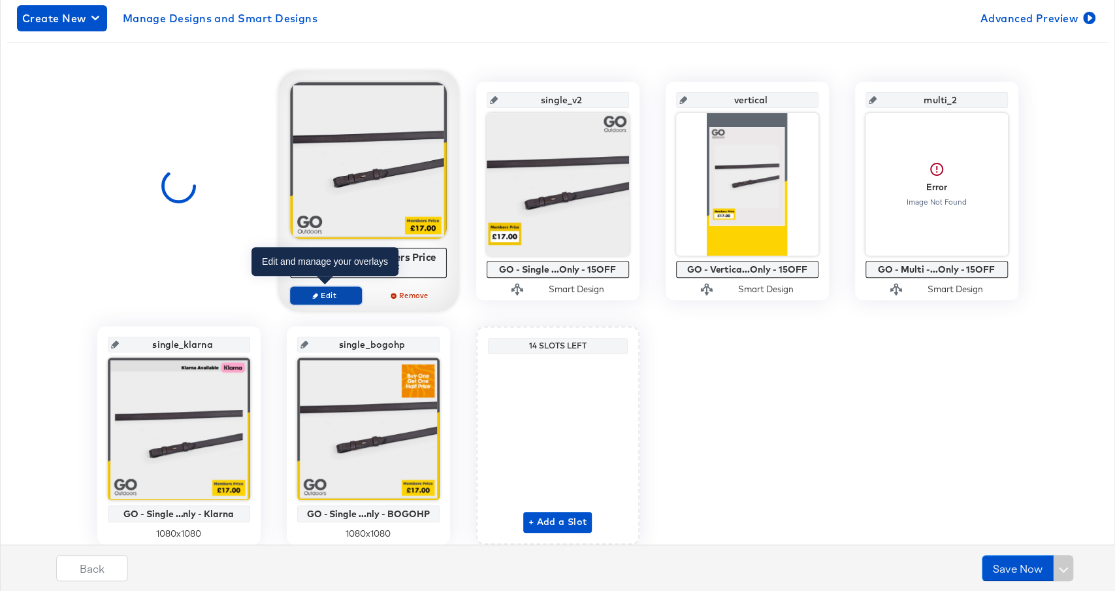
click at [328, 295] on span "Edit" at bounding box center [325, 295] width 60 height 10
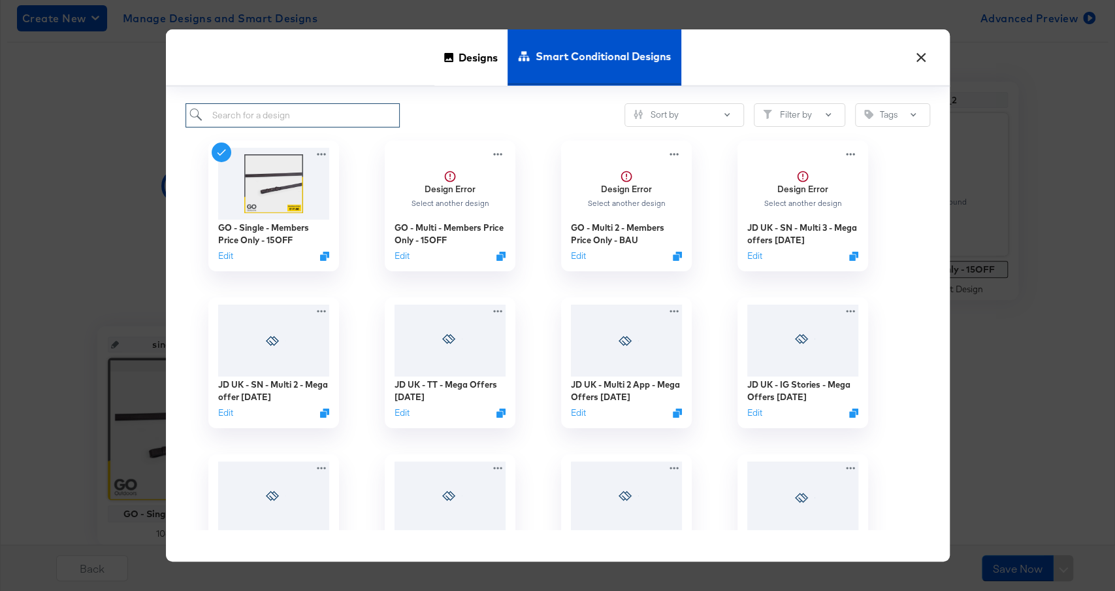
click at [313, 112] on input "search" at bounding box center [293, 115] width 215 height 24
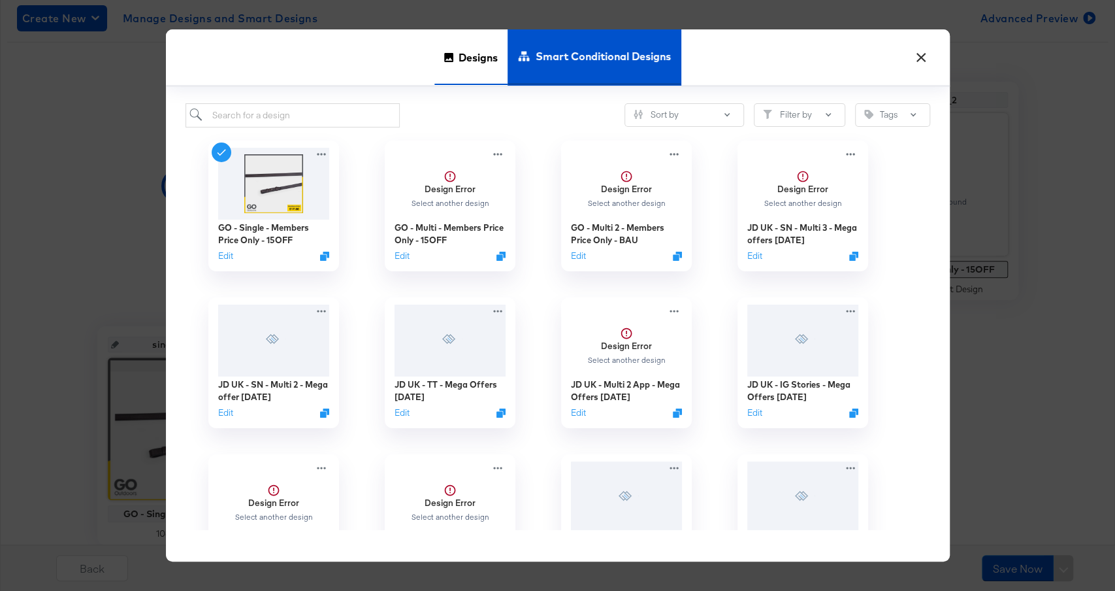
click at [484, 58] on span "Designs" at bounding box center [478, 58] width 39 height 58
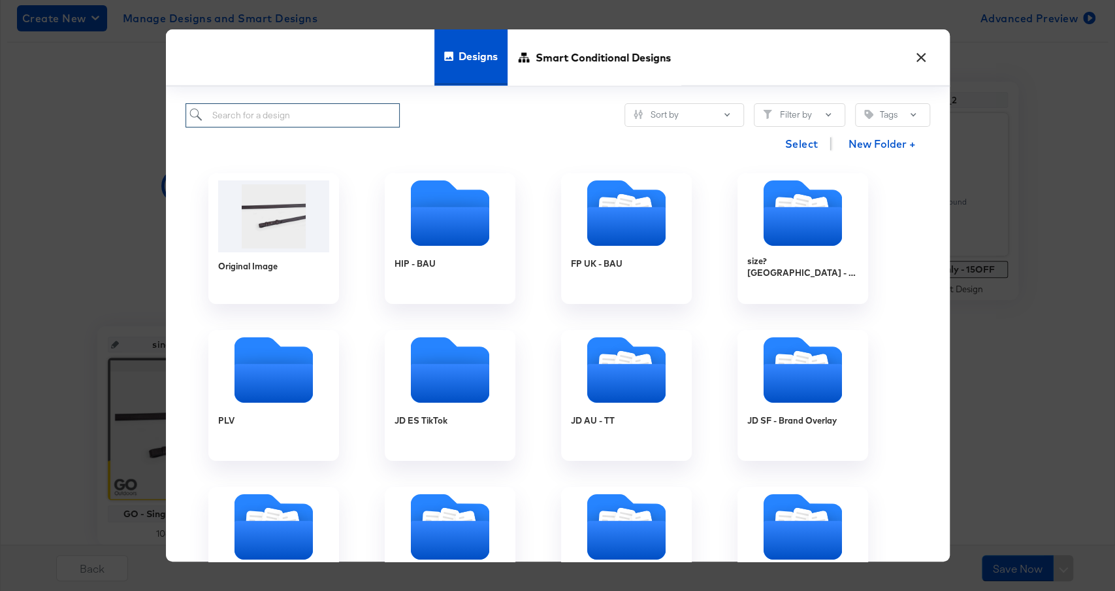
click at [310, 117] on input "search" at bounding box center [293, 115] width 215 height 24
paste input "GO - Single Image - Members Price Only - BAU"
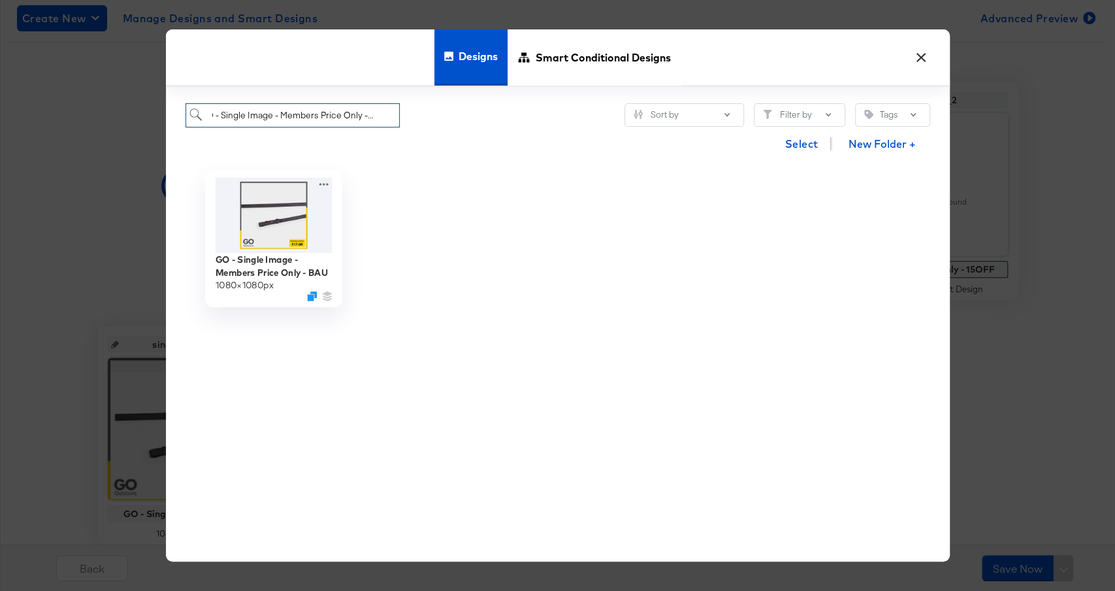
type input "GO - Single Image - Members Price Only - BAU"
click at [274, 204] on img at bounding box center [273, 215] width 117 height 75
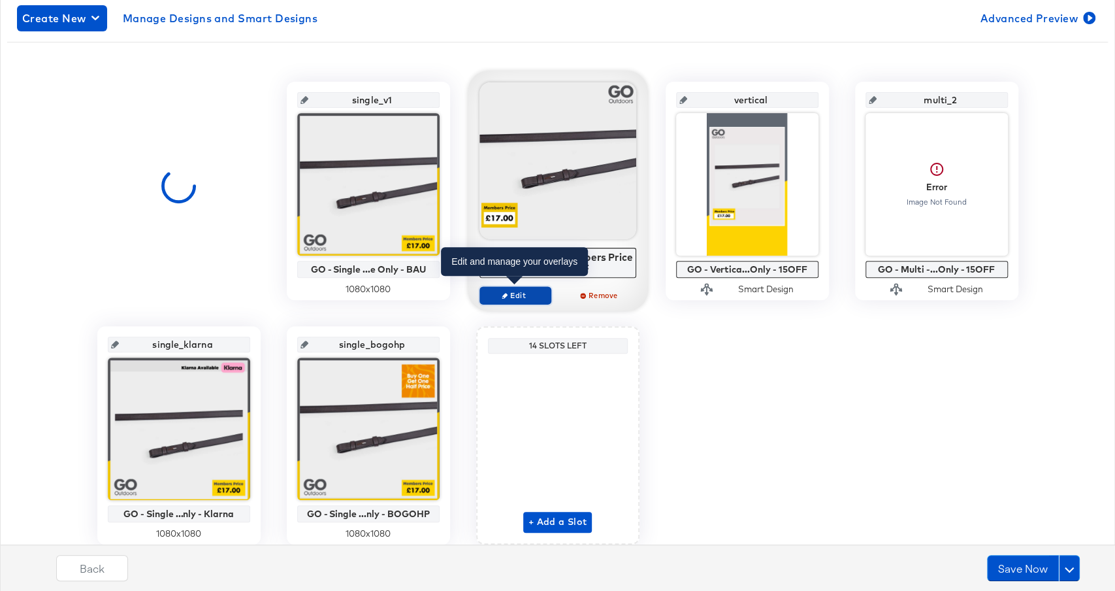
click at [515, 292] on span "Edit" at bounding box center [515, 295] width 60 height 10
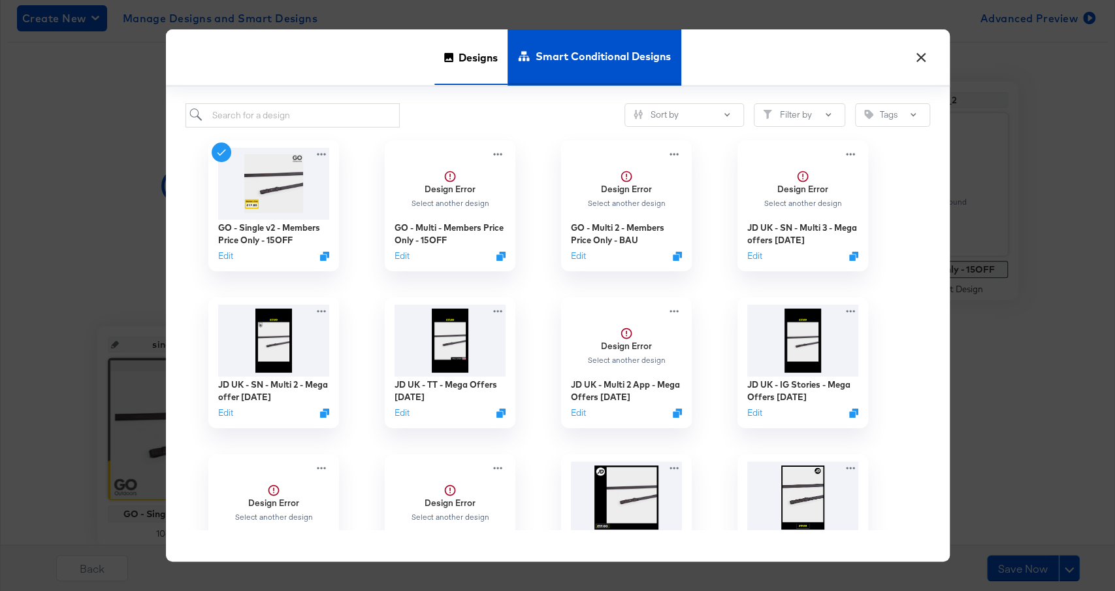
click at [448, 63] on div "Designs" at bounding box center [471, 57] width 73 height 56
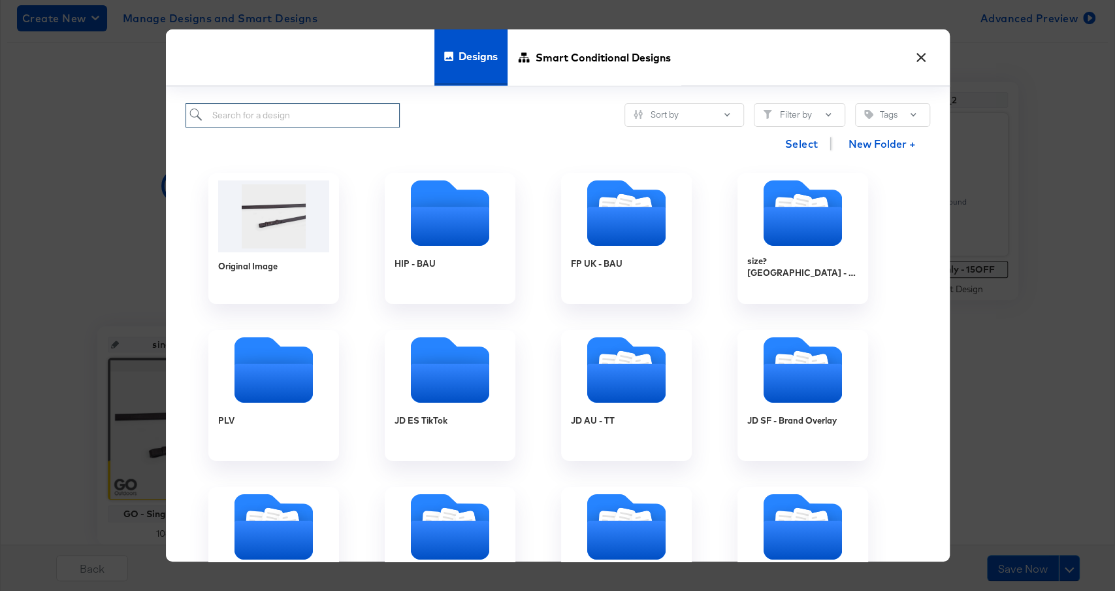
click at [307, 118] on input "search" at bounding box center [293, 115] width 215 height 24
paste input "GO - Single Image v2 - Members Price Only - BAU"
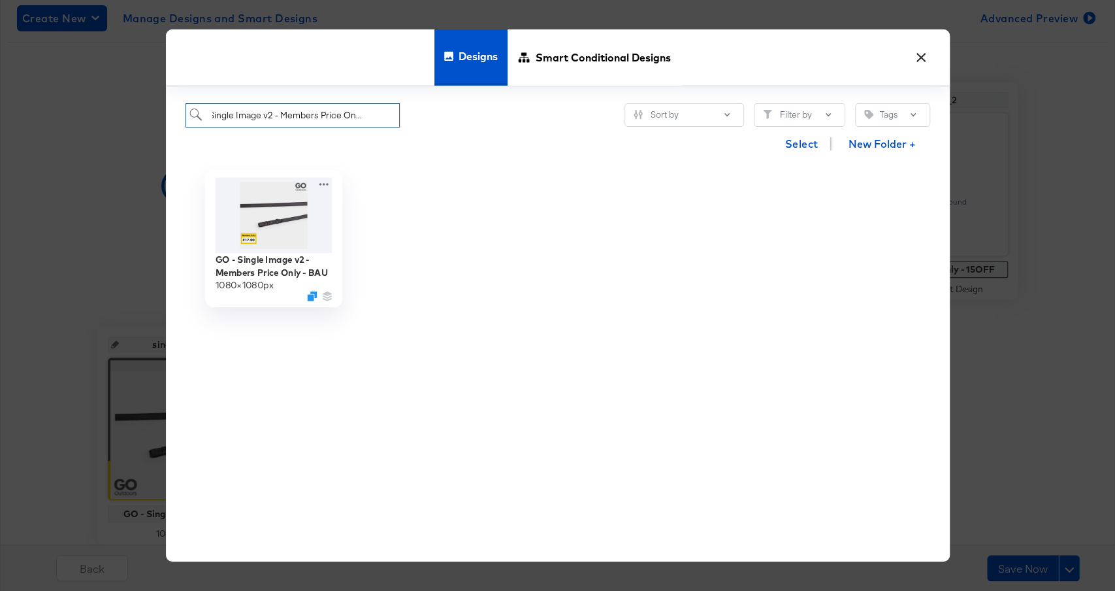
type input "GO - Single Image v2 - Members Price Only - BAU"
click at [274, 212] on img at bounding box center [273, 215] width 117 height 75
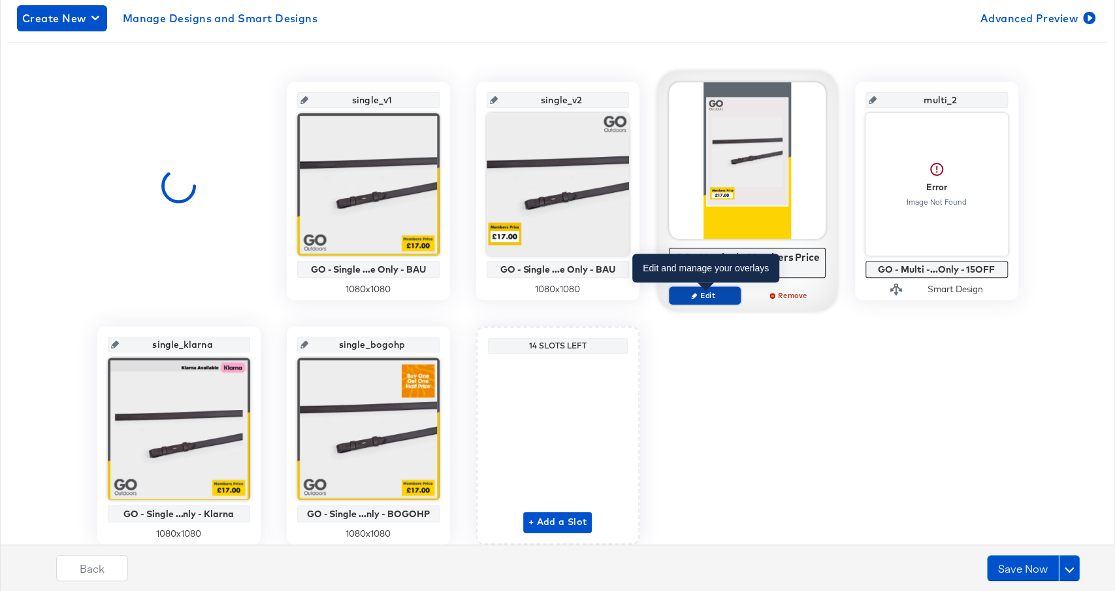
click at [711, 301] on button "Edit" at bounding box center [705, 295] width 72 height 18
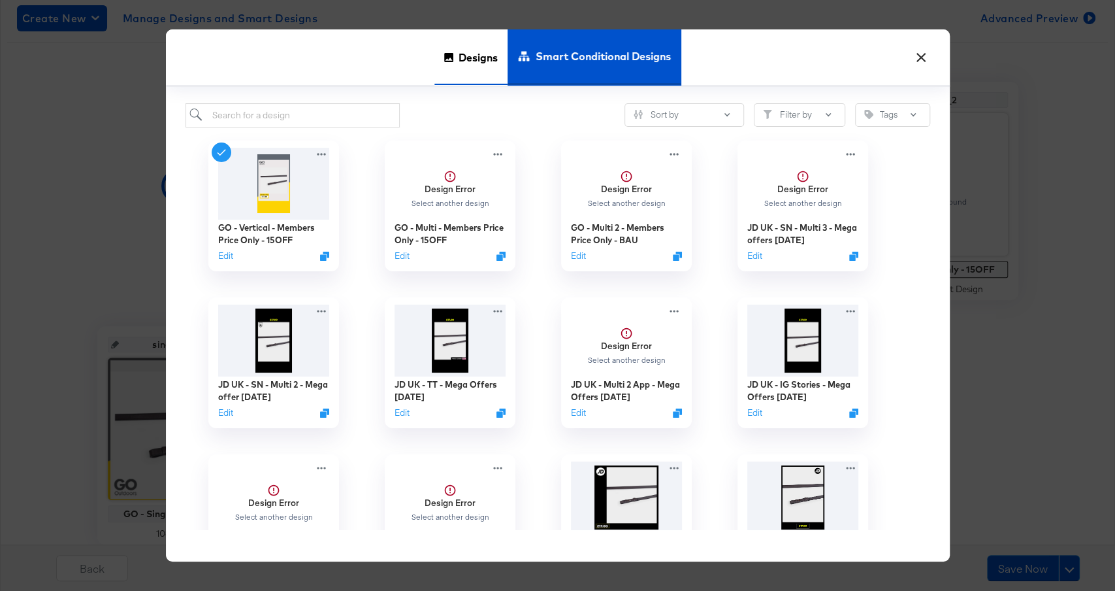
click at [474, 63] on span "Designs" at bounding box center [478, 58] width 39 height 58
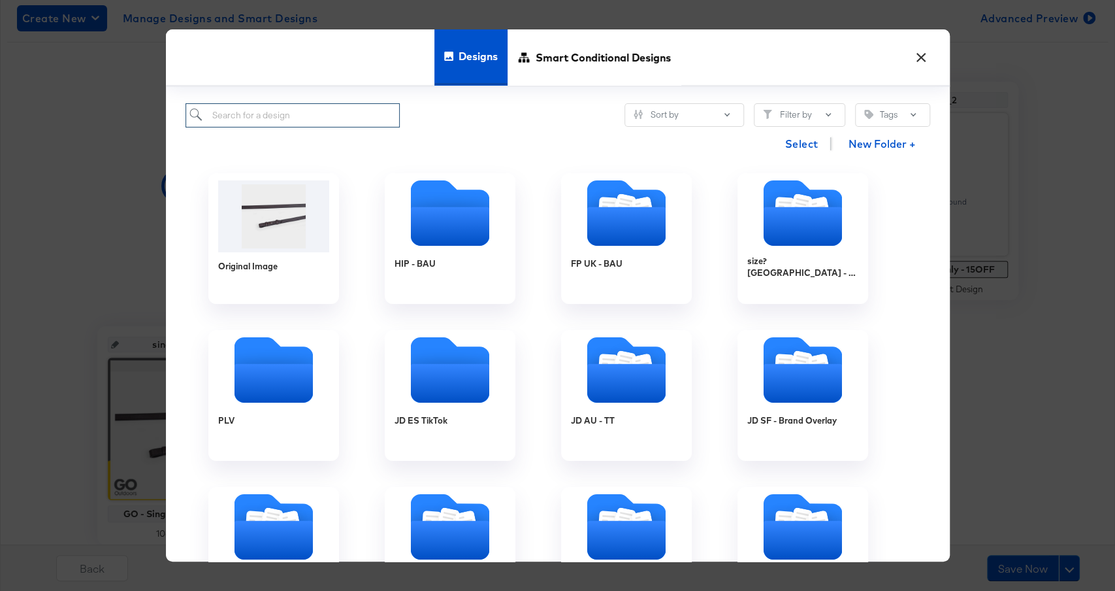
click at [304, 110] on input "search" at bounding box center [293, 115] width 215 height 24
paste input "GO - Vertical - Members Price Only - BAU"
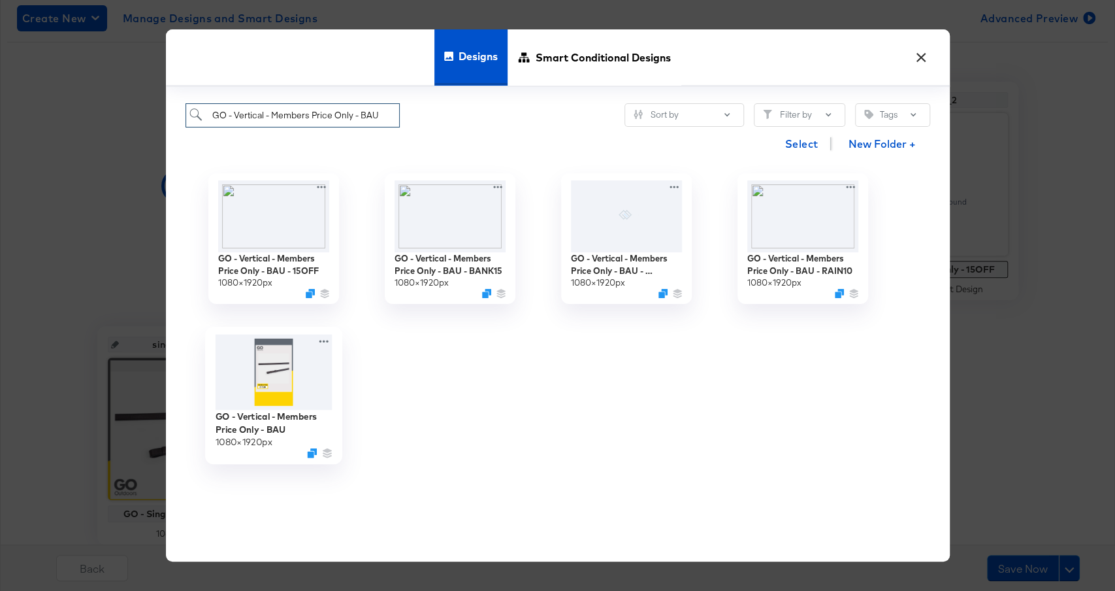
type input "GO - Vertical - Members Price Only - BAU"
click at [272, 381] on img at bounding box center [273, 373] width 117 height 76
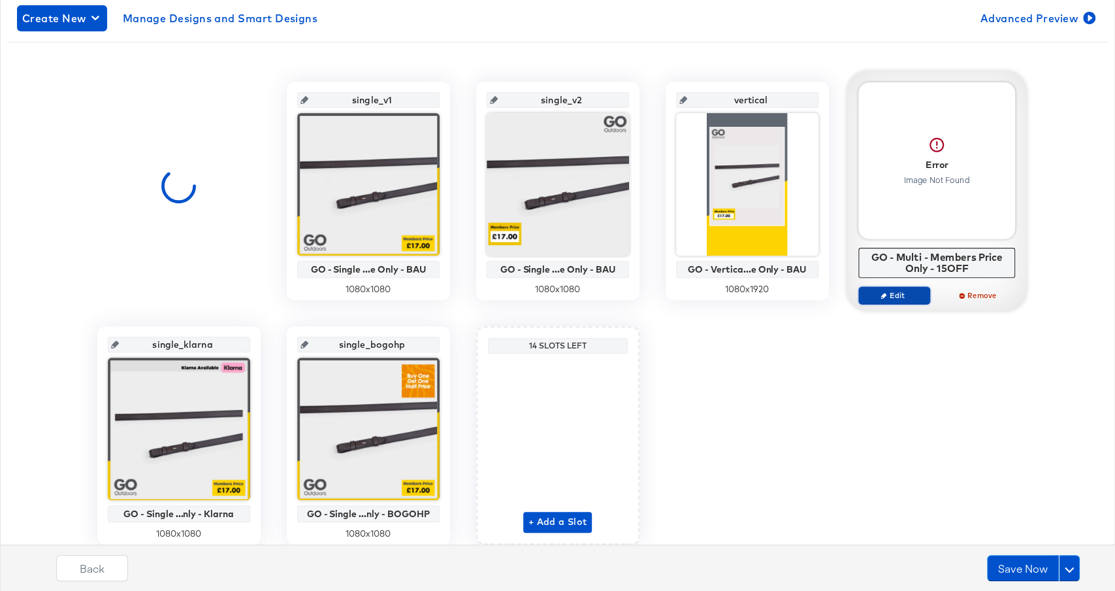
click at [898, 299] on button "Edit" at bounding box center [895, 295] width 72 height 18
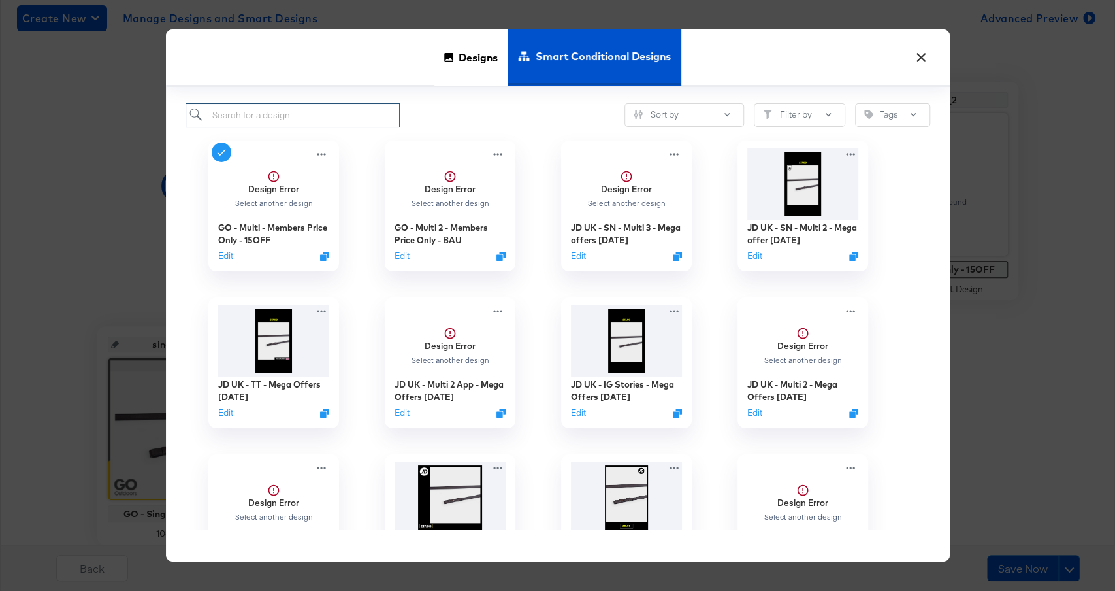
click at [333, 122] on input "search" at bounding box center [293, 115] width 215 height 24
type input "go"
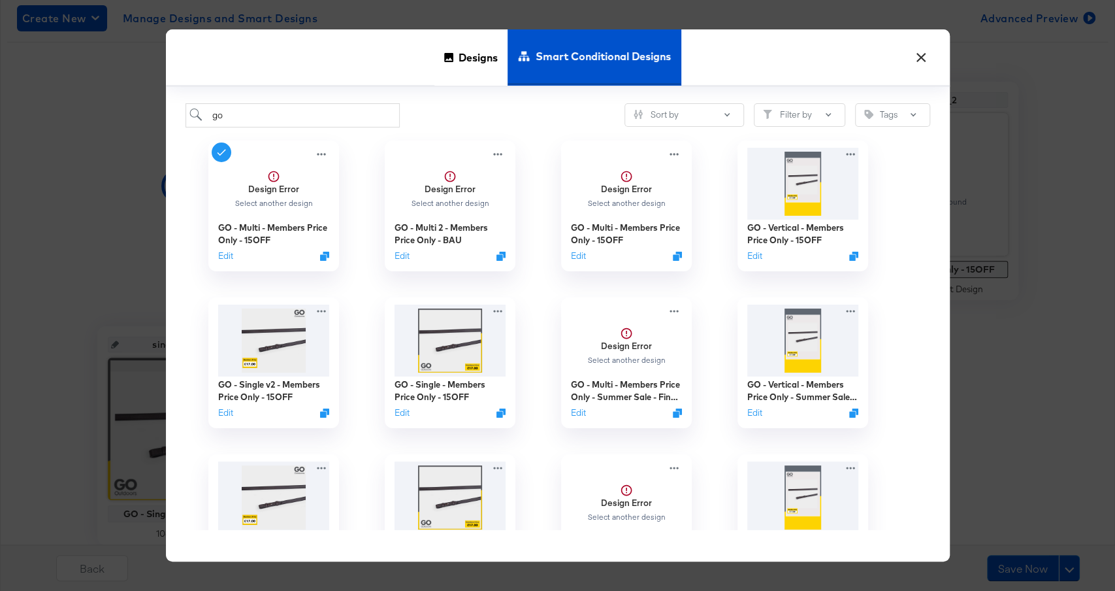
click at [456, 114] on div "go Sort by Filter by Tags" at bounding box center [558, 115] width 745 height 24
click at [458, 178] on div "Design Error Select another design" at bounding box center [449, 188] width 83 height 40
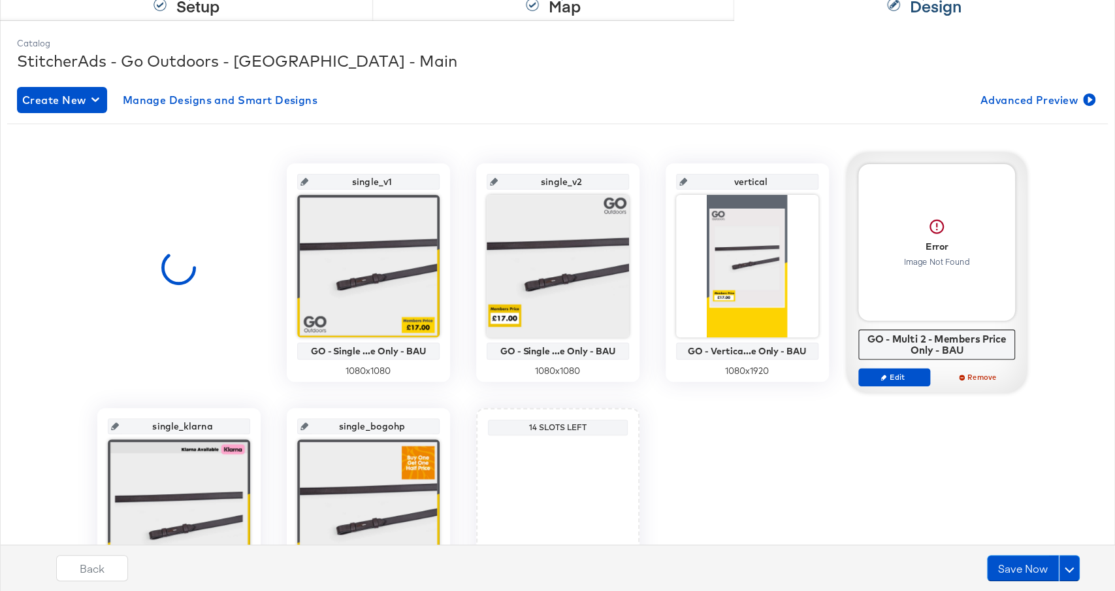
scroll to position [174, 0]
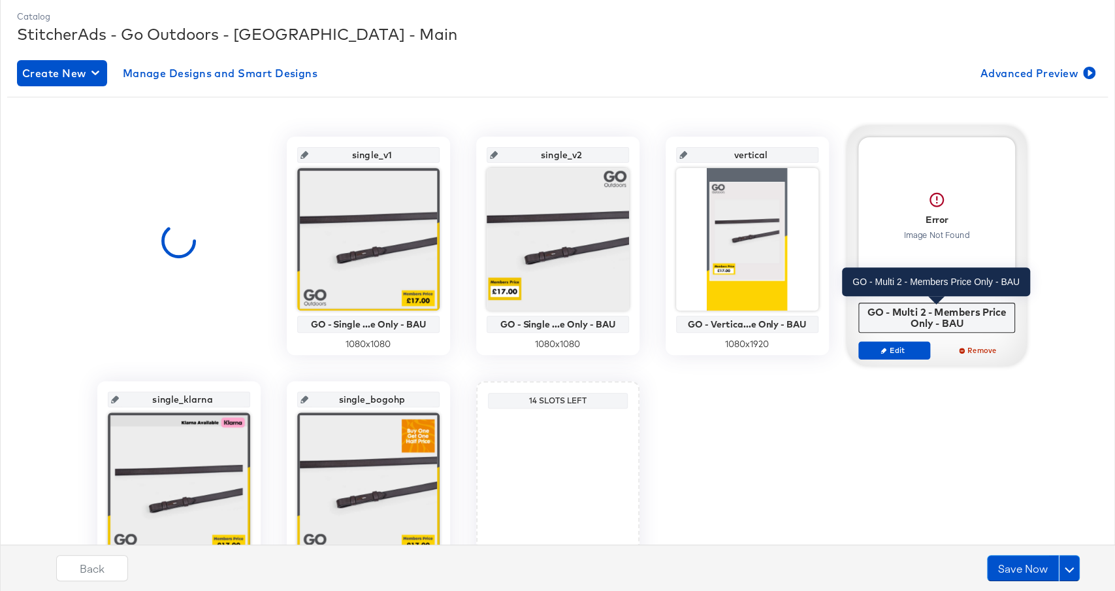
click at [944, 314] on div "GO - Multi 2 - Members Price Only - BAU" at bounding box center [937, 317] width 150 height 23
copy div "GO - Multi 2 - Members Price Only - BAU Edit Remove"
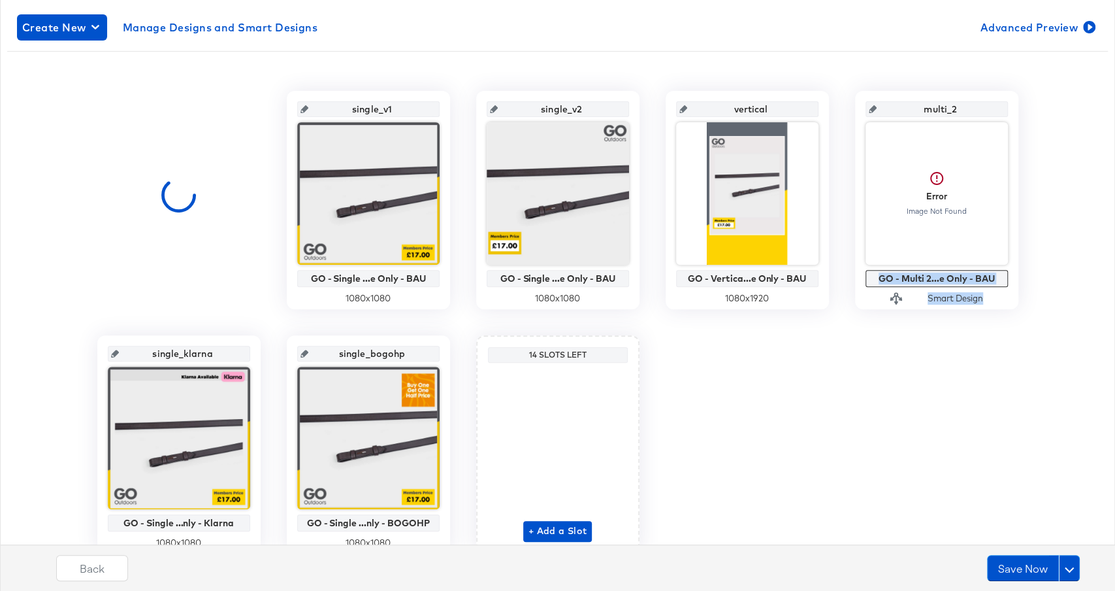
scroll to position [214, 0]
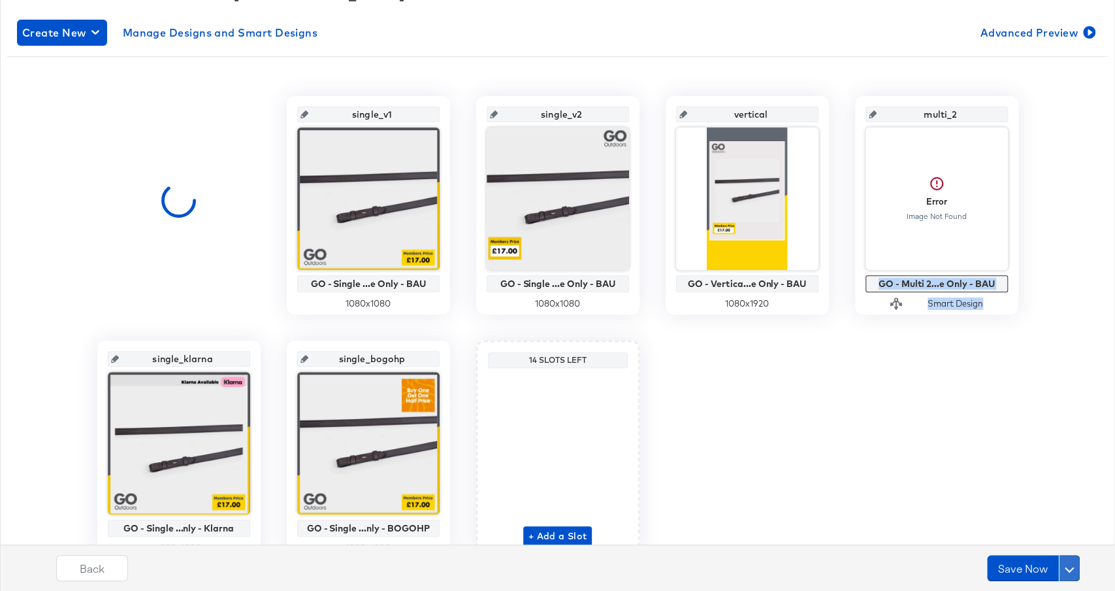
click at [1074, 571] on button at bounding box center [1069, 568] width 21 height 26
click at [1055, 542] on div "Schedule Save" at bounding box center [1038, 542] width 59 height 12
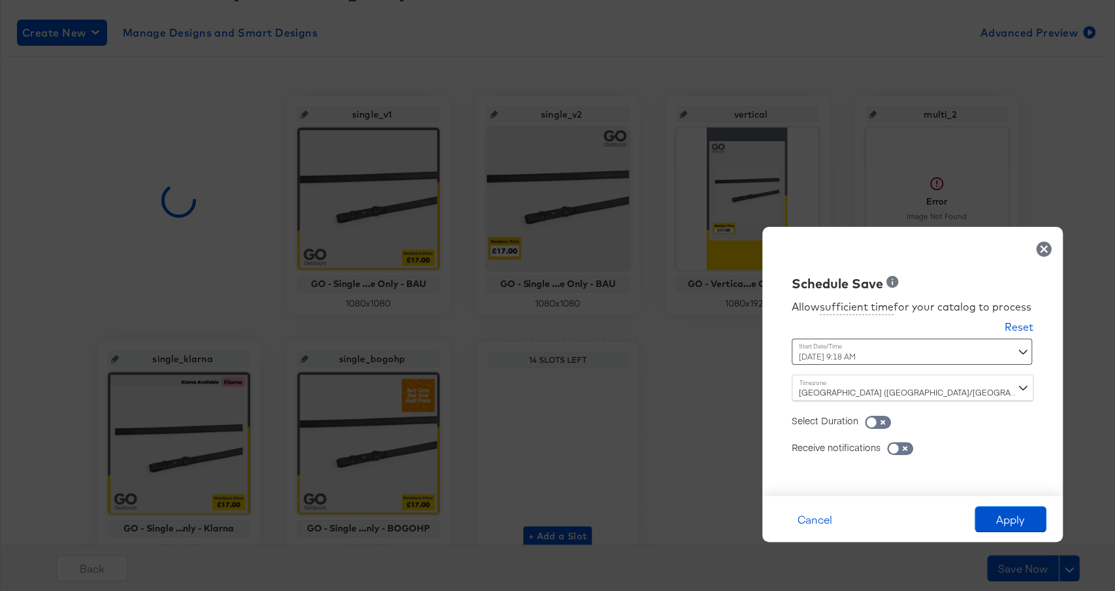
click at [860, 351] on div "October 16th 2025 9:18 AM ‹ October 2025 › Su Mo Tu We Th Fr Sa 28 29 30 1 2 3 …" at bounding box center [880, 351] width 177 height 26
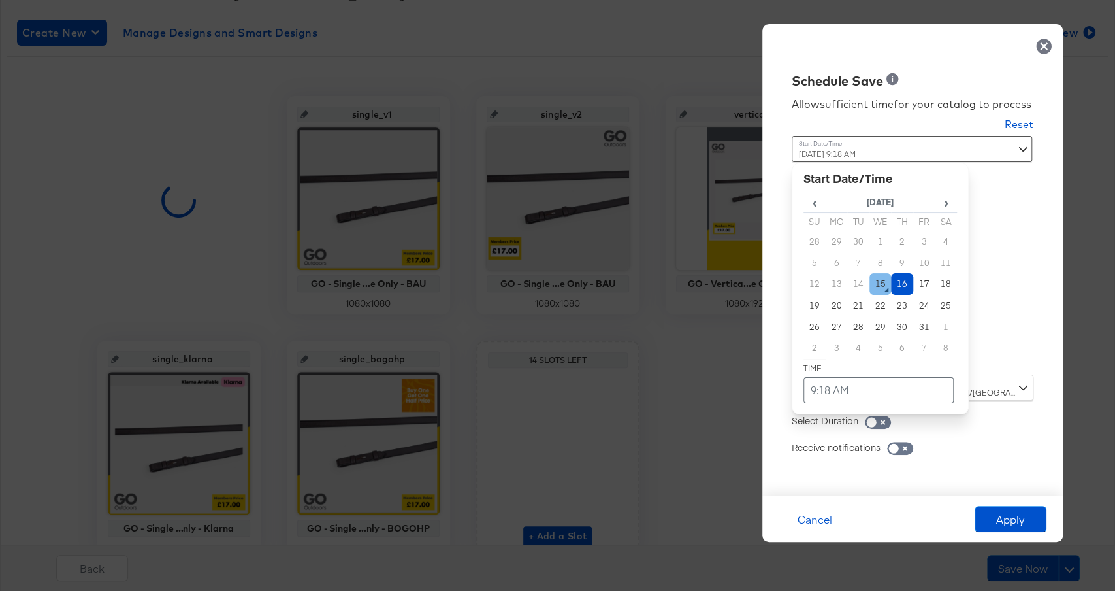
click at [880, 278] on td "15" at bounding box center [881, 284] width 22 height 22
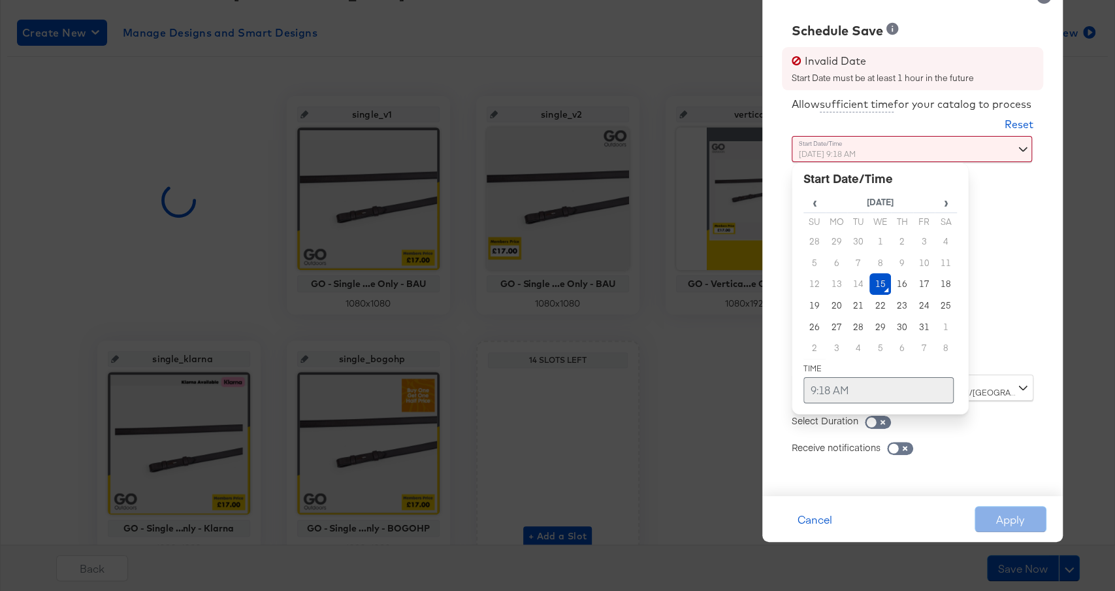
click at [855, 389] on td "9:18 AM" at bounding box center [879, 390] width 150 height 26
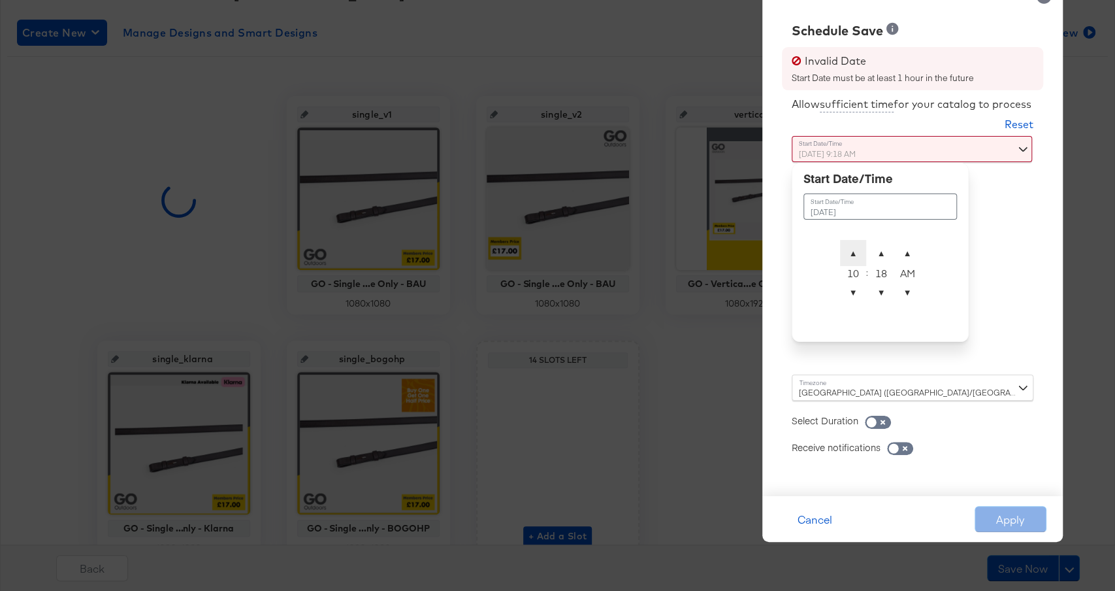
click at [848, 254] on span "▲" at bounding box center [853, 253] width 26 height 26
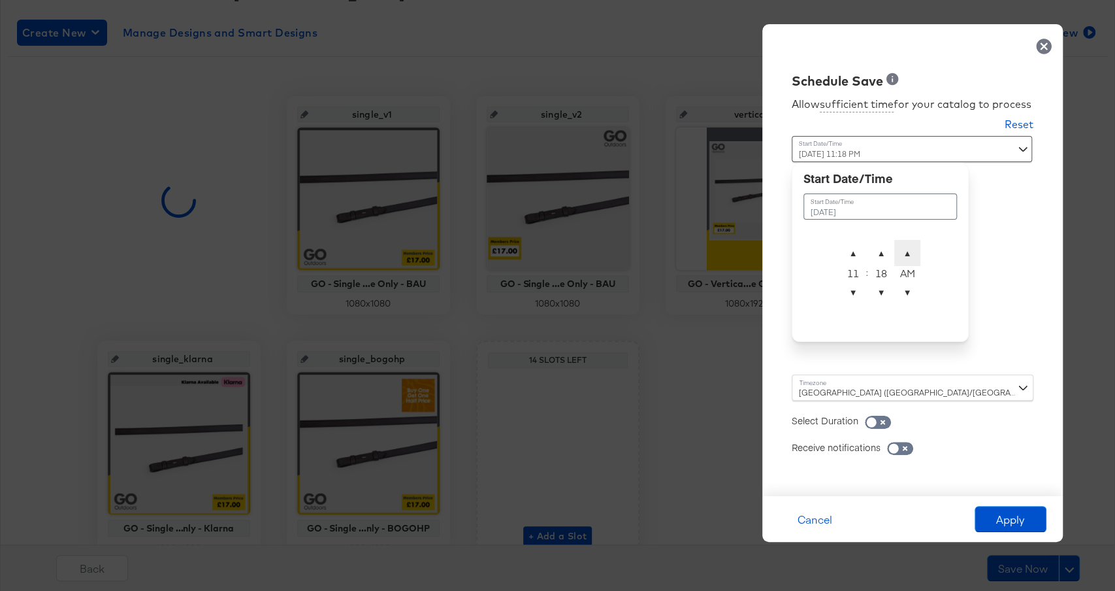
click at [910, 255] on span "▲" at bounding box center [908, 253] width 26 height 26
click at [885, 256] on span "▲" at bounding box center [881, 253] width 26 height 26
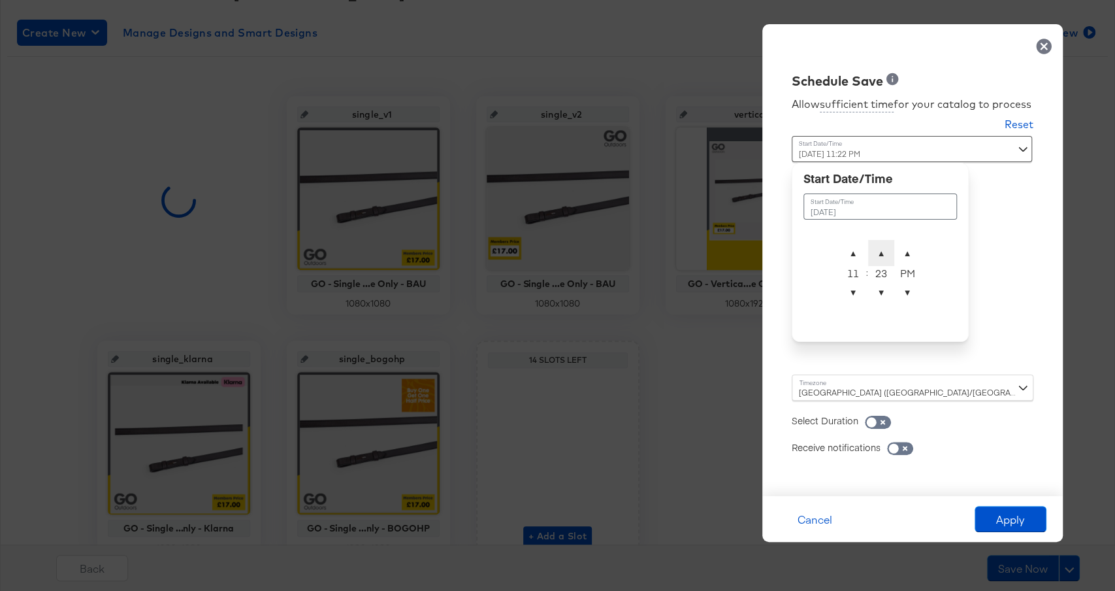
click at [885, 256] on span "▲" at bounding box center [881, 253] width 26 height 26
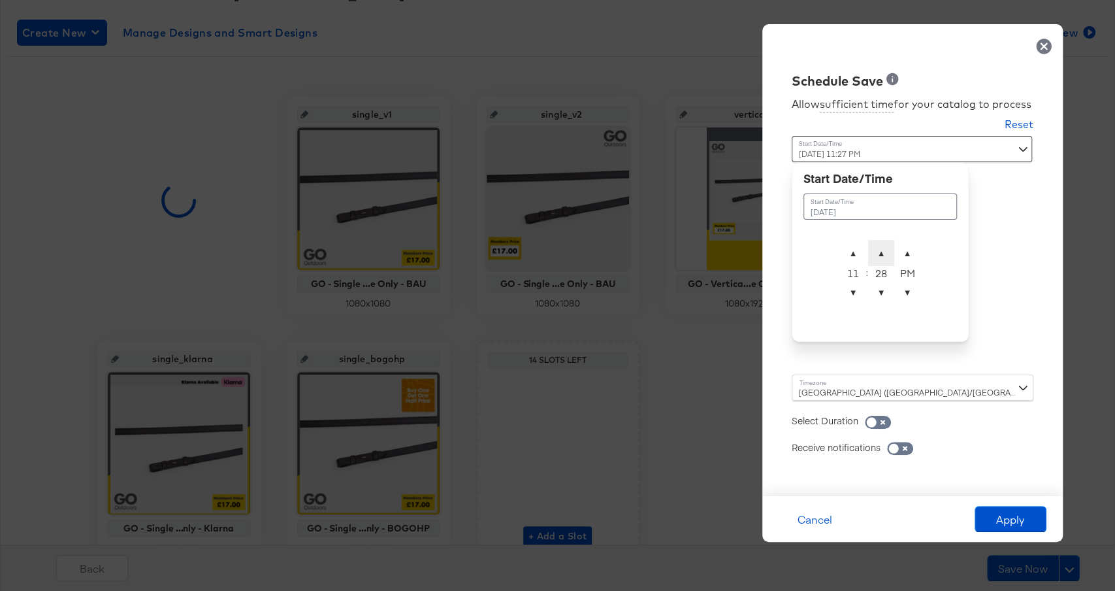
click at [885, 256] on span "▲" at bounding box center [881, 253] width 26 height 26
type input "October 15th 2025 11:30 PM"
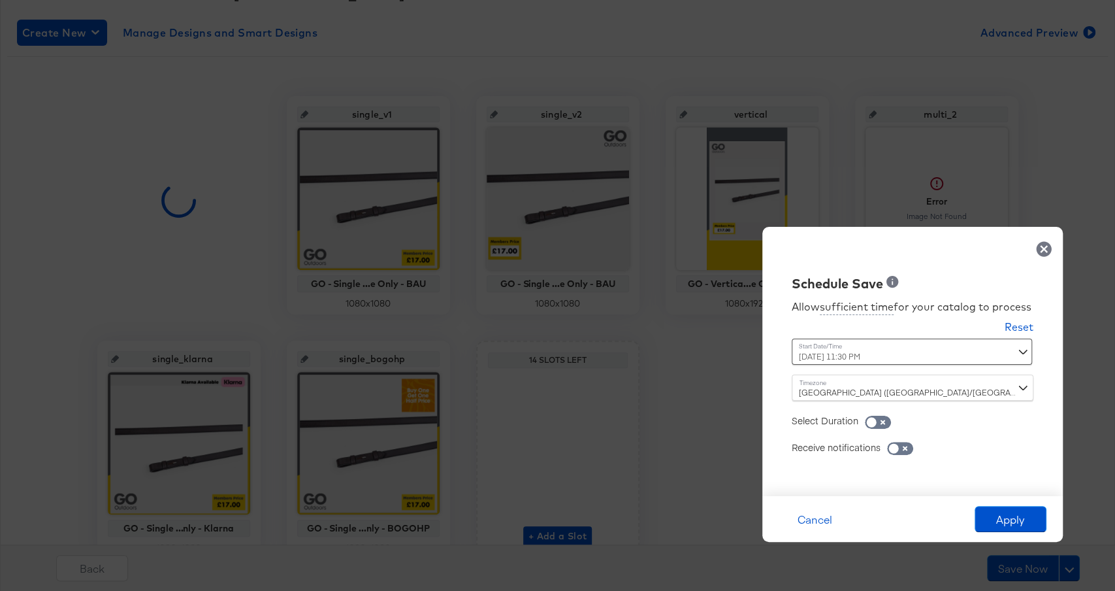
click at [989, 312] on div "Allow sufficient time for your catalog to process Reset Time : October 15th 202…" at bounding box center [912, 388] width 281 height 190
click at [1006, 521] on button "Apply" at bounding box center [1011, 519] width 72 height 26
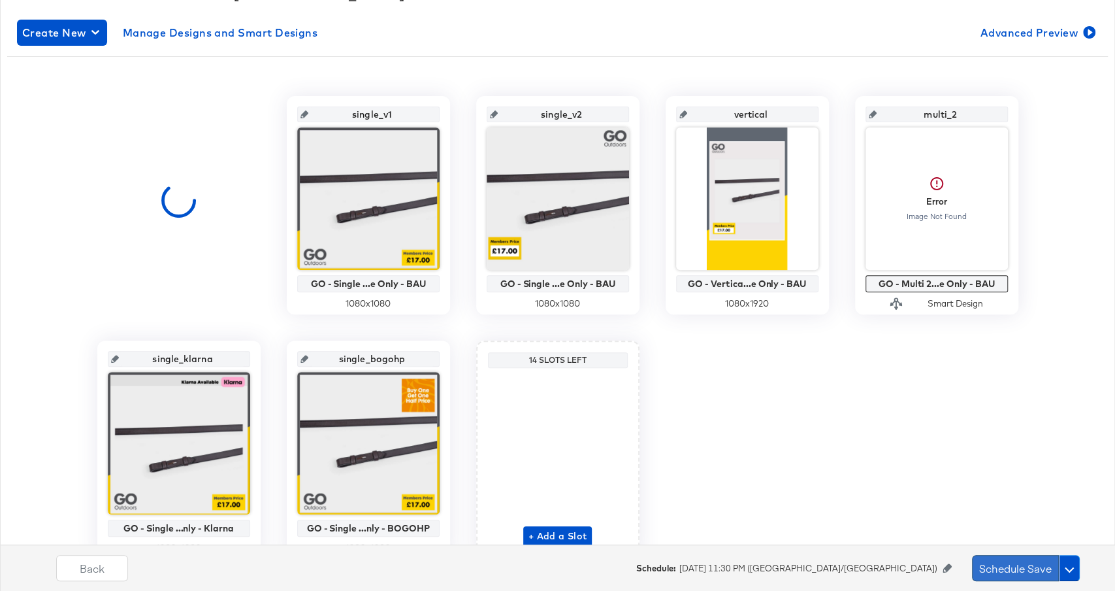
click at [997, 565] on button "Schedule Save" at bounding box center [1015, 568] width 87 height 26
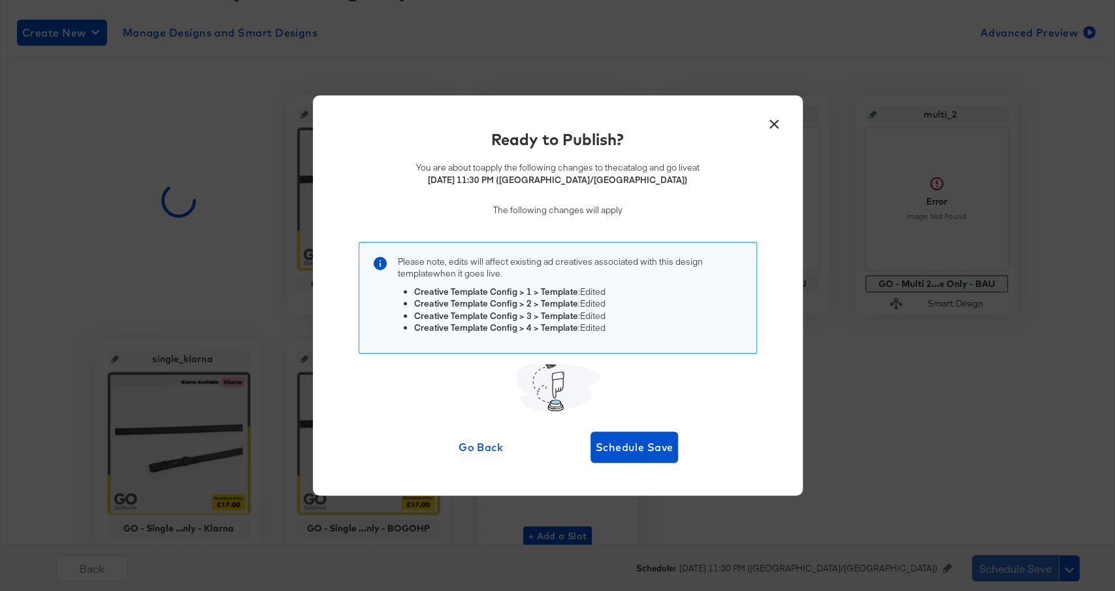
scroll to position [0, 0]
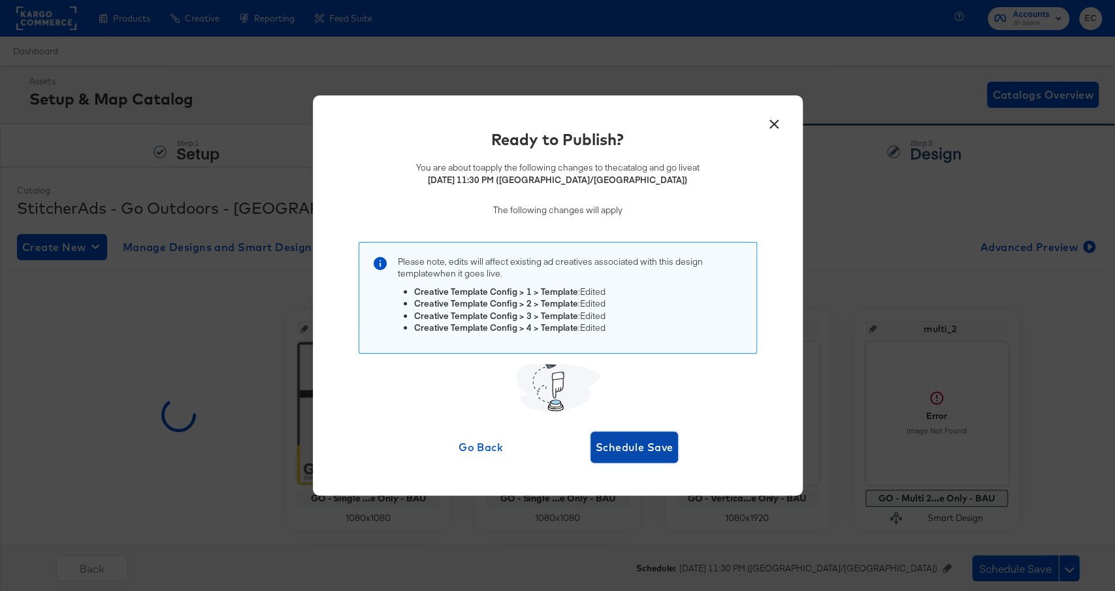
click at [649, 438] on span "Schedule Save" at bounding box center [635, 447] width 78 height 18
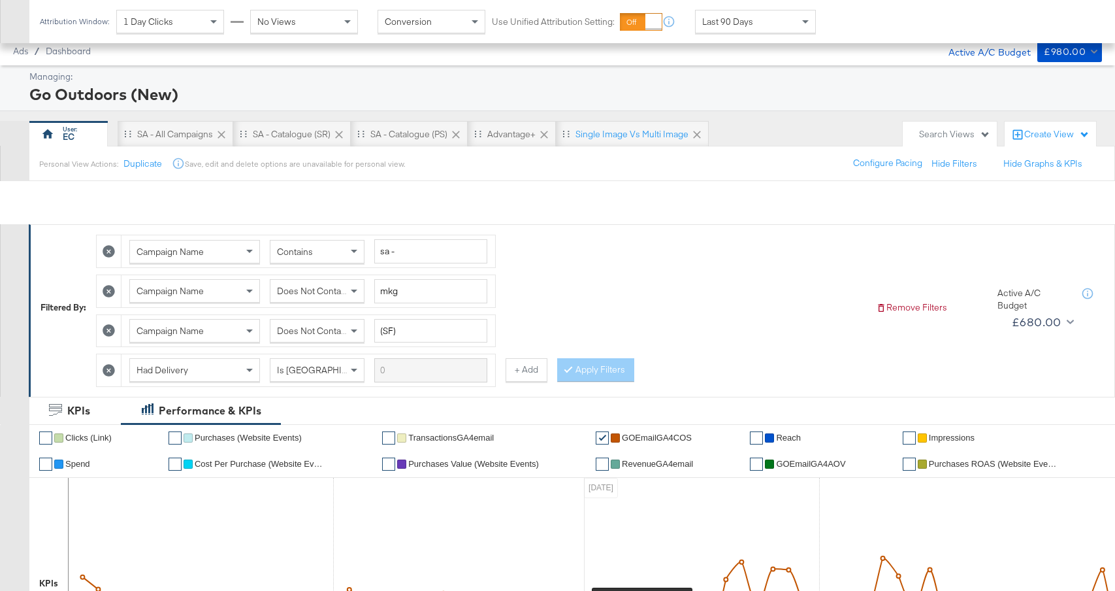
scroll to position [295, 0]
